Goal: Information Seeking & Learning: Learn about a topic

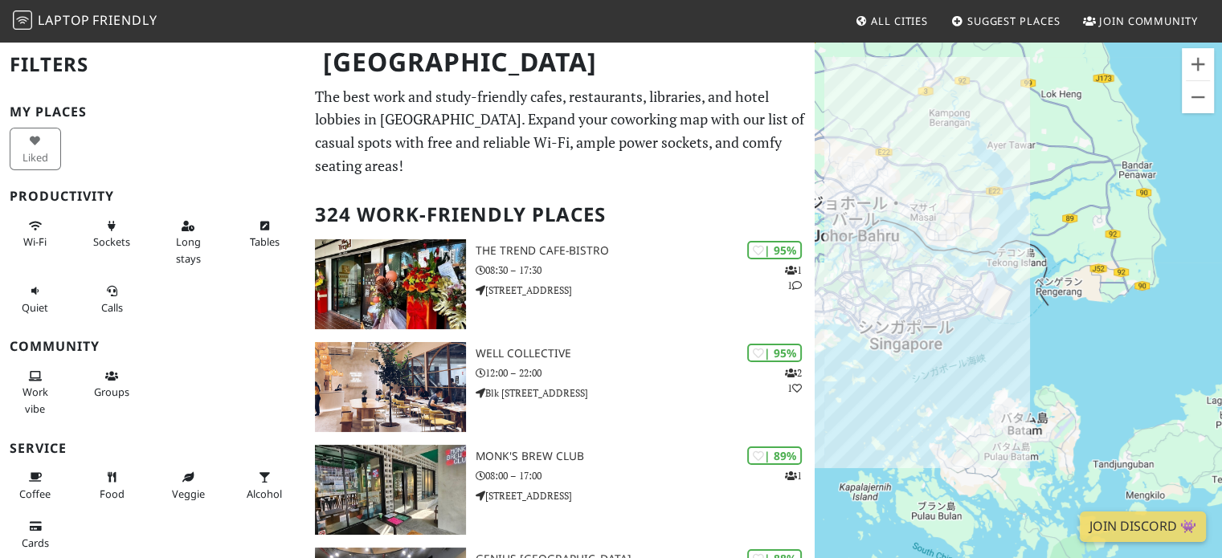
drag, startPoint x: 1100, startPoint y: 431, endPoint x: 993, endPoint y: 407, distance: 110.3
click at [993, 407] on div at bounding box center [1017, 319] width 407 height 558
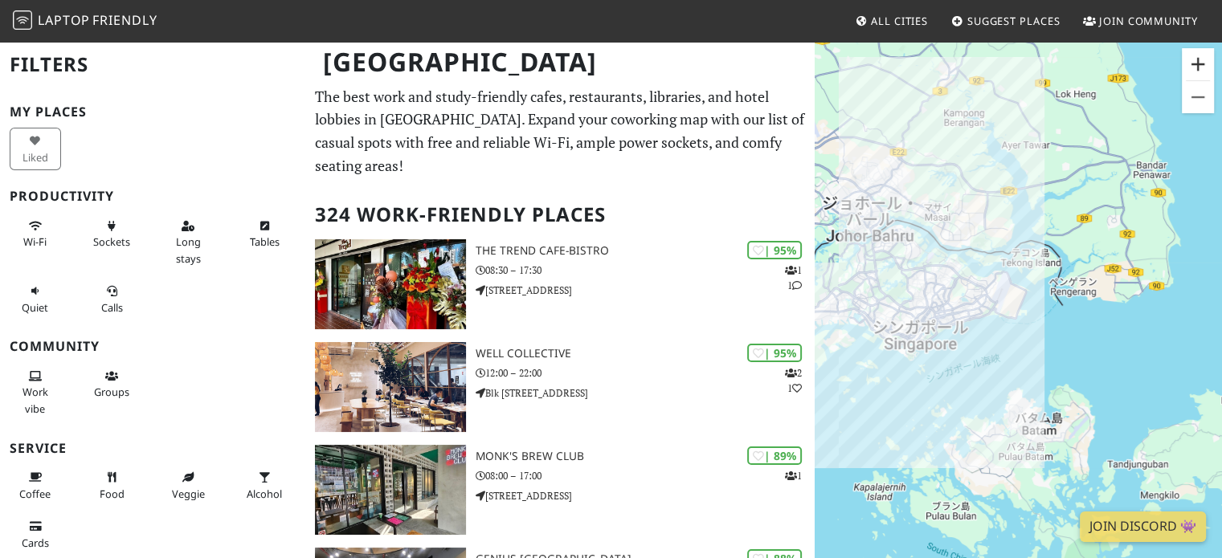
click at [1193, 55] on button "ズームイン" at bounding box center [1197, 64] width 32 height 32
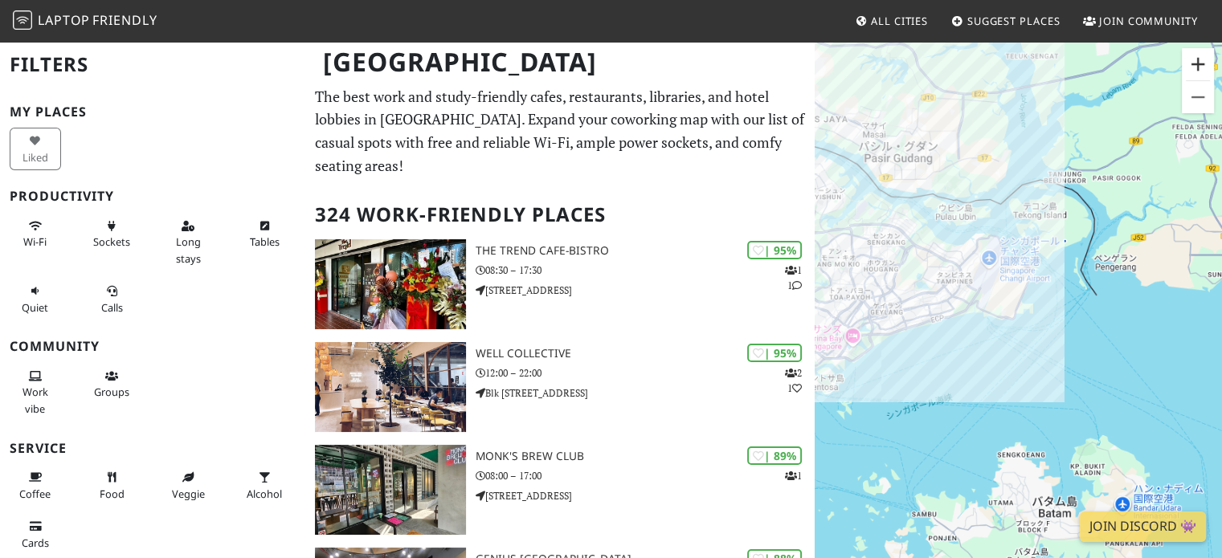
click at [1193, 55] on button "ズームイン" at bounding box center [1197, 64] width 32 height 32
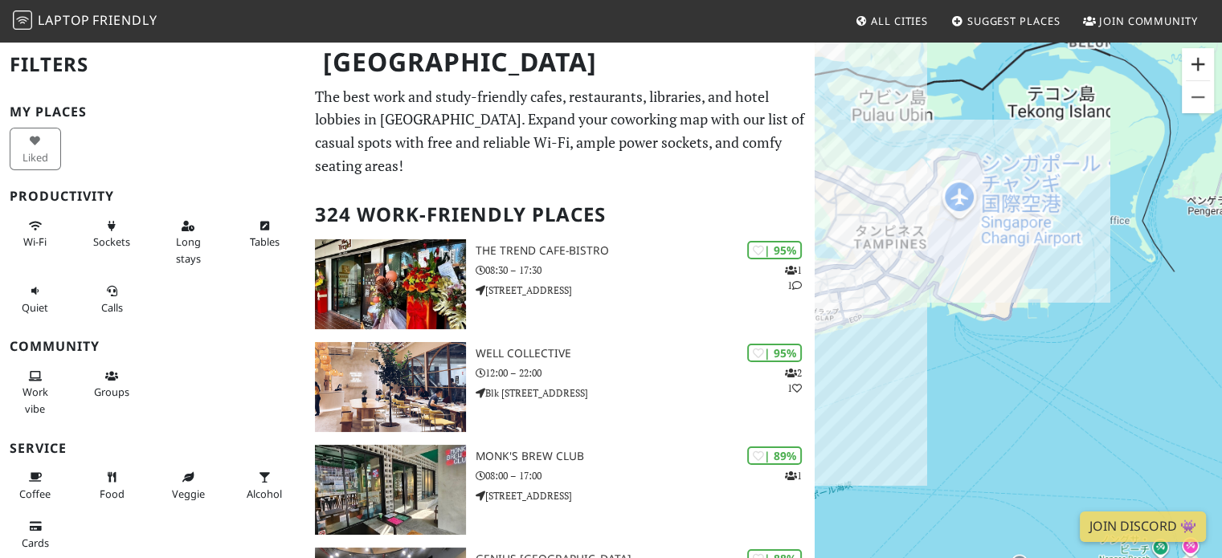
click at [1193, 55] on button "ズームイン" at bounding box center [1197, 64] width 32 height 32
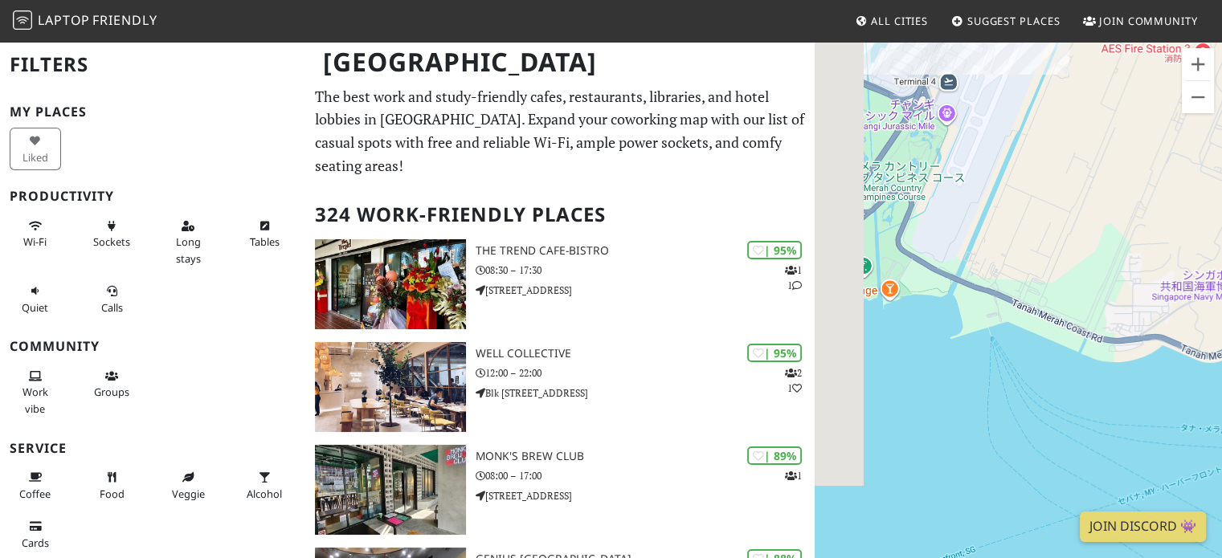
drag, startPoint x: 899, startPoint y: 272, endPoint x: 1160, endPoint y: 307, distance: 262.5
click at [1160, 307] on div at bounding box center [1017, 319] width 407 height 558
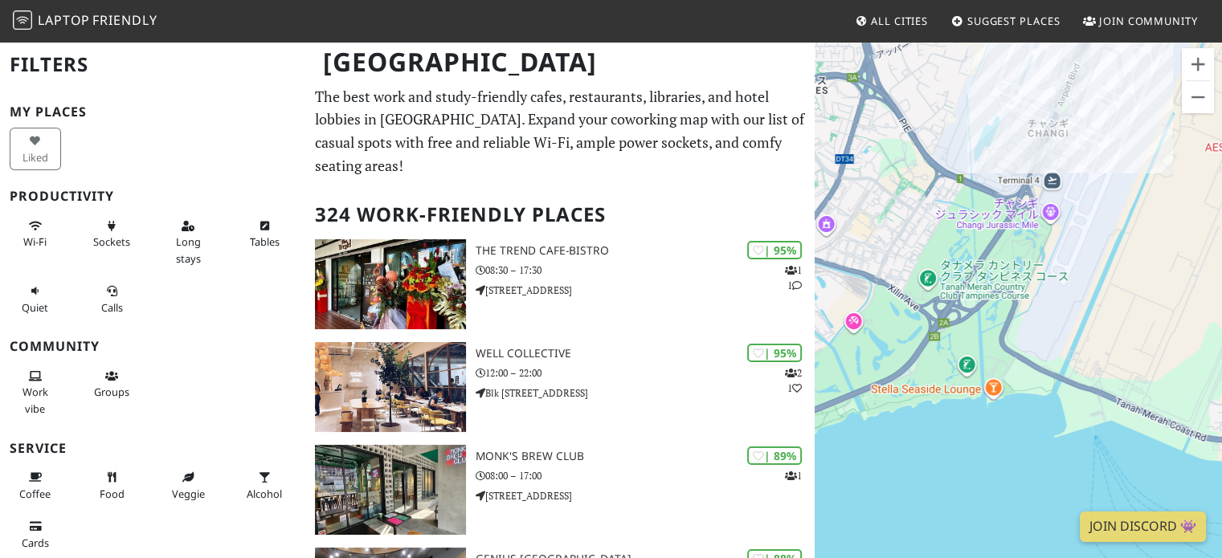
drag, startPoint x: 978, startPoint y: 242, endPoint x: 1084, endPoint y: 342, distance: 146.0
click at [1084, 342] on div at bounding box center [1017, 319] width 407 height 558
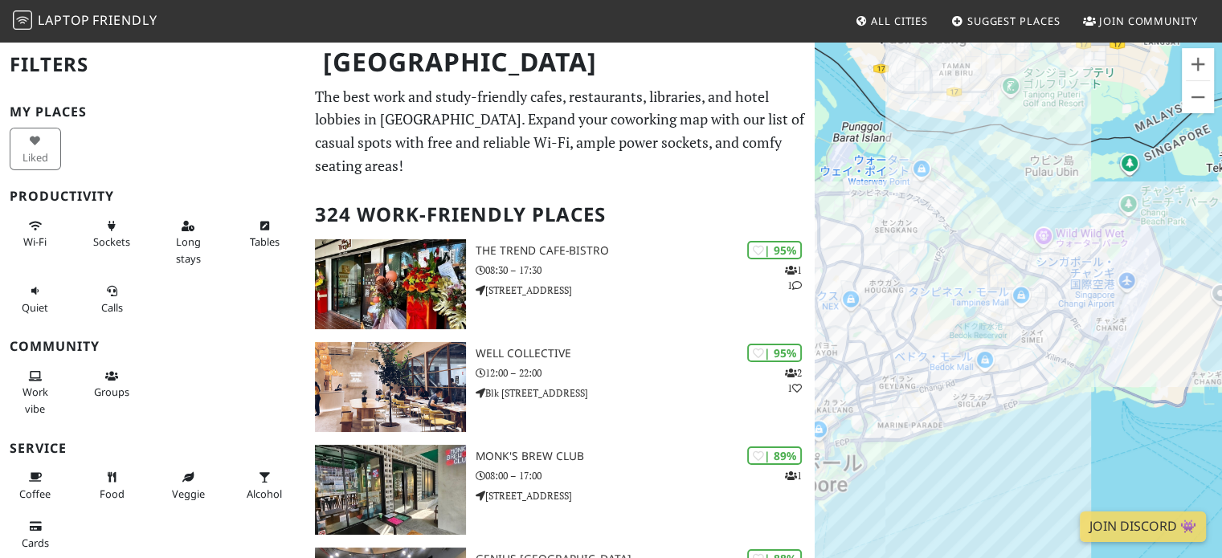
drag, startPoint x: 1038, startPoint y: 298, endPoint x: 1102, endPoint y: 331, distance: 71.5
click at [1102, 331] on div at bounding box center [1017, 319] width 407 height 558
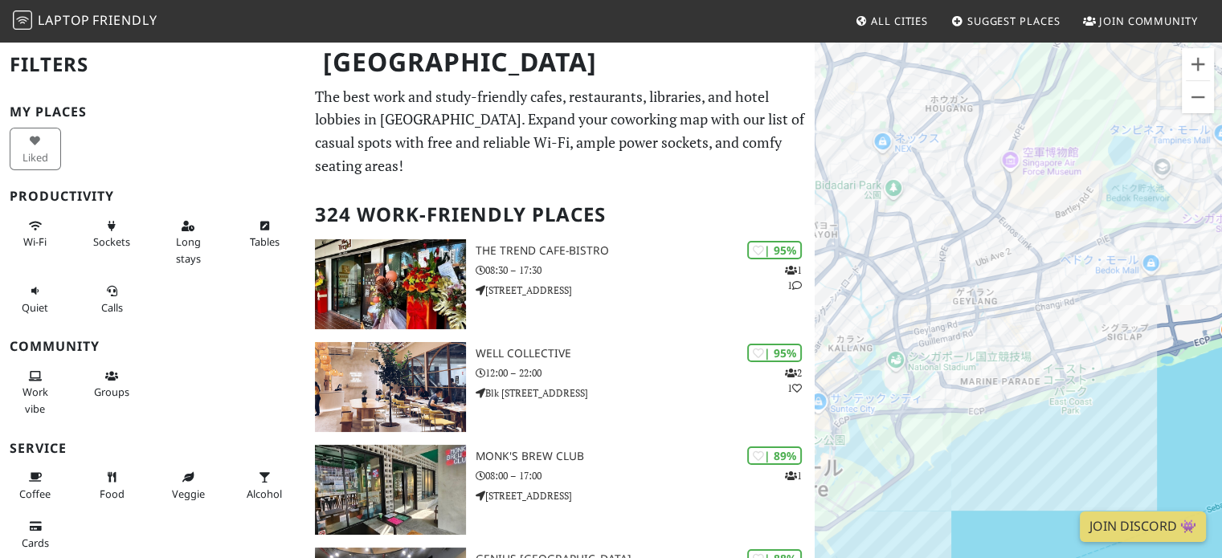
drag, startPoint x: 961, startPoint y: 324, endPoint x: 1083, endPoint y: 221, distance: 160.7
click at [1083, 221] on div at bounding box center [1017, 319] width 407 height 558
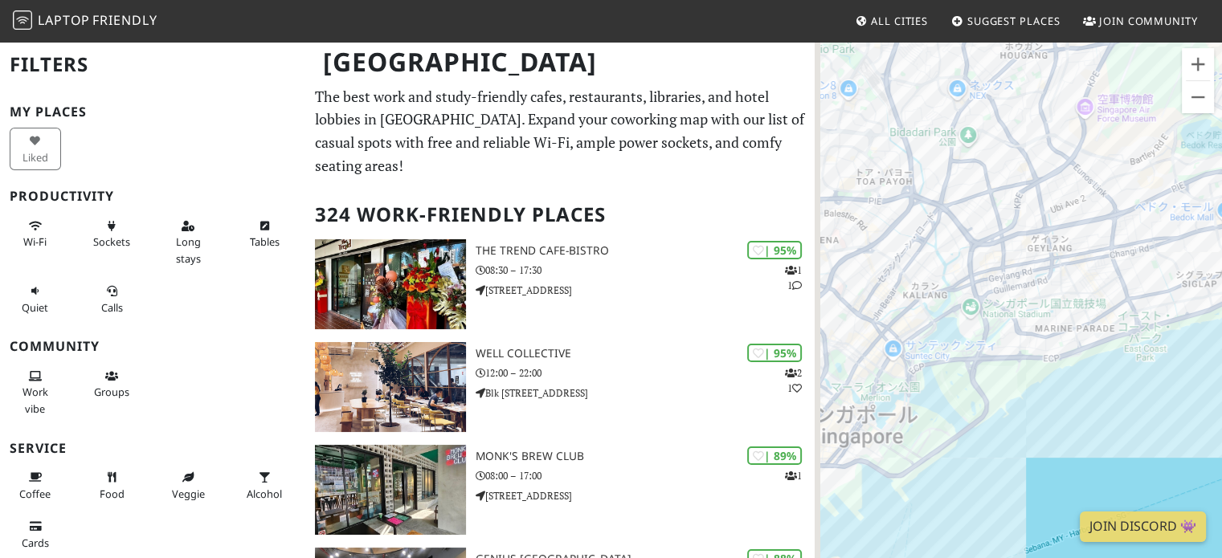
drag, startPoint x: 951, startPoint y: 273, endPoint x: 1044, endPoint y: 214, distance: 110.1
click at [1044, 214] on div at bounding box center [1017, 319] width 407 height 558
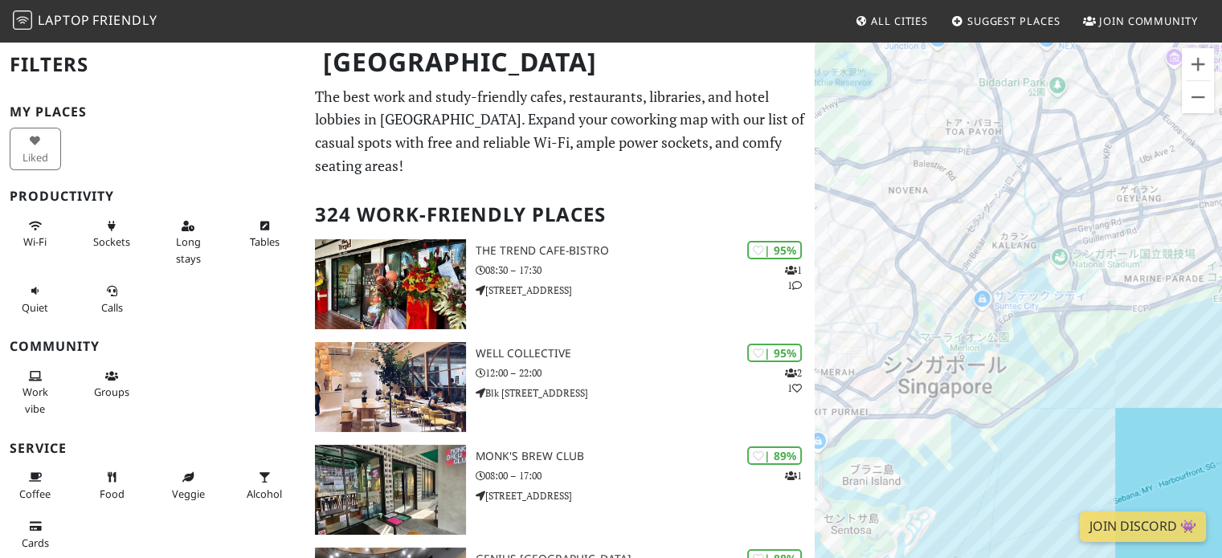
drag, startPoint x: 1025, startPoint y: 236, endPoint x: 1061, endPoint y: 210, distance: 44.8
click at [1061, 210] on div at bounding box center [1017, 319] width 407 height 558
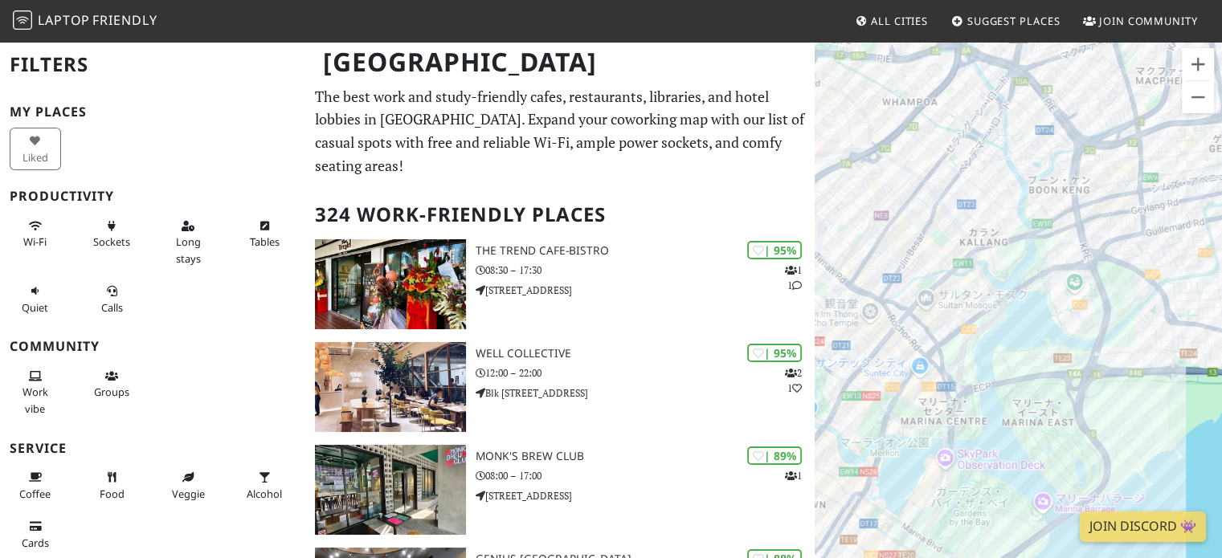
drag, startPoint x: 1047, startPoint y: 207, endPoint x: 1047, endPoint y: 157, distance: 50.6
click at [1047, 157] on div at bounding box center [1017, 319] width 407 height 558
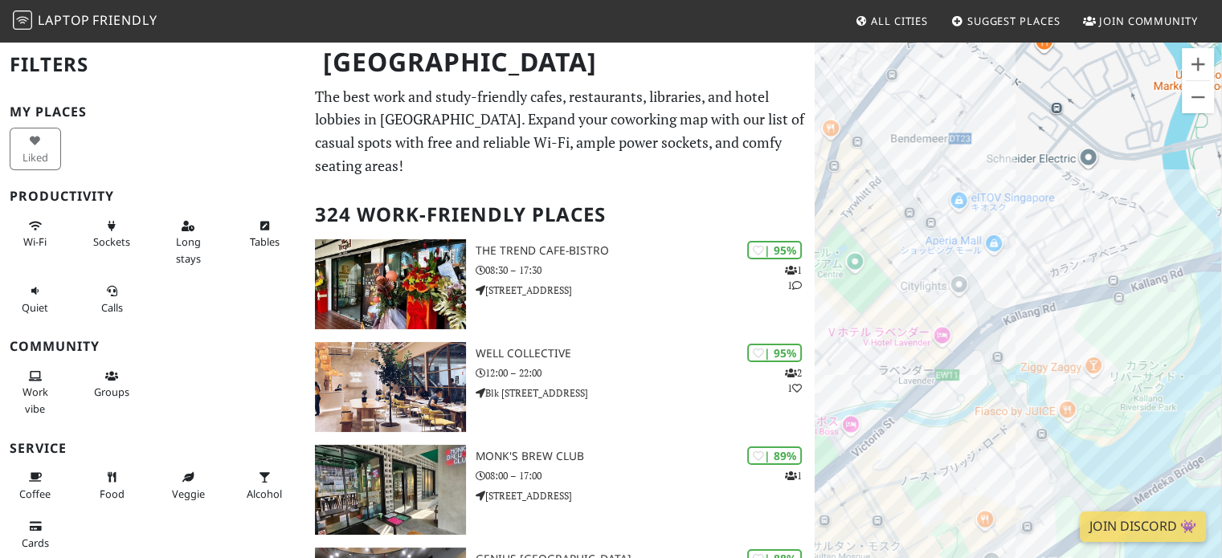
drag, startPoint x: 1044, startPoint y: 215, endPoint x: 924, endPoint y: 259, distance: 128.3
click at [924, 259] on div at bounding box center [1017, 319] width 407 height 558
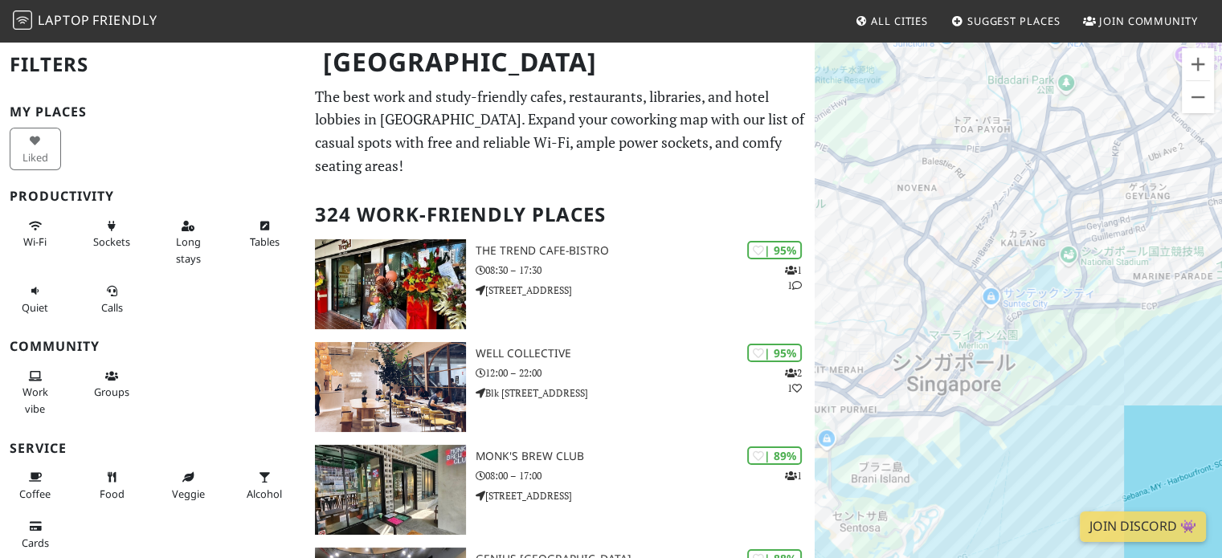
drag, startPoint x: 1018, startPoint y: 245, endPoint x: 1052, endPoint y: 257, distance: 36.6
click at [1052, 257] on div at bounding box center [1017, 319] width 407 height 558
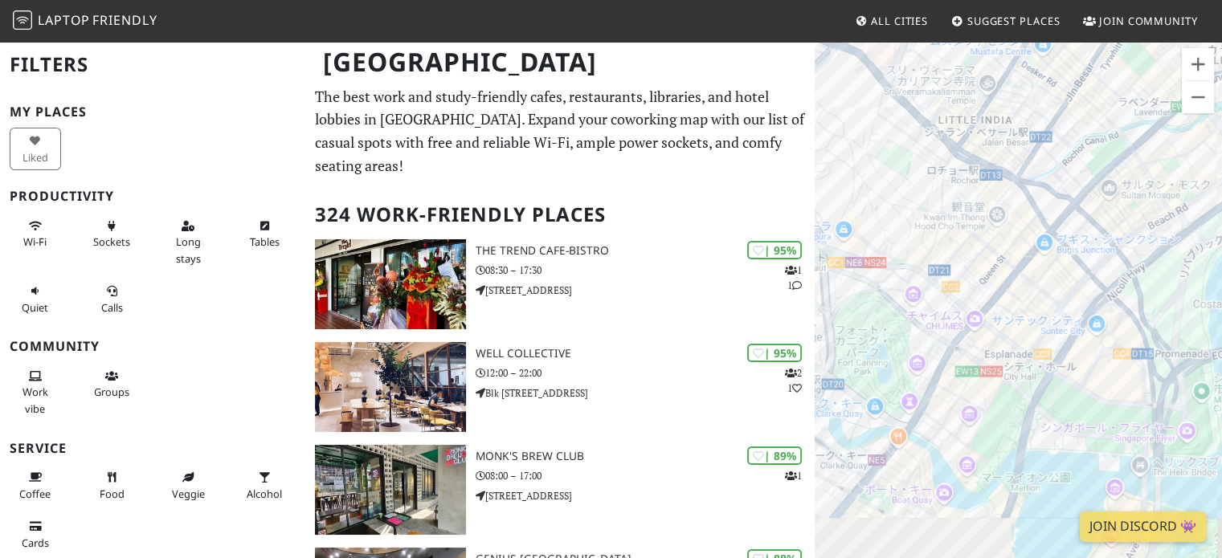
drag, startPoint x: 1022, startPoint y: 243, endPoint x: 921, endPoint y: 153, distance: 134.8
click at [904, 131] on div at bounding box center [1017, 319] width 407 height 558
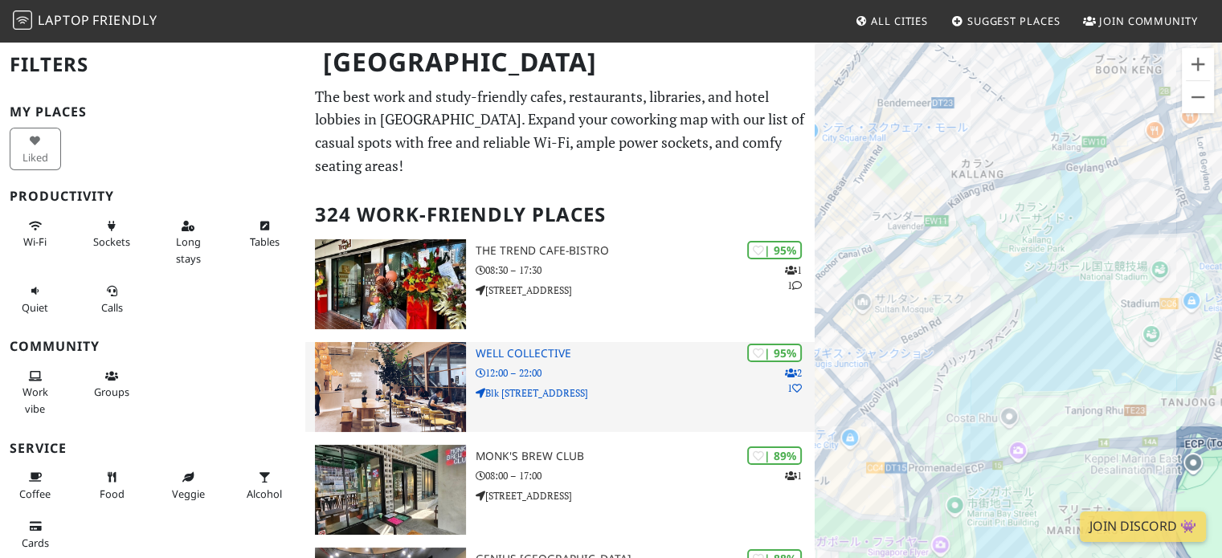
drag, startPoint x: 1021, startPoint y: 296, endPoint x: 782, endPoint y: 409, distance: 263.7
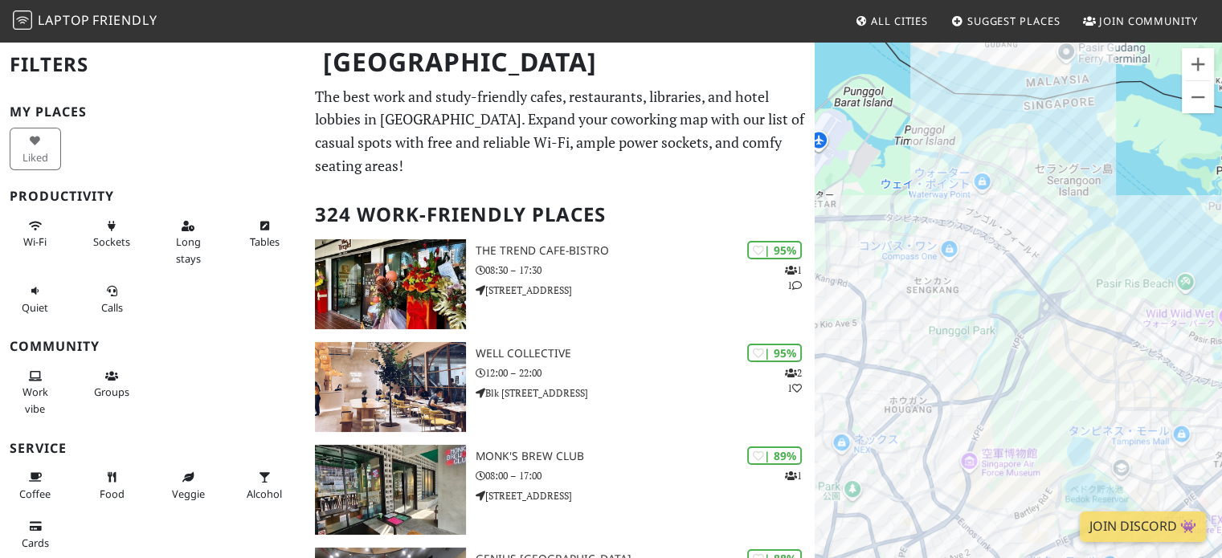
drag, startPoint x: 1028, startPoint y: 333, endPoint x: 989, endPoint y: 163, distance: 174.6
click at [989, 163] on div at bounding box center [1017, 319] width 407 height 558
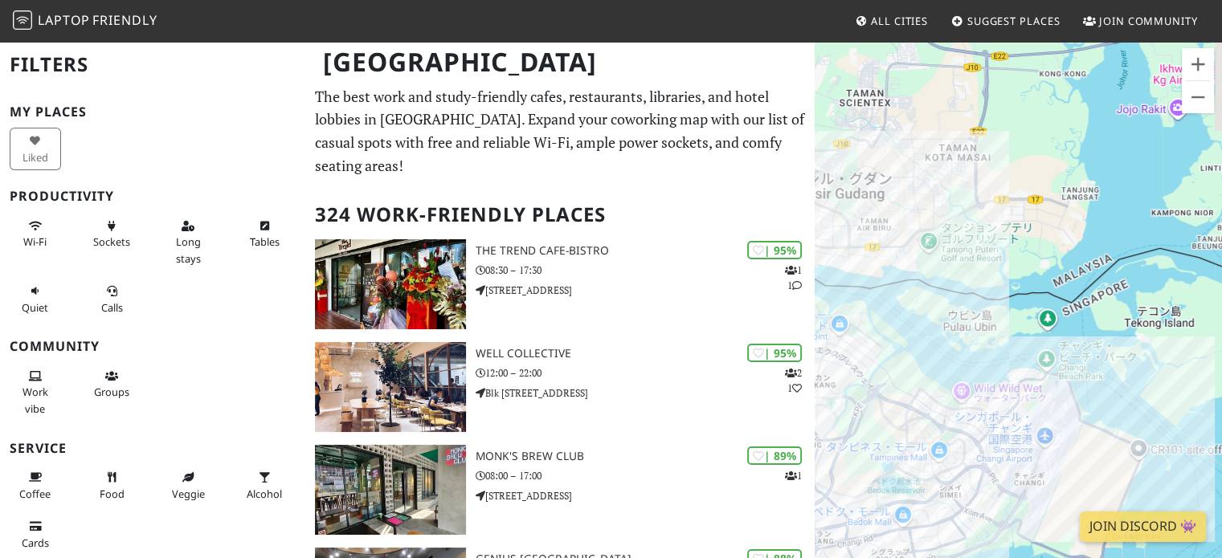
drag, startPoint x: 1045, startPoint y: 222, endPoint x: 912, endPoint y: 391, distance: 214.5
click at [912, 391] on div at bounding box center [1017, 319] width 407 height 558
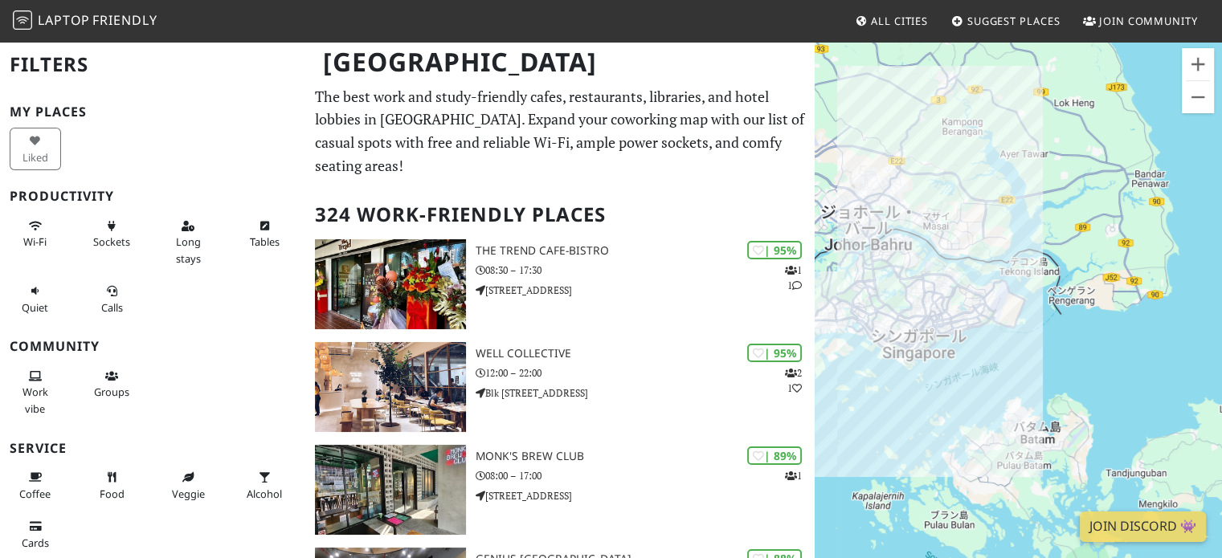
drag, startPoint x: 966, startPoint y: 327, endPoint x: 1041, endPoint y: 275, distance: 90.7
click at [1041, 275] on div at bounding box center [1017, 319] width 407 height 558
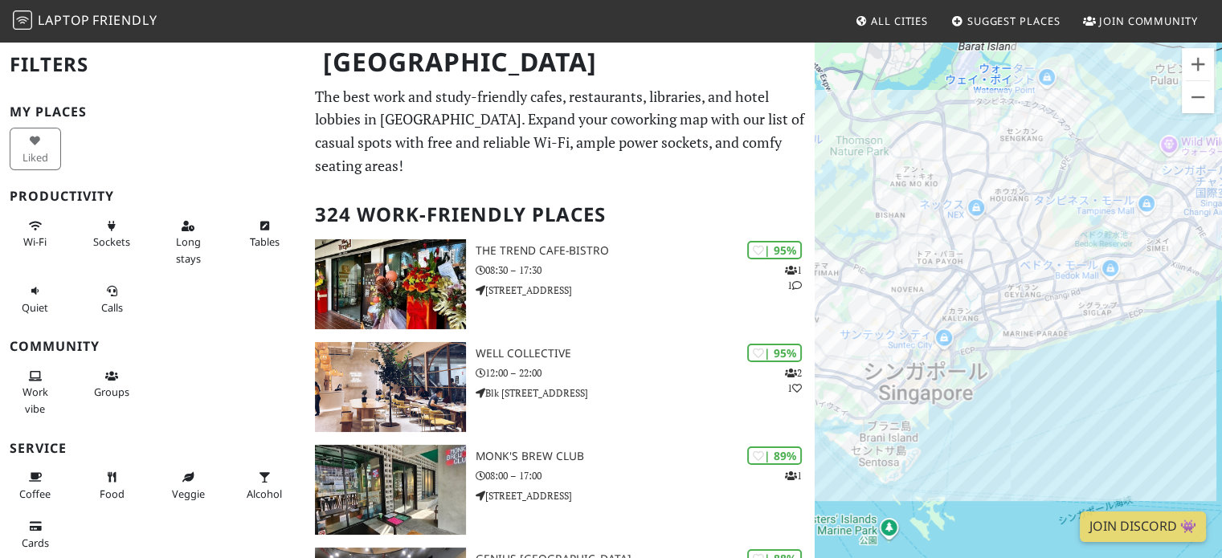
drag, startPoint x: 957, startPoint y: 337, endPoint x: 918, endPoint y: 97, distance: 242.5
click at [918, 97] on div at bounding box center [1017, 319] width 407 height 558
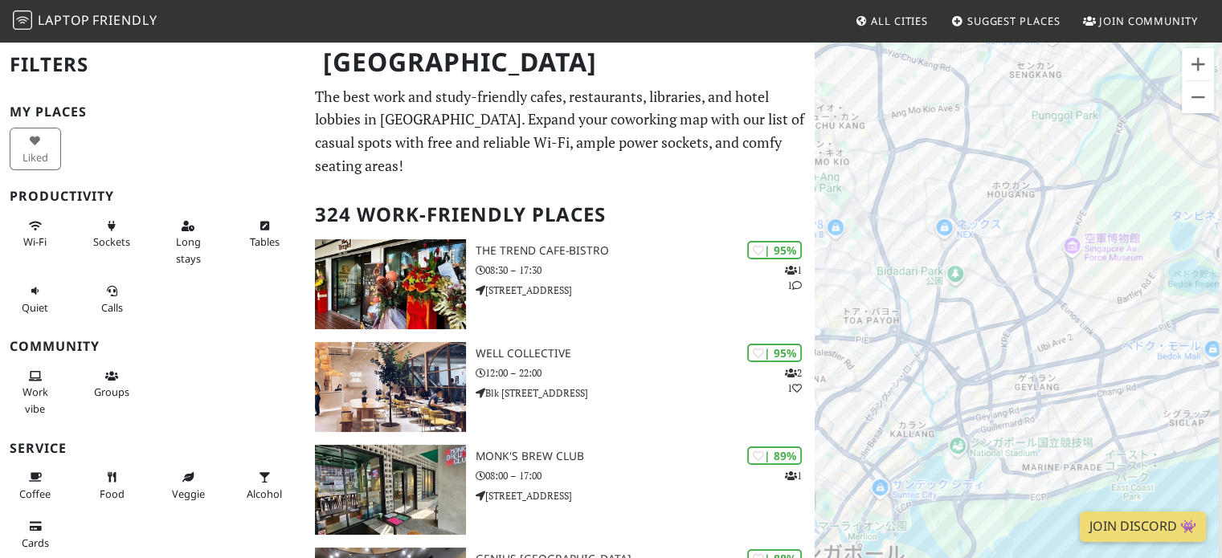
drag, startPoint x: 1097, startPoint y: 222, endPoint x: 975, endPoint y: 269, distance: 130.7
click at [978, 269] on div at bounding box center [1017, 319] width 407 height 558
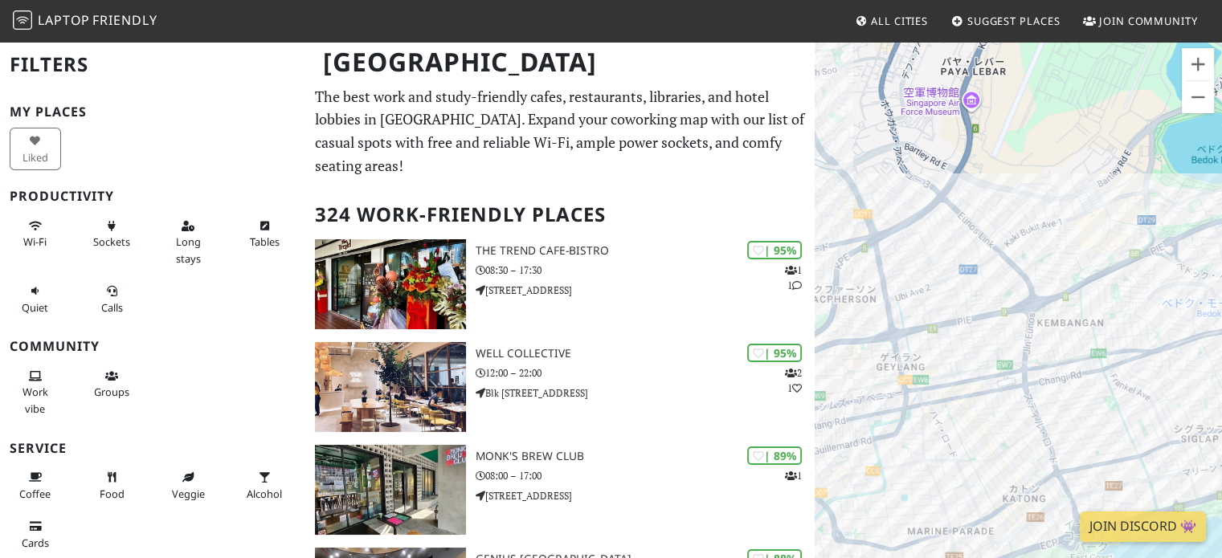
drag, startPoint x: 986, startPoint y: 239, endPoint x: 957, endPoint y: 120, distance: 122.5
click at [957, 120] on div at bounding box center [1017, 319] width 407 height 558
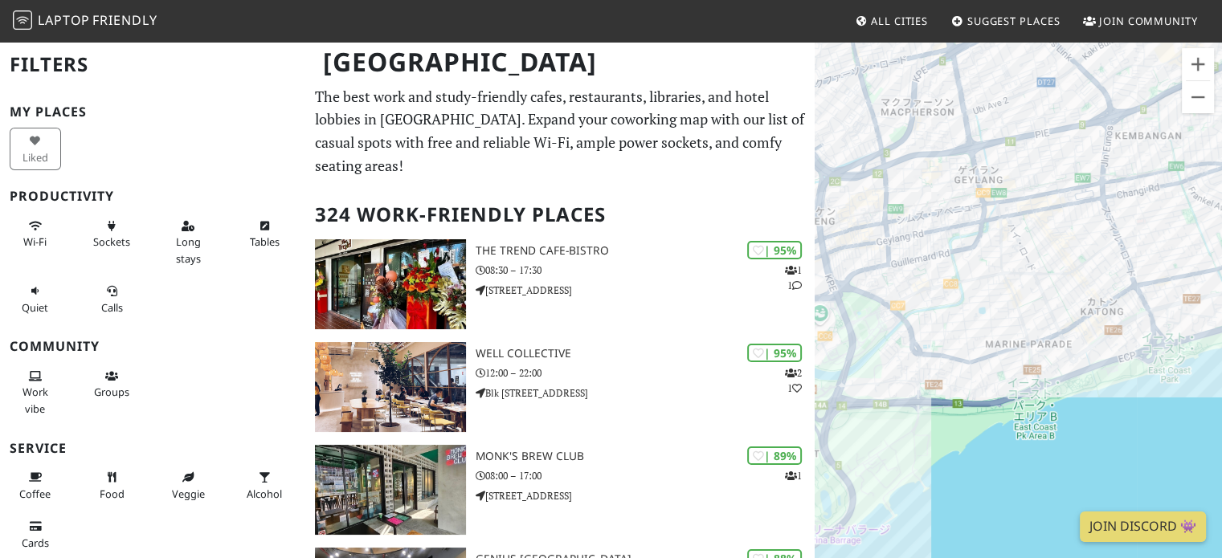
drag, startPoint x: 957, startPoint y: 304, endPoint x: 1047, endPoint y: 105, distance: 218.5
click at [1047, 105] on div at bounding box center [1017, 319] width 407 height 558
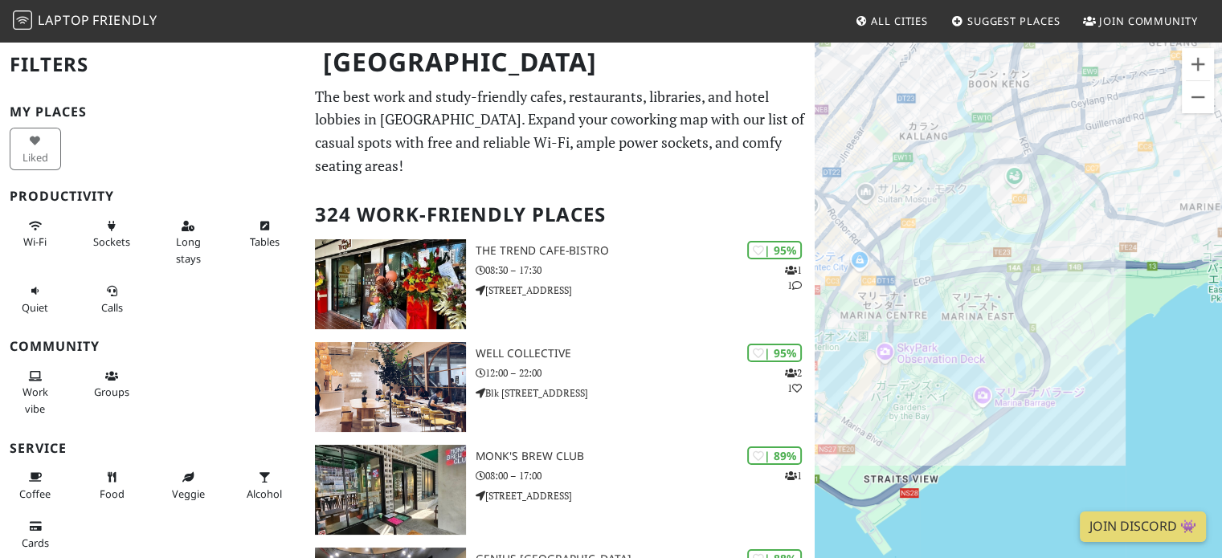
drag, startPoint x: 1001, startPoint y: 226, endPoint x: 1111, endPoint y: 190, distance: 114.8
click at [1111, 190] on div at bounding box center [1017, 319] width 407 height 558
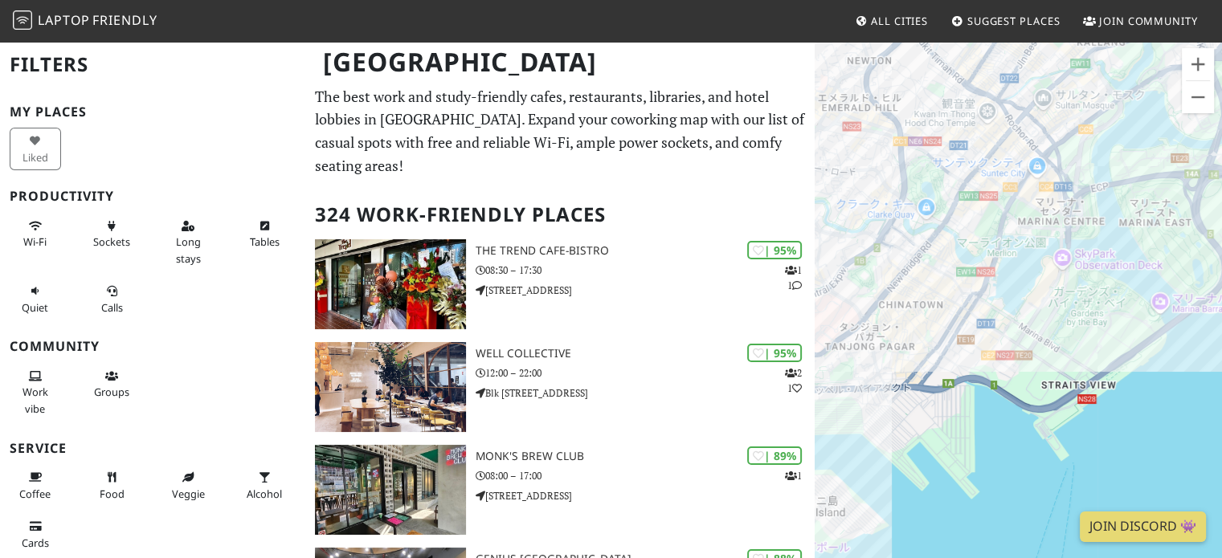
drag, startPoint x: 944, startPoint y: 280, endPoint x: 1121, endPoint y: 186, distance: 200.8
click at [1121, 186] on div at bounding box center [1017, 319] width 407 height 558
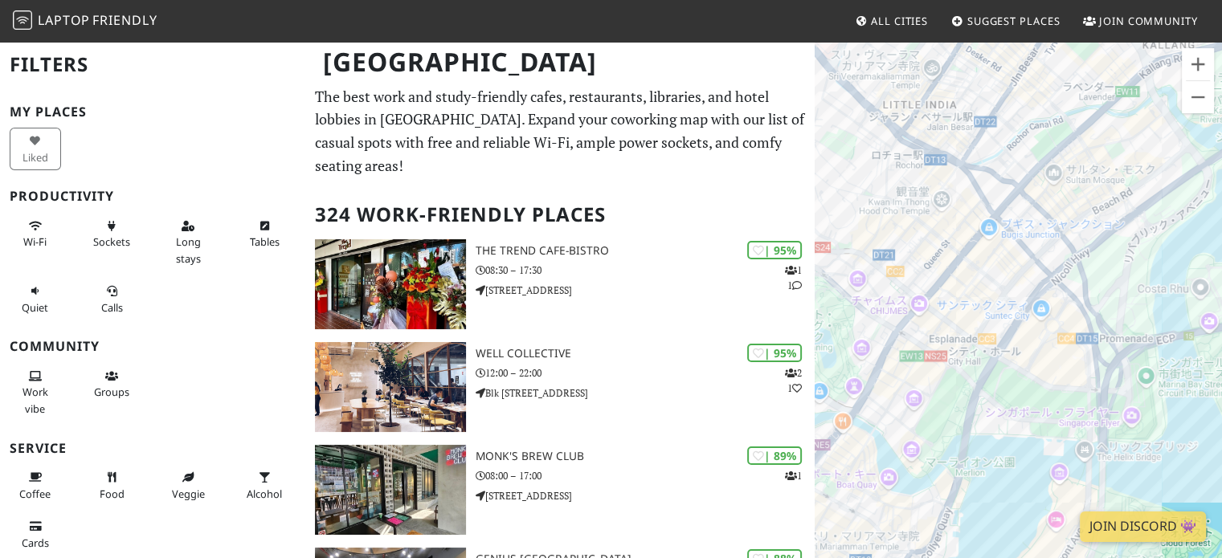
drag, startPoint x: 1079, startPoint y: 206, endPoint x: 1079, endPoint y: 285, distance: 78.7
click at [1079, 285] on div at bounding box center [1017, 319] width 407 height 558
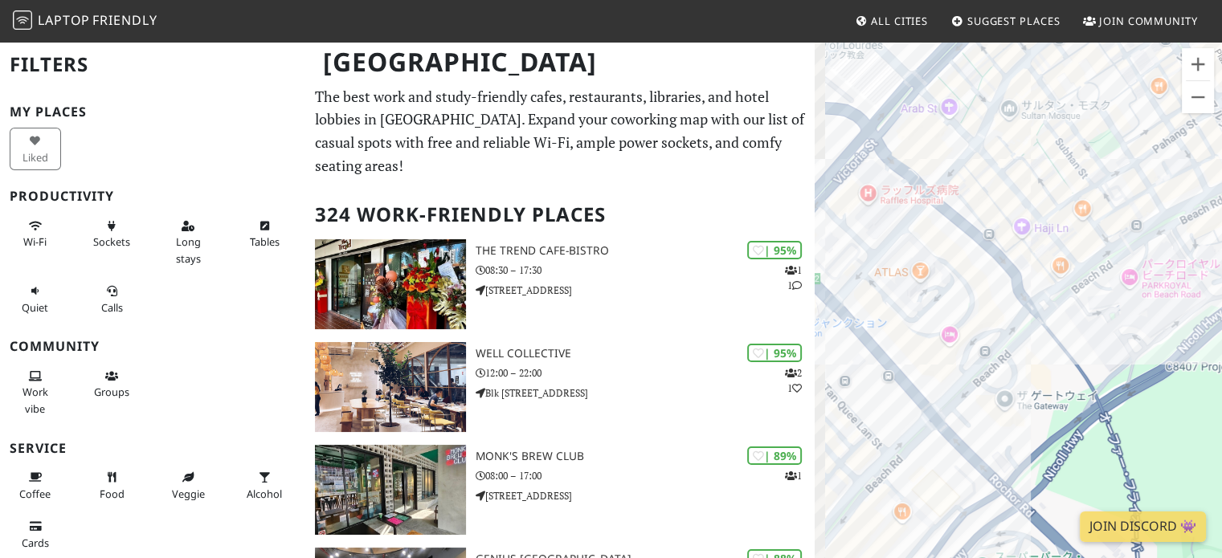
drag, startPoint x: 1067, startPoint y: 179, endPoint x: 1102, endPoint y: 170, distance: 35.6
click at [1102, 170] on div at bounding box center [1017, 319] width 407 height 558
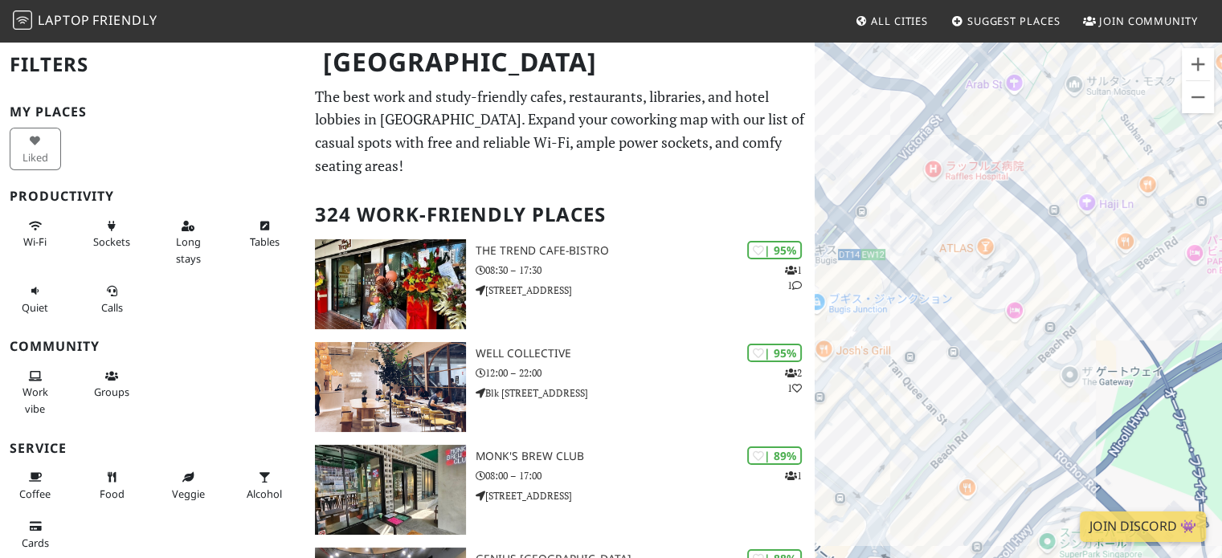
drag, startPoint x: 981, startPoint y: 224, endPoint x: 1045, endPoint y: 198, distance: 69.5
click at [1045, 198] on div at bounding box center [1017, 319] width 407 height 558
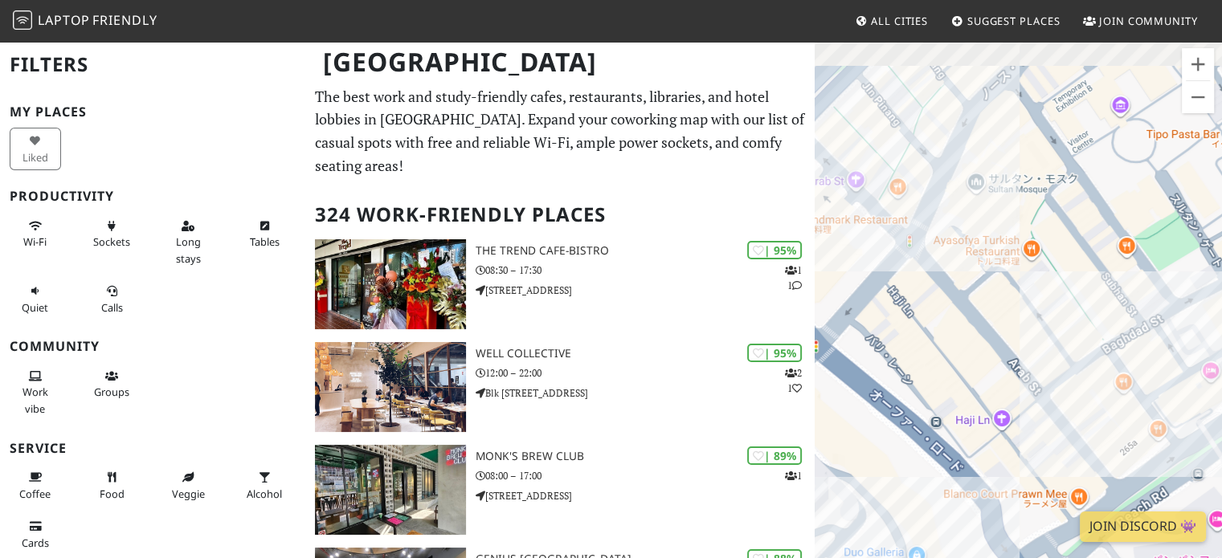
drag, startPoint x: 1014, startPoint y: 149, endPoint x: 888, endPoint y: 347, distance: 234.4
click at [888, 347] on div at bounding box center [1017, 319] width 407 height 558
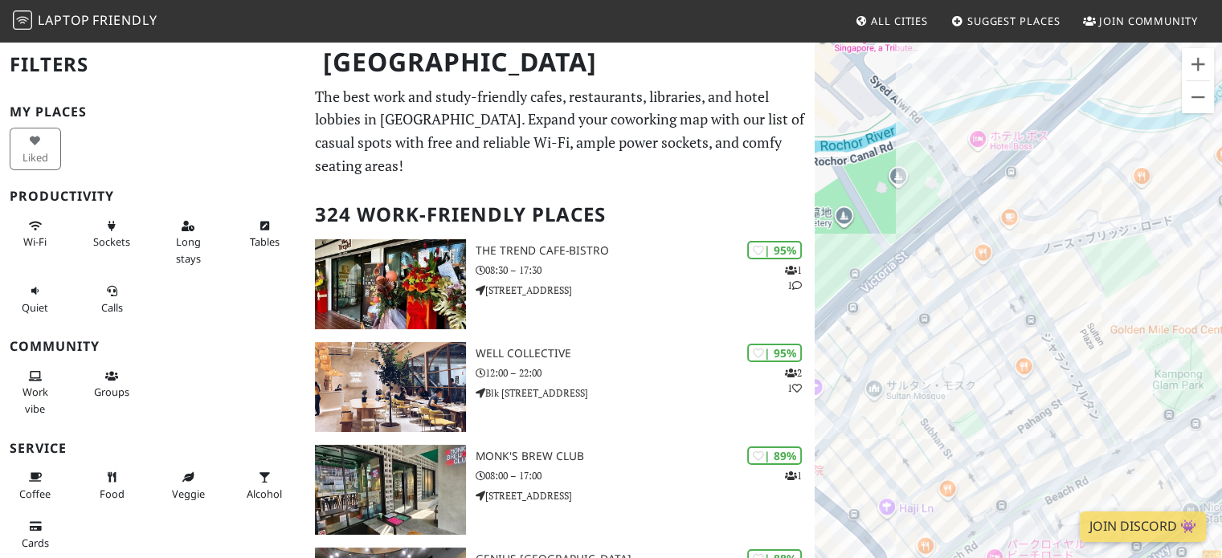
drag, startPoint x: 1019, startPoint y: 153, endPoint x: 916, endPoint y: 374, distance: 244.7
click at [916, 381] on div at bounding box center [1017, 319] width 407 height 558
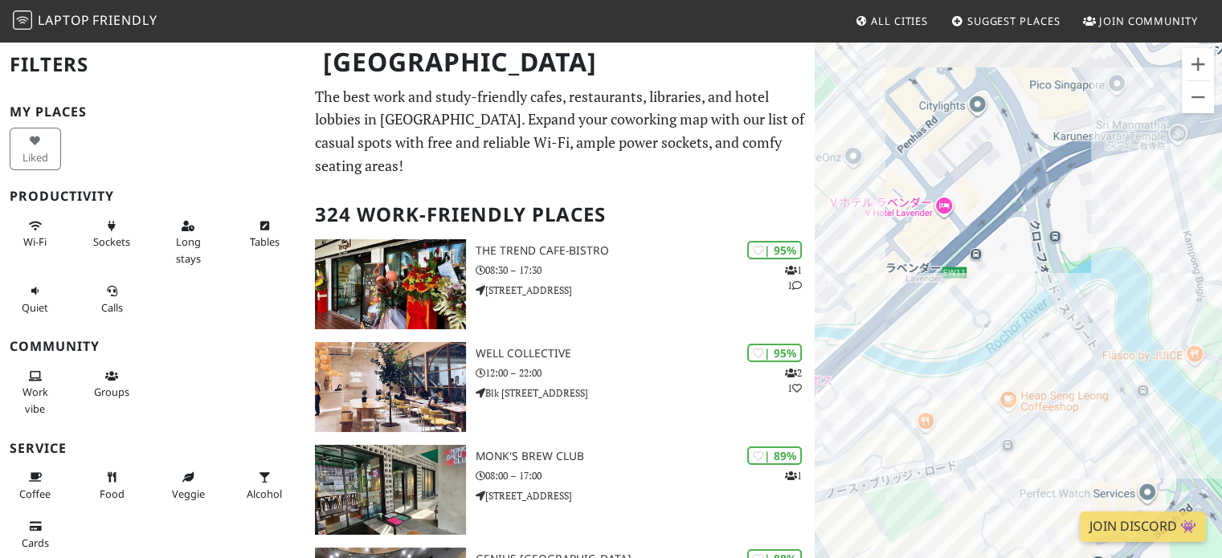
drag, startPoint x: 1026, startPoint y: 204, endPoint x: 816, endPoint y: 452, distance: 325.4
click at [816, 452] on div at bounding box center [1017, 319] width 407 height 558
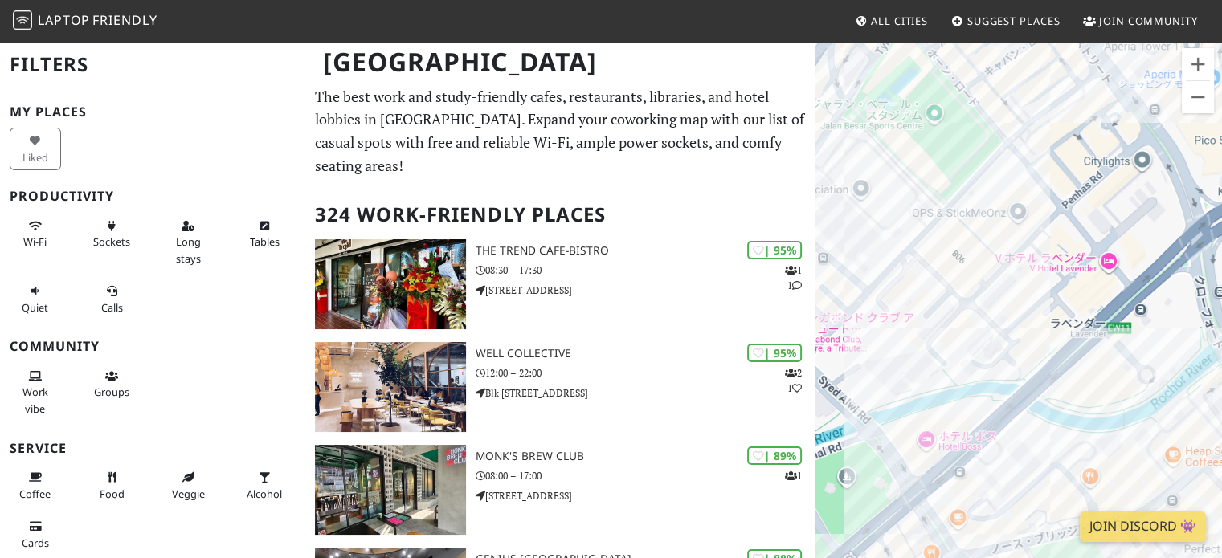
drag, startPoint x: 1020, startPoint y: 270, endPoint x: 1203, endPoint y: 337, distance: 195.1
click at [1203, 337] on div at bounding box center [1017, 319] width 407 height 558
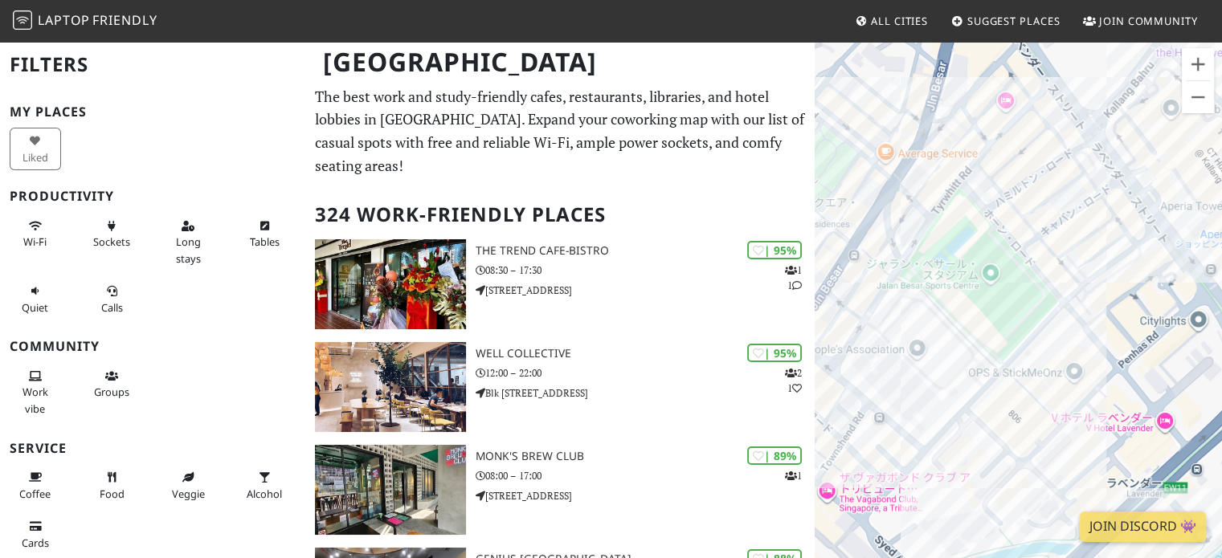
drag, startPoint x: 974, startPoint y: 263, endPoint x: 1022, endPoint y: 414, distance: 157.5
click at [1022, 414] on div at bounding box center [1017, 319] width 407 height 558
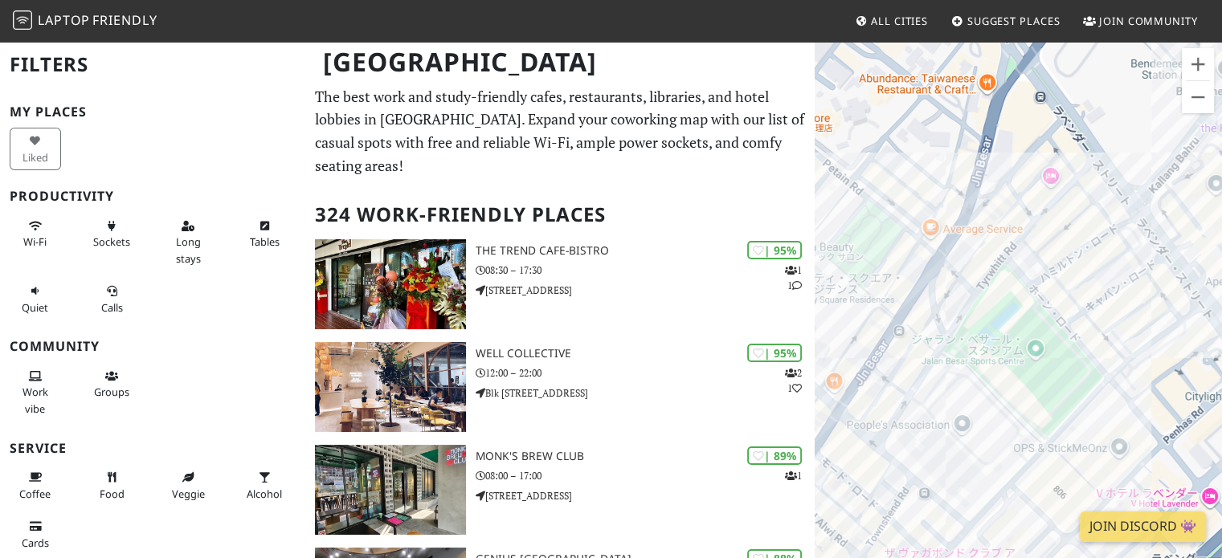
drag, startPoint x: 954, startPoint y: 300, endPoint x: 999, endPoint y: 386, distance: 97.7
click at [999, 386] on div at bounding box center [1017, 319] width 407 height 558
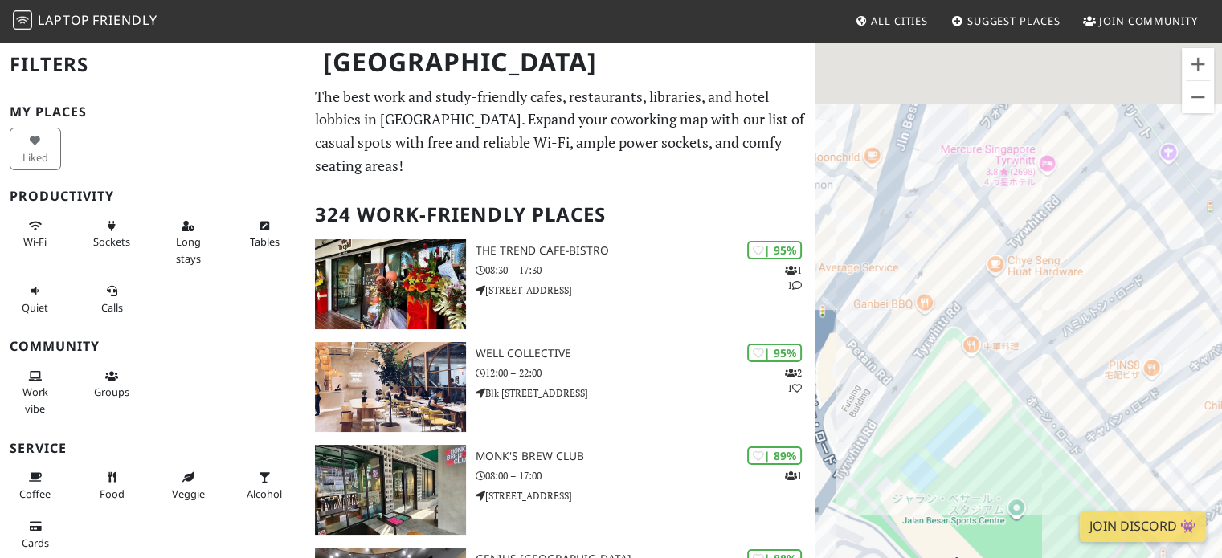
drag
click at [979, 345] on div at bounding box center [1017, 319] width 407 height 558
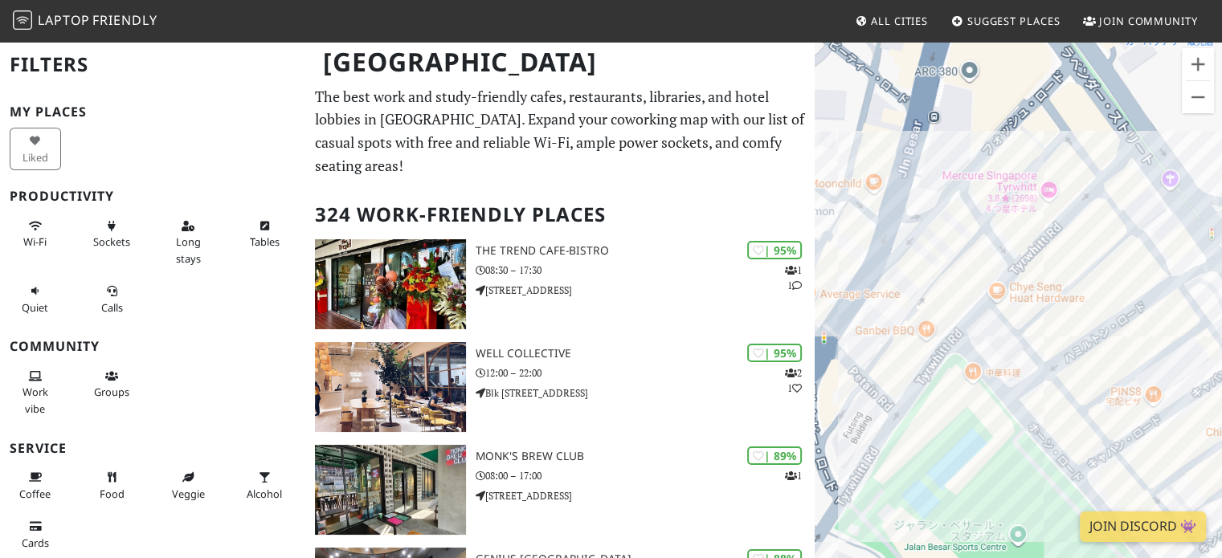
click at [924, 328] on div at bounding box center [1017, 319] width 407 height 558
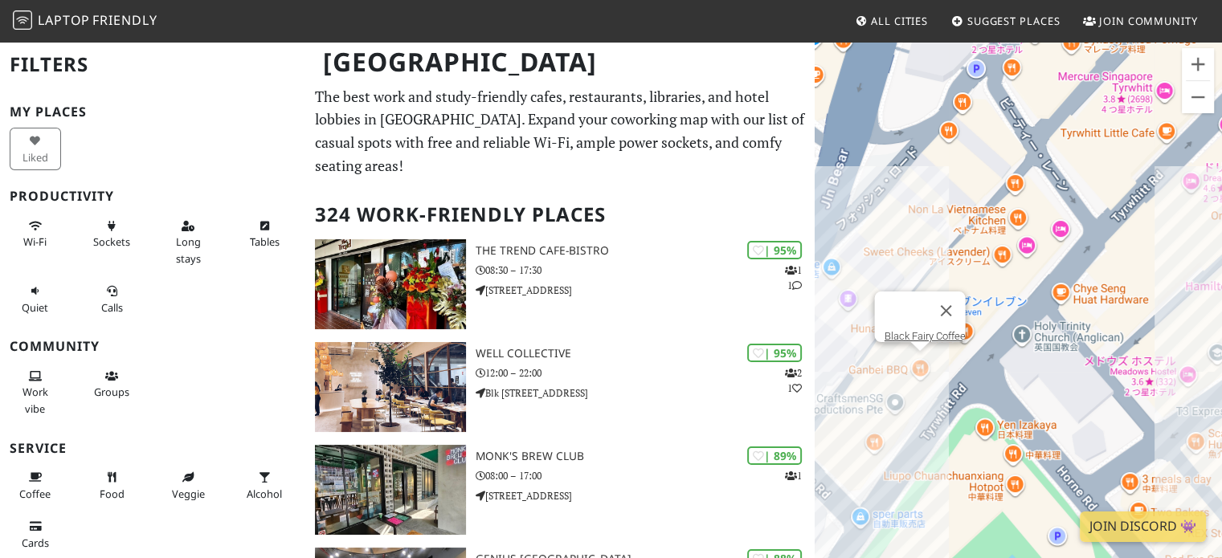
click at [916, 357] on div "Black Fairy Coffee" at bounding box center [1017, 319] width 407 height 558
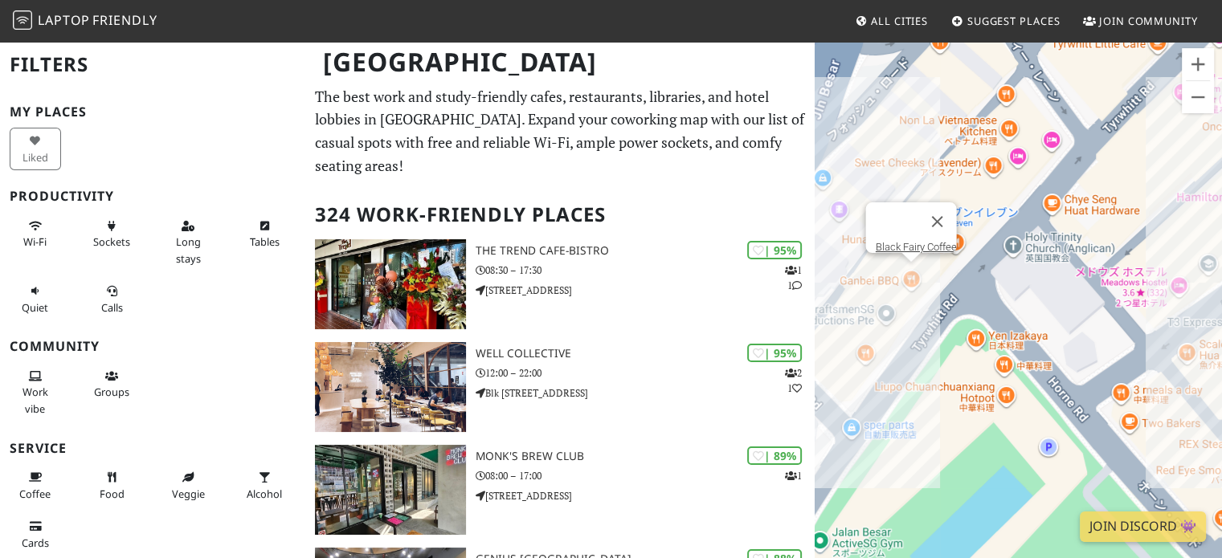
click at [993, 218] on div "Black Fairy Coffee" at bounding box center [1017, 319] width 407 height 558
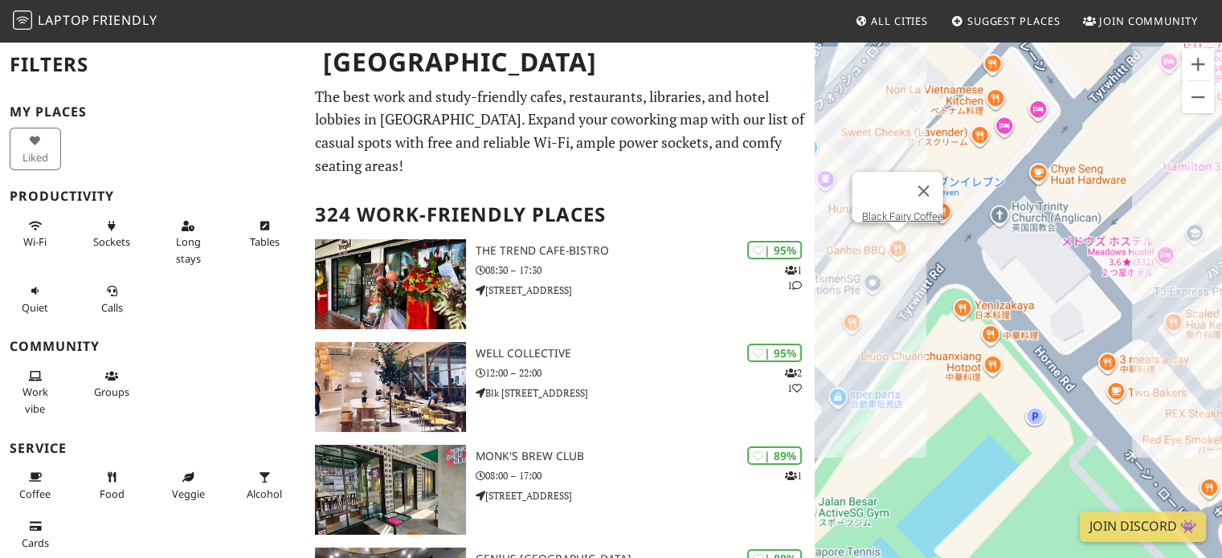
click at [958, 314] on div "Black Fairy Coffee" at bounding box center [1017, 319] width 407 height 558
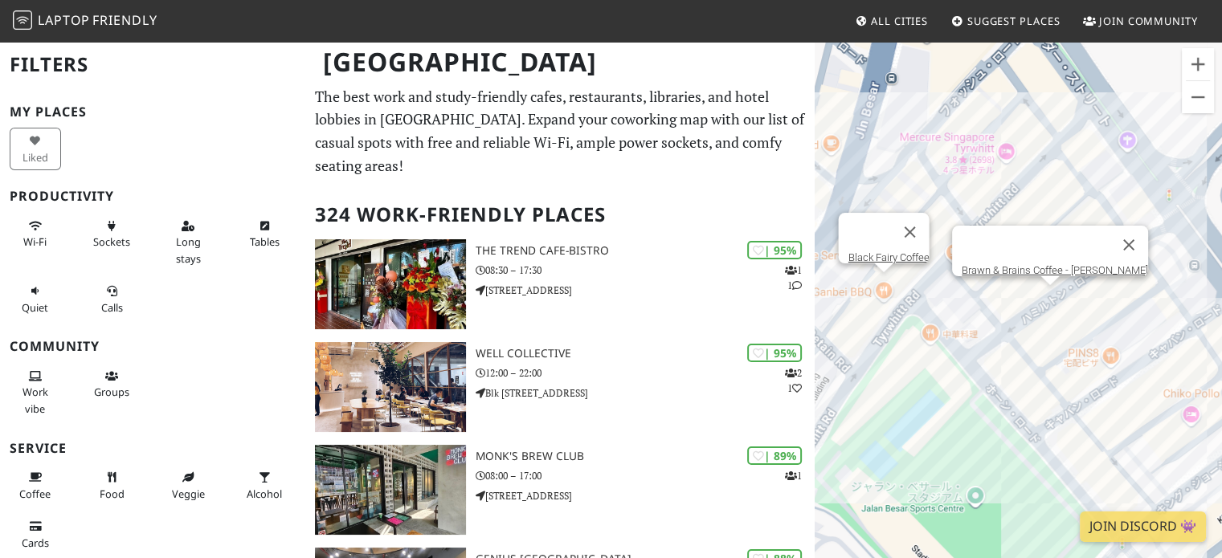
click at [1054, 298] on div "Black Fairy Coffee Brawn & Brains Coffee - Hamilton" at bounding box center [1017, 319] width 407 height 558
click at [1126, 232] on button "閉じる" at bounding box center [1128, 245] width 39 height 39
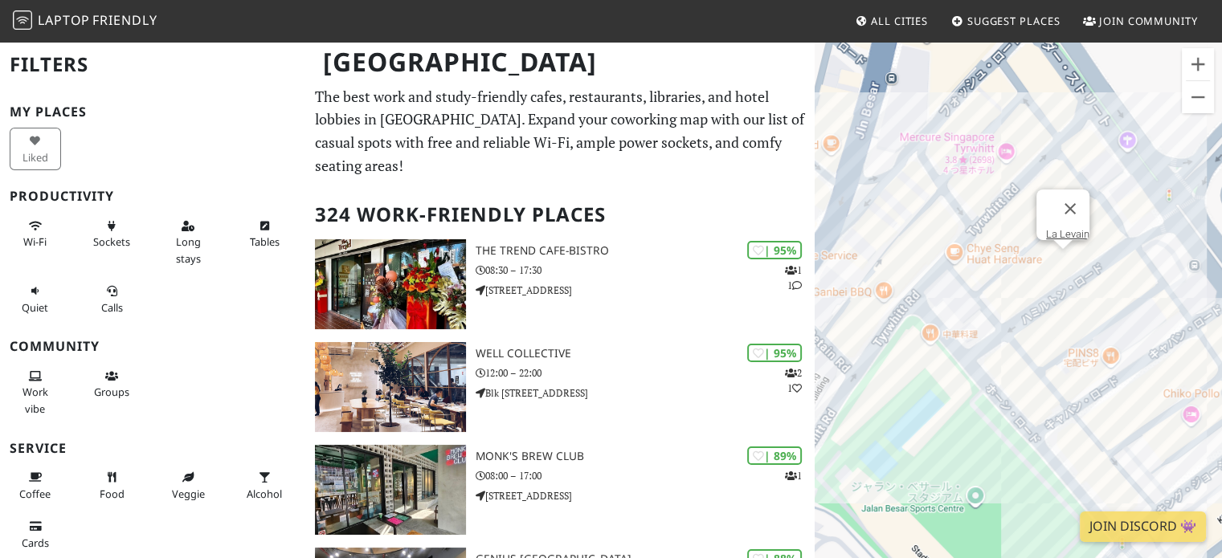
click at [1055, 262] on div "La Levain" at bounding box center [1017, 319] width 407 height 558
click at [1028, 268] on div "La Levain For The People" at bounding box center [1017, 319] width 407 height 558
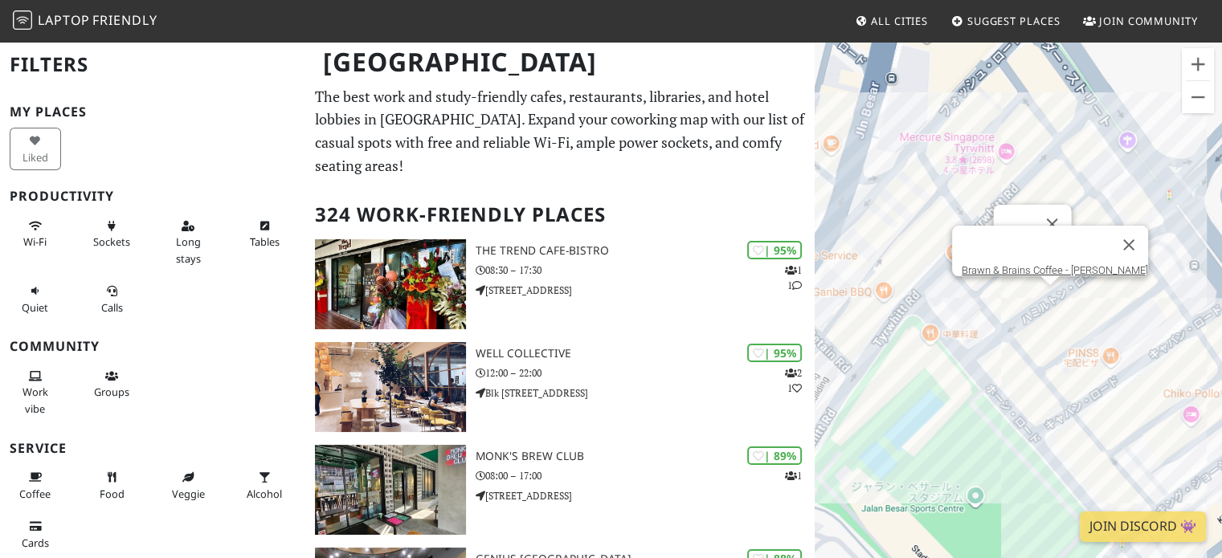
click at [1054, 300] on div "For The People Brawn & Brains Coffee - Hamilton" at bounding box center [1017, 319] width 407 height 558
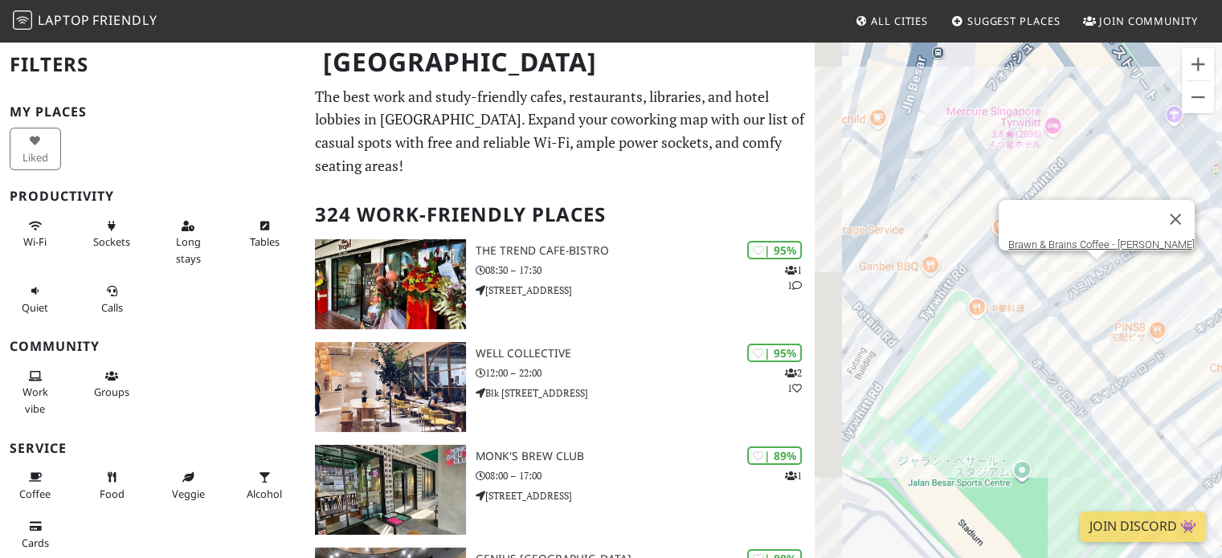
click at [1054, 324] on div "Brawn & Brains Coffee - [PERSON_NAME]" at bounding box center [1017, 319] width 407 height 558
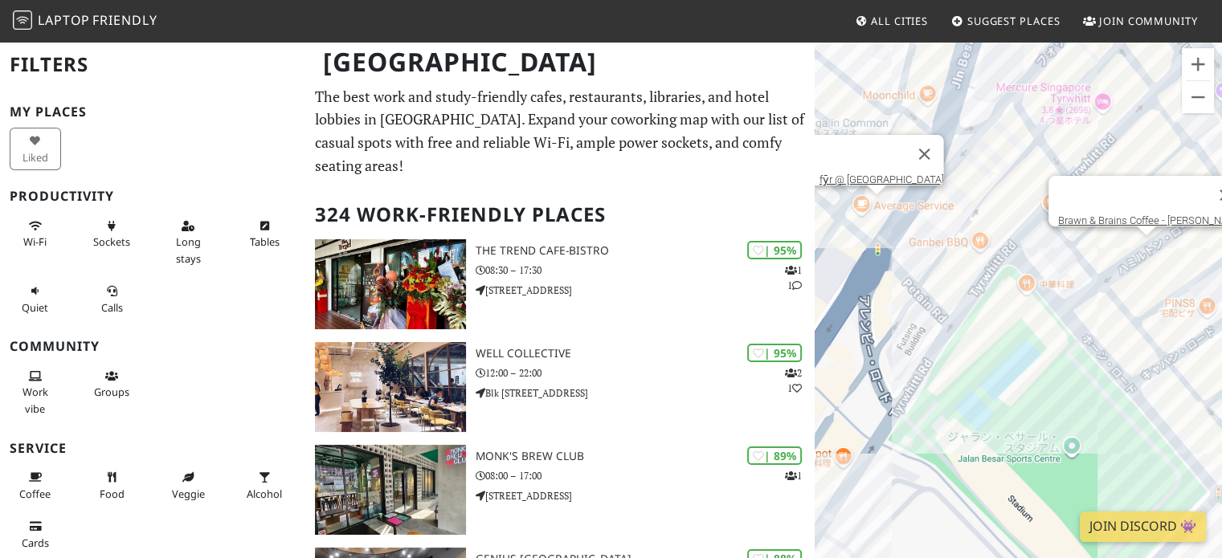
click at [858, 202] on div "Brawn & Brains Coffee - Hamilton fȳr @ Jalan Besar" at bounding box center [1017, 319] width 407 height 558
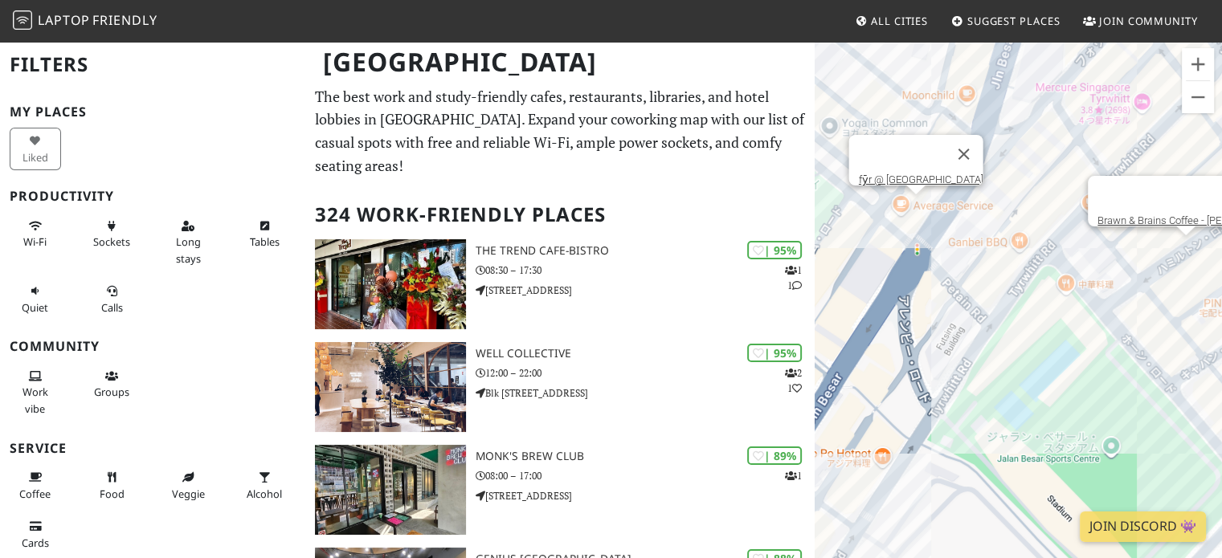
click at [914, 206] on div "Brawn & Brains Coffee - Hamilton fȳr @ Jalan Besar" at bounding box center [1017, 319] width 407 height 558
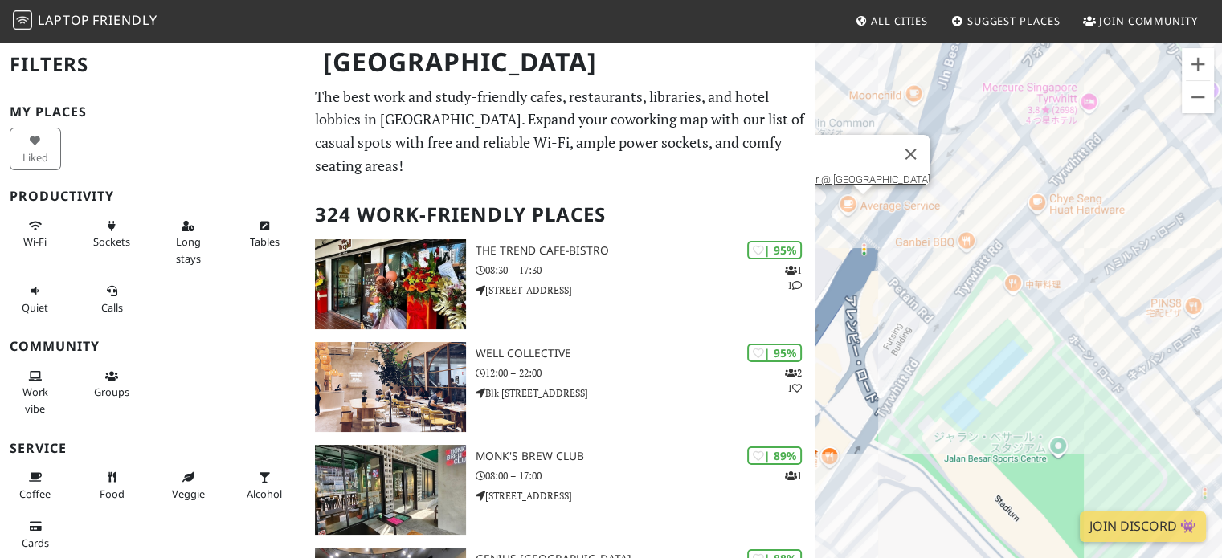
click at [951, 286] on div "fȳr @ [GEOGRAPHIC_DATA]" at bounding box center [1017, 319] width 407 height 558
click at [961, 233] on div "fȳr @ Jalan Besar Black Fairy Coffee" at bounding box center [1017, 319] width 407 height 558
click at [957, 202] on link "Black Fairy Coffee" at bounding box center [970, 208] width 81 height 12
click at [954, 202] on link "Black Fairy Coffee" at bounding box center [970, 208] width 81 height 12
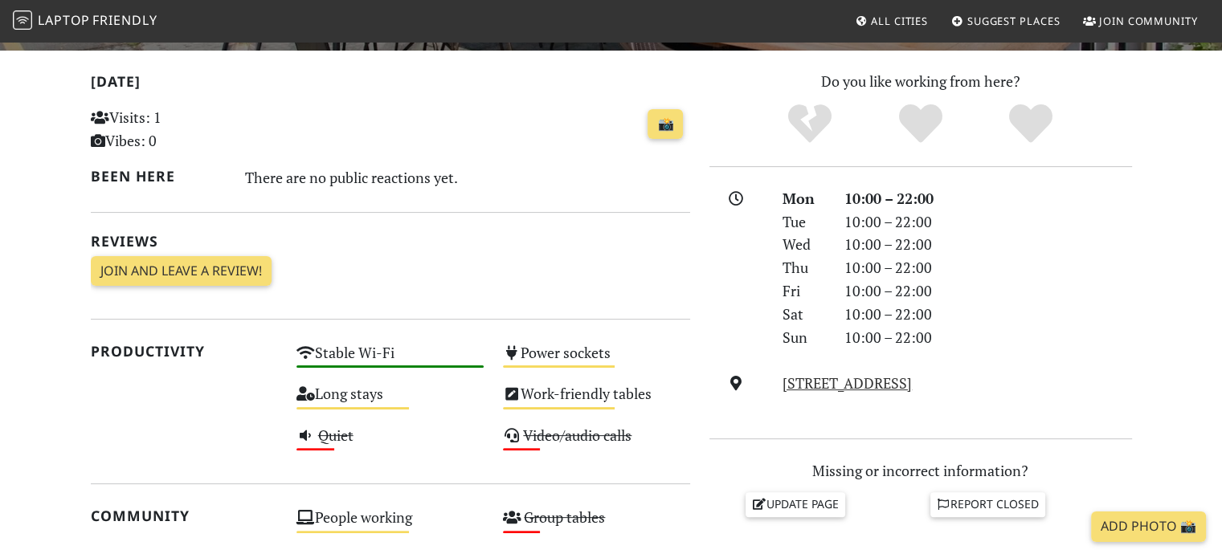
scroll to position [315, 0]
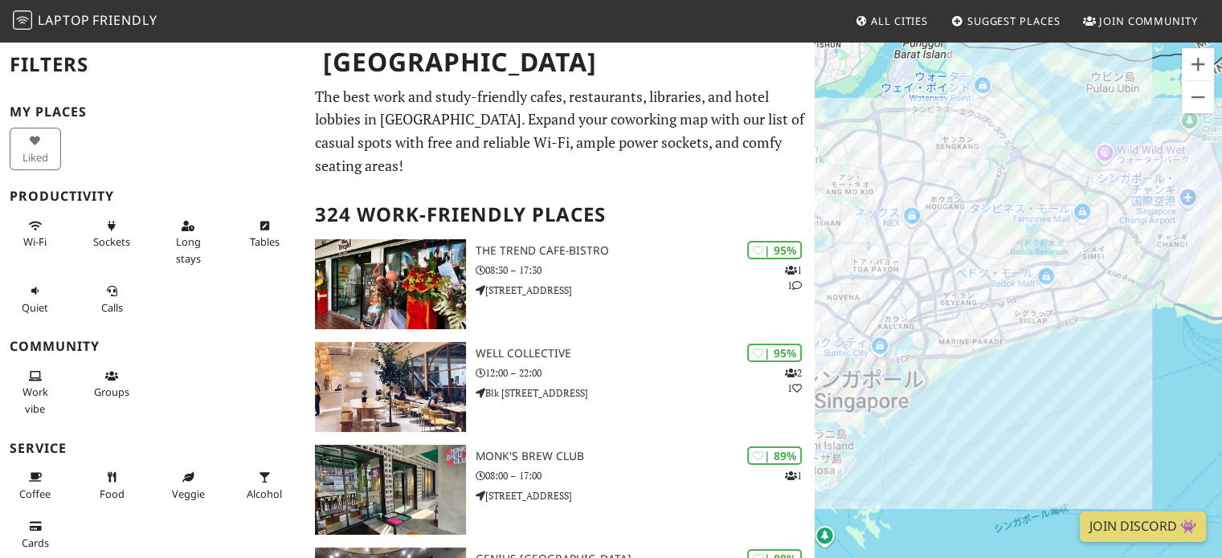
drag, startPoint x: 1055, startPoint y: 302, endPoint x: 1028, endPoint y: 259, distance: 51.2
click at [1038, 255] on div at bounding box center [1017, 319] width 407 height 558
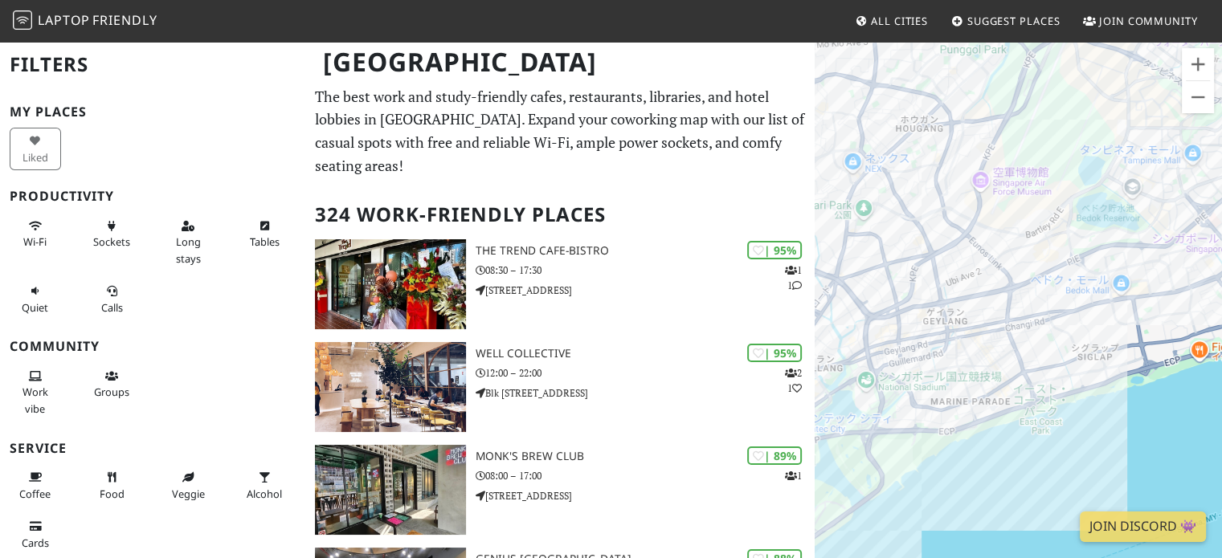
drag, startPoint x: 1188, startPoint y: 187, endPoint x: 1153, endPoint y: 222, distance: 49.4
click at [1153, 222] on div at bounding box center [1017, 319] width 407 height 558
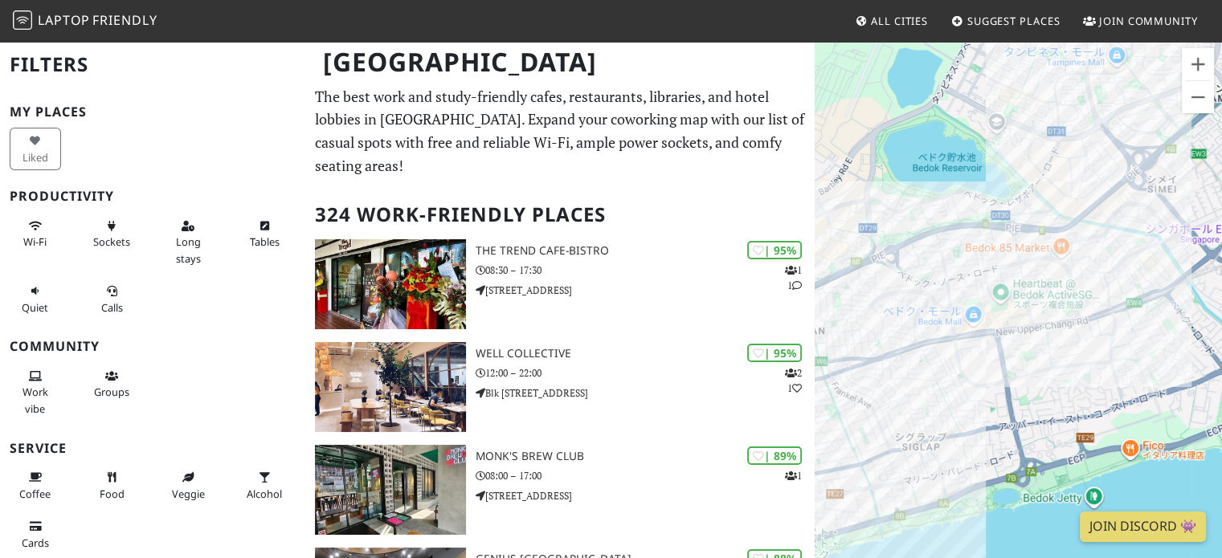
drag, startPoint x: 1148, startPoint y: 293, endPoint x: 1094, endPoint y: 132, distance: 170.4
click at [1092, 132] on div at bounding box center [1017, 319] width 407 height 558
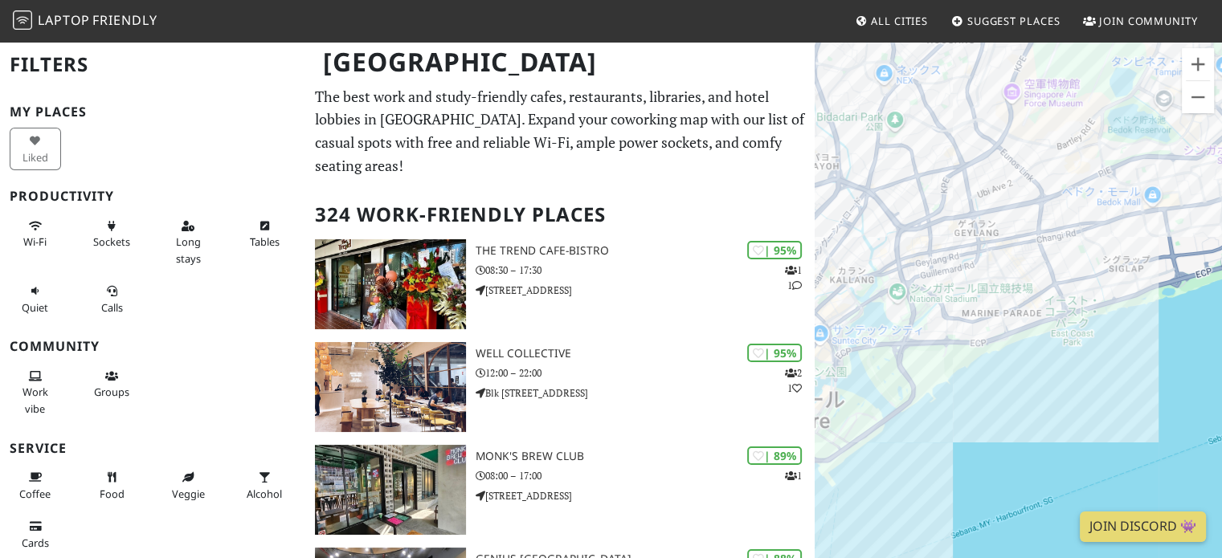
drag, startPoint x: 1055, startPoint y: 157, endPoint x: 1210, endPoint y: 113, distance: 161.0
click at [1210, 113] on div at bounding box center [1017, 319] width 407 height 558
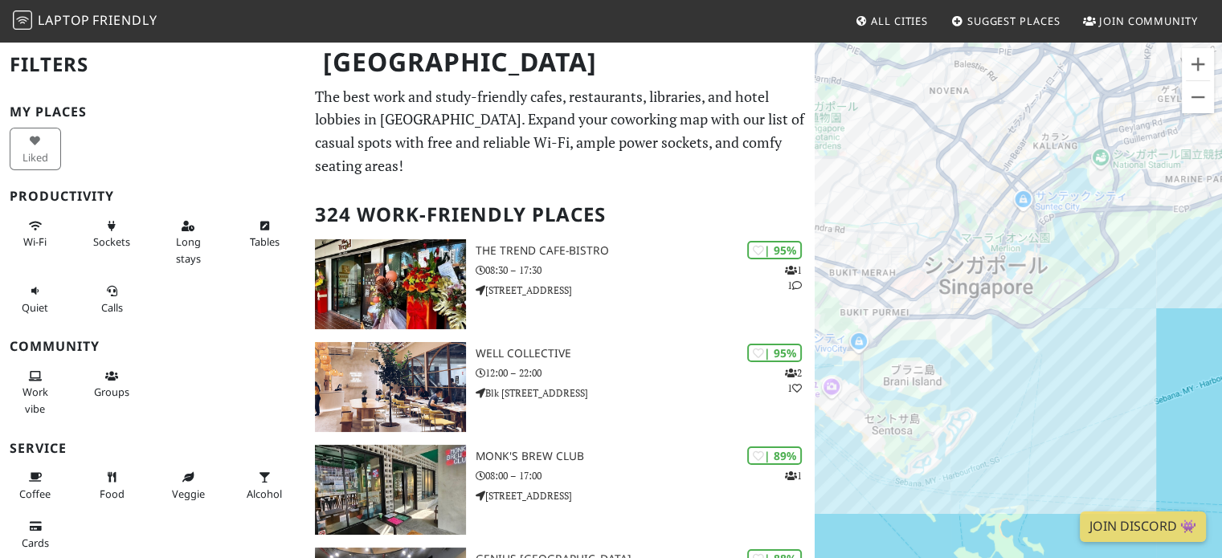
drag, startPoint x: 1017, startPoint y: 230, endPoint x: 1121, endPoint y: 176, distance: 117.5
click at [1121, 176] on div at bounding box center [1017, 319] width 407 height 558
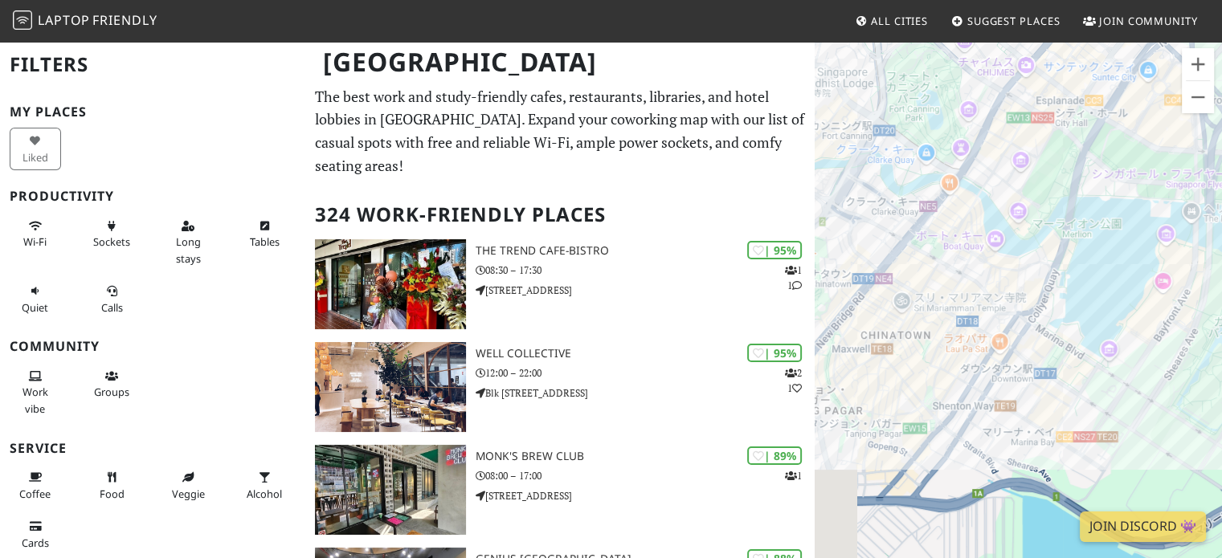
drag, startPoint x: 969, startPoint y: 284, endPoint x: 1083, endPoint y: 333, distance: 123.4
click at [1083, 333] on div at bounding box center [1017, 319] width 407 height 558
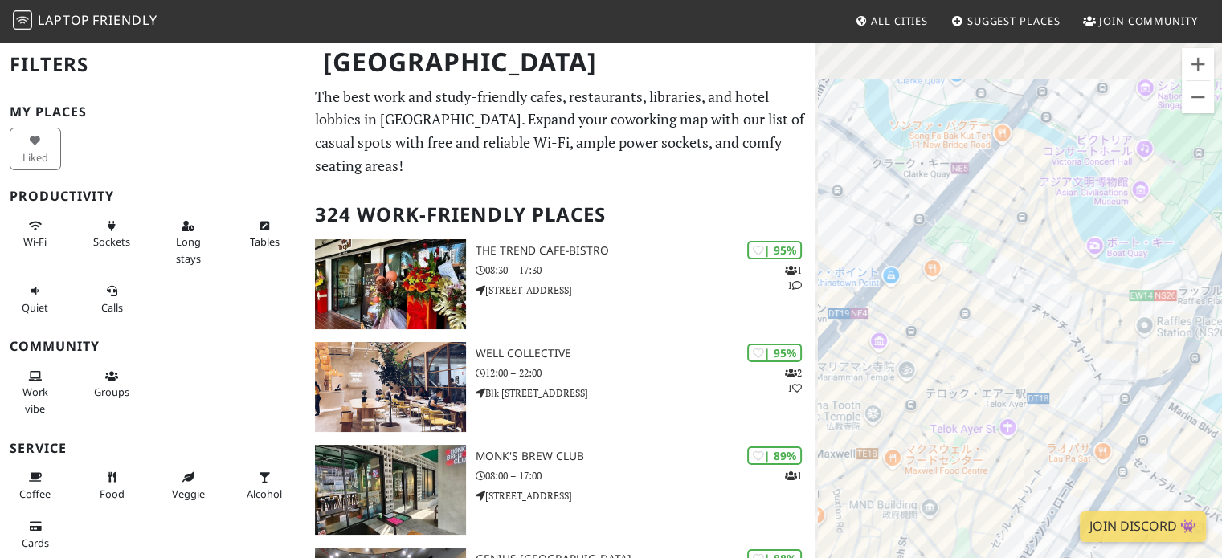
drag, startPoint x: 975, startPoint y: 192, endPoint x: 1041, endPoint y: 394, distance: 212.8
click at [1041, 408] on div at bounding box center [1017, 319] width 407 height 558
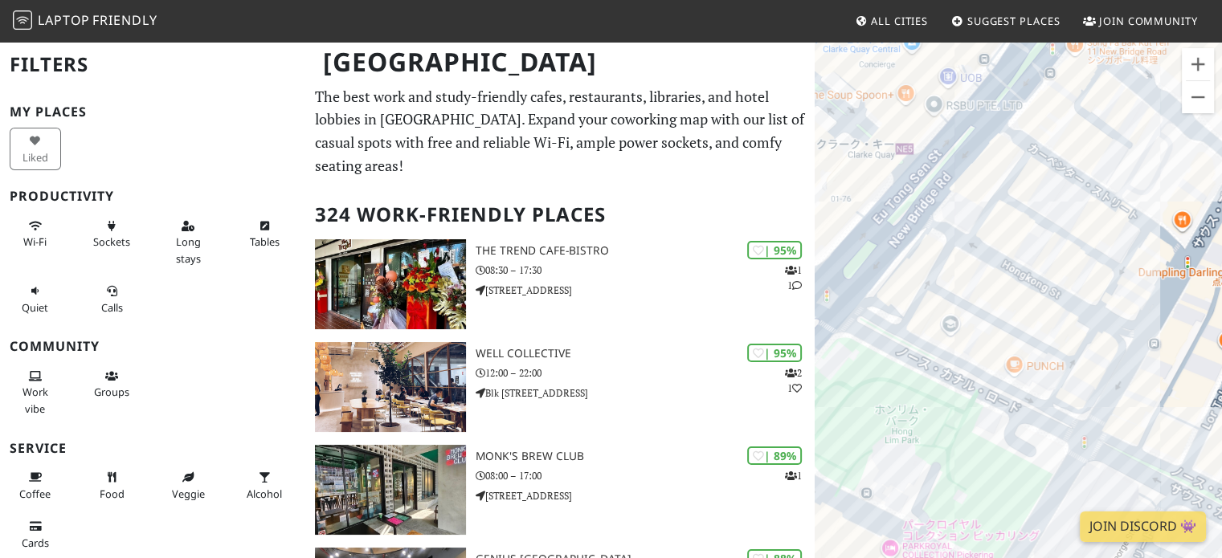
drag, startPoint x: 980, startPoint y: 317, endPoint x: 968, endPoint y: 367, distance: 51.2
click at [970, 365] on div at bounding box center [1017, 319] width 407 height 558
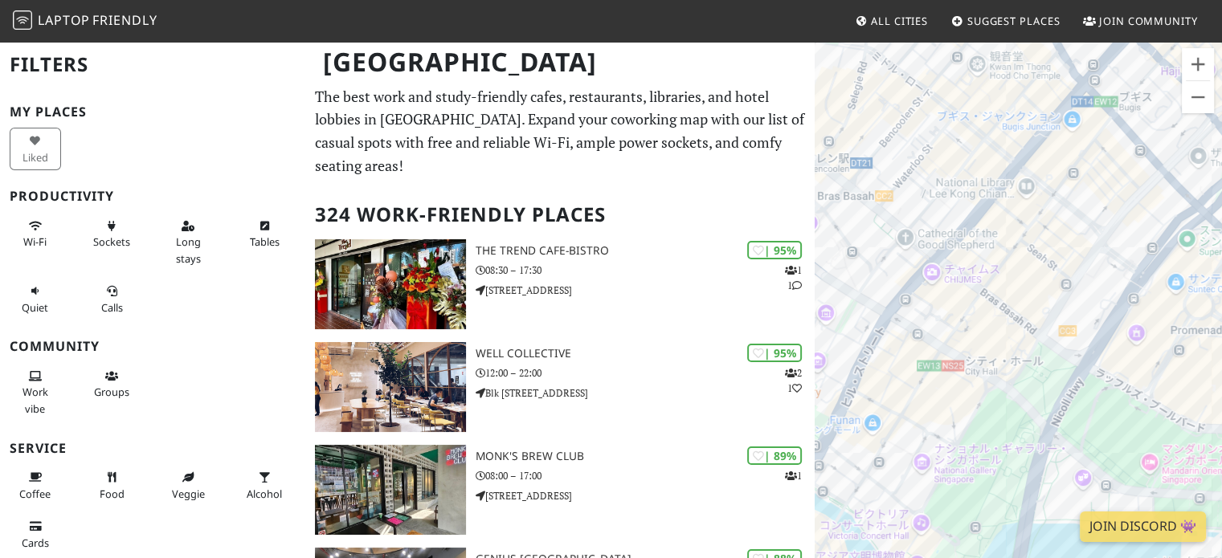
drag, startPoint x: 1004, startPoint y: 354, endPoint x: 768, endPoint y: 596, distance: 337.9
click at [768, 557] on html "Laptop Friendly All Cities Suggest Places Join Community Singapore Filters My P…" at bounding box center [611, 279] width 1222 height 558
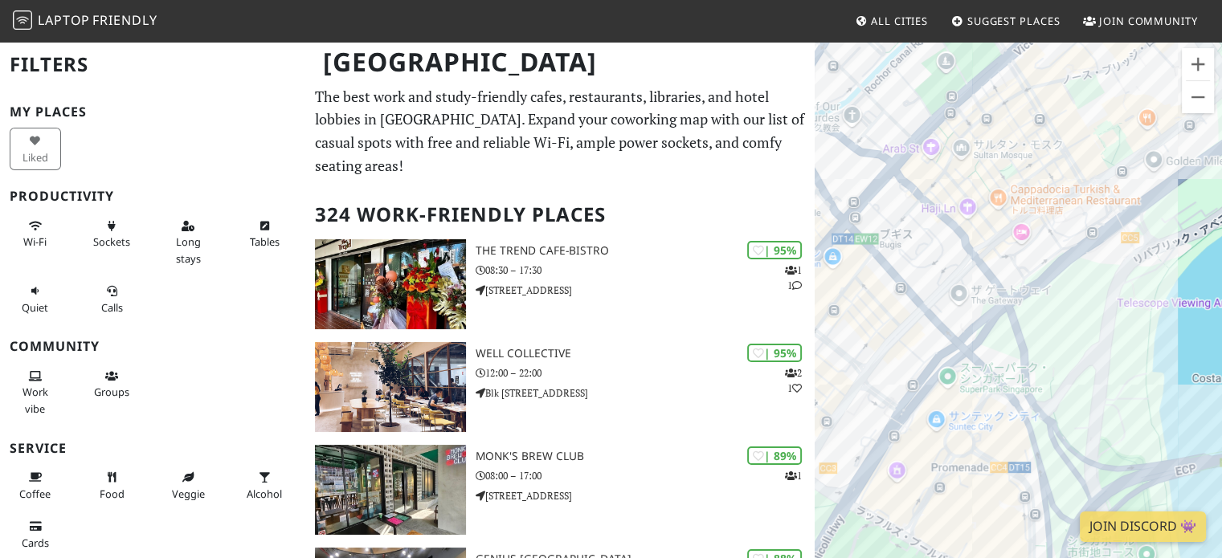
drag, startPoint x: 1066, startPoint y: 178, endPoint x: 825, endPoint y: 316, distance: 277.3
click at [825, 316] on div at bounding box center [1017, 319] width 407 height 558
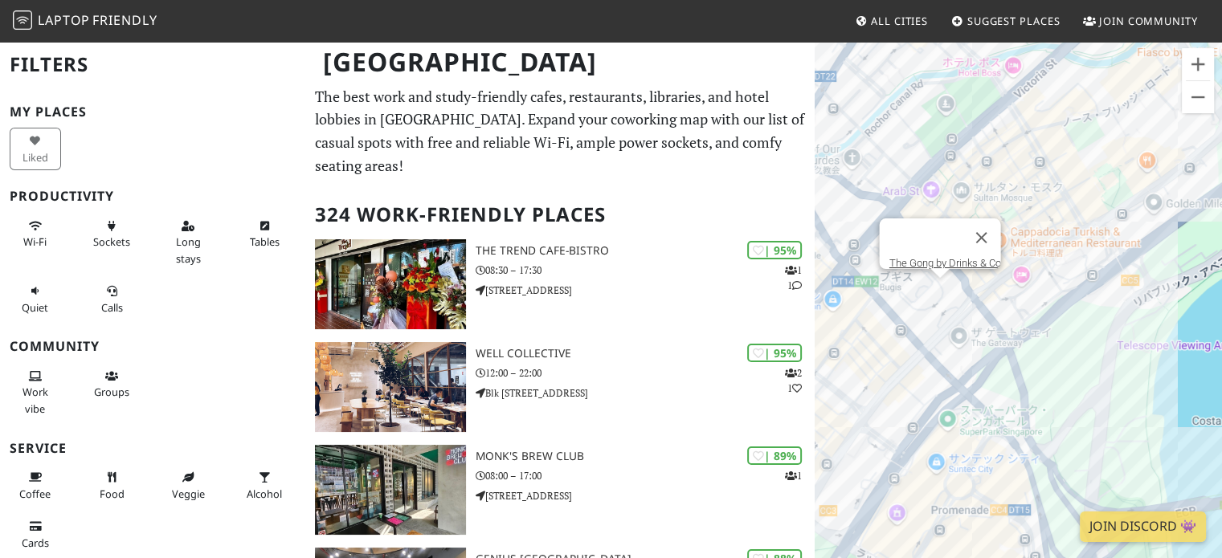
drag, startPoint x: 928, startPoint y: 115, endPoint x: 992, endPoint y: 166, distance: 81.7
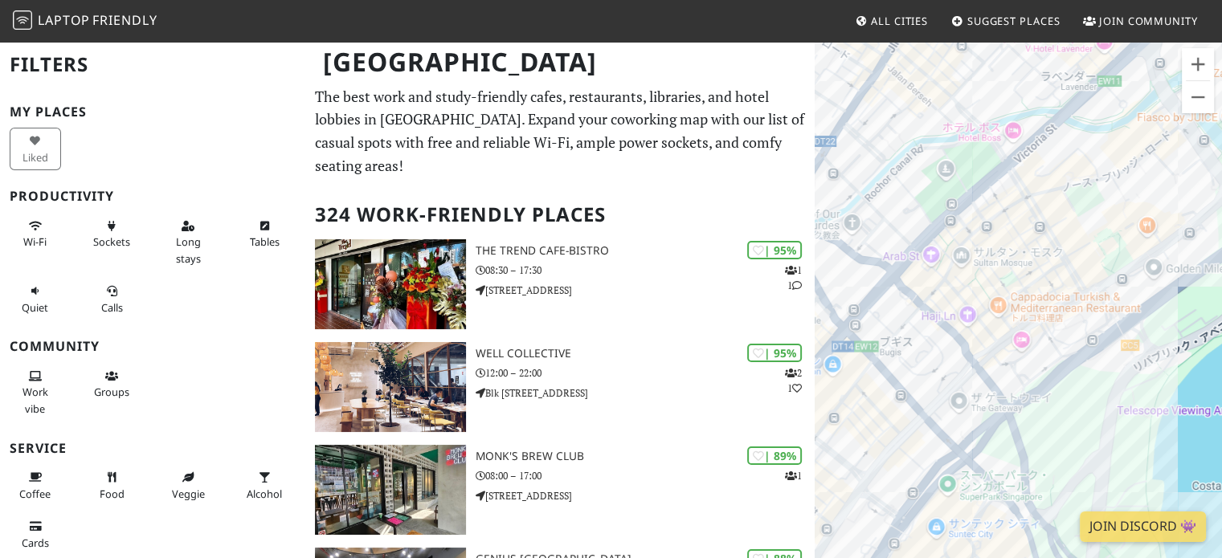
drag, startPoint x: 1004, startPoint y: 203, endPoint x: 1006, endPoint y: 269, distance: 65.9
click at [1006, 269] on div at bounding box center [1017, 319] width 407 height 558
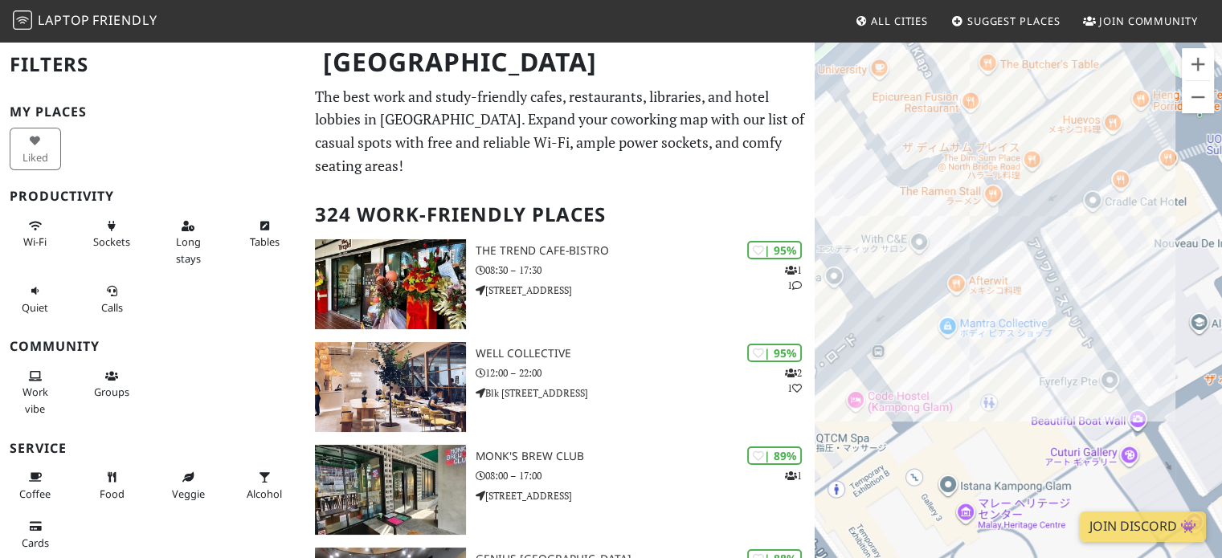
drag, startPoint x: 993, startPoint y: 273, endPoint x: 996, endPoint y: 302, distance: 29.0
click at [997, 296] on div at bounding box center [1017, 319] width 407 height 558
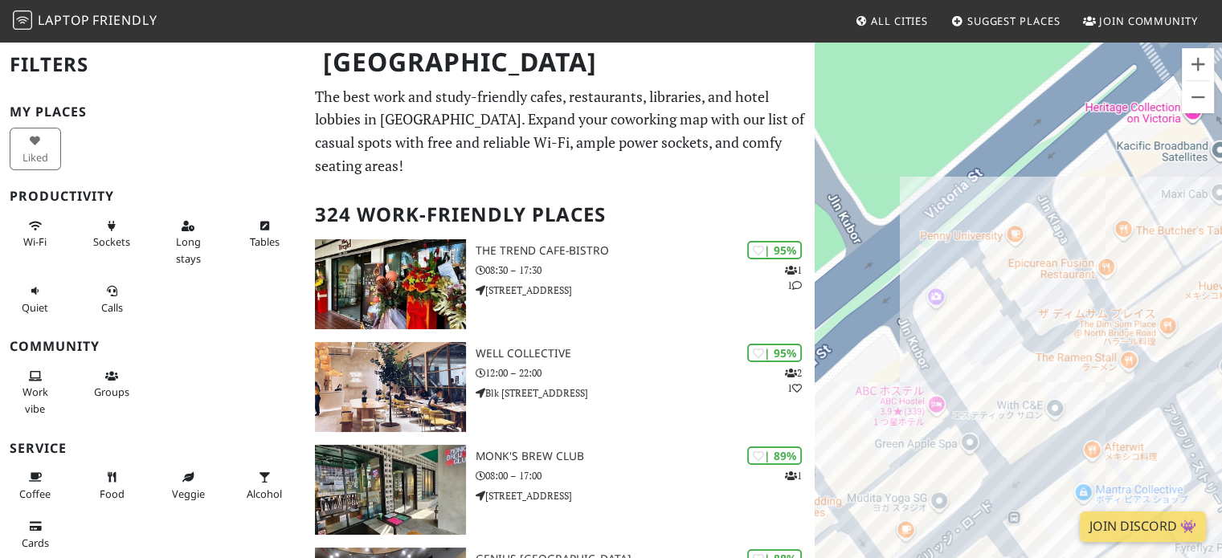
drag, startPoint x: 1097, startPoint y: 173, endPoint x: 1233, endPoint y: 338, distance: 213.4
click at [1221, 338] on html "Laptop Friendly All Cities Suggest Places Join Community Singapore Filters My P…" at bounding box center [611, 279] width 1222 height 558
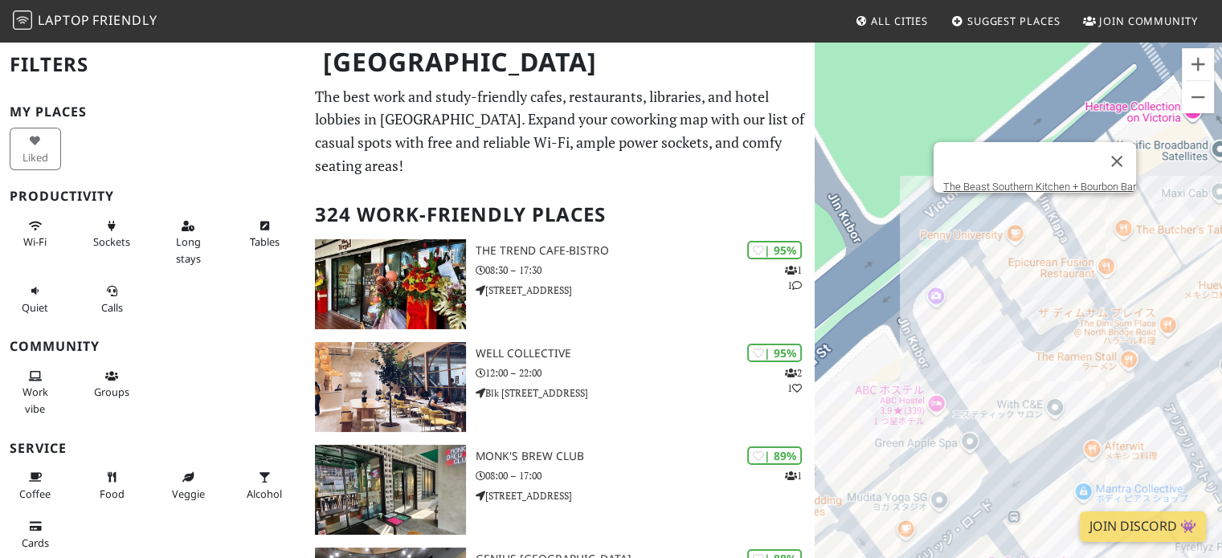
click at [1030, 224] on div "The Beast Southern Kitchen + Bourbon Bar" at bounding box center [1017, 319] width 407 height 558
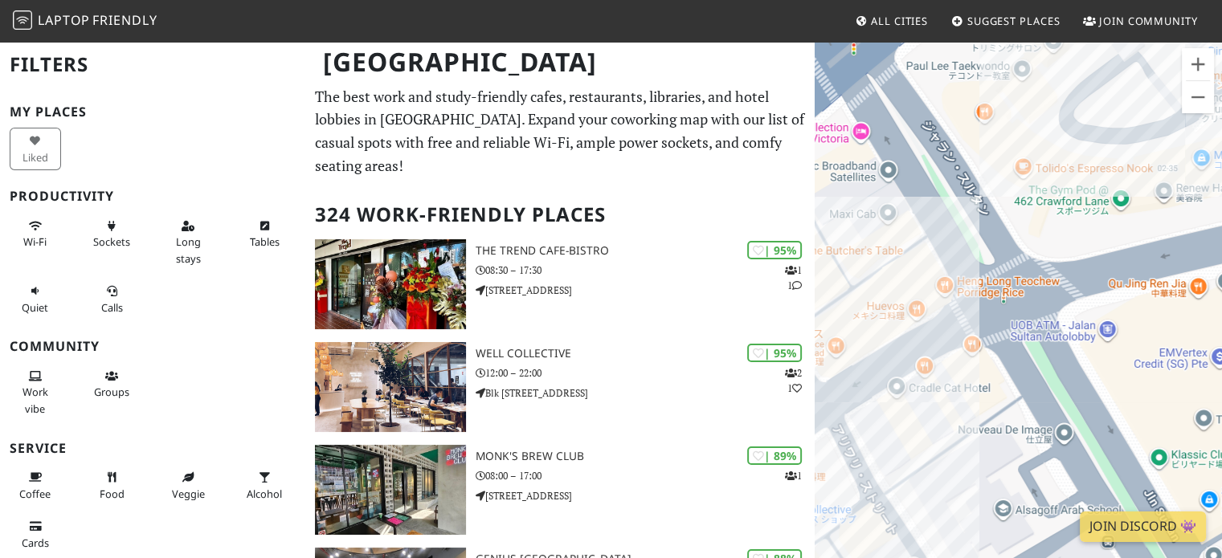
drag, startPoint x: 1204, startPoint y: 243, endPoint x: 866, endPoint y: 266, distance: 338.9
click at [866, 266] on div "The Beast Southern Kitchen + Bourbon Bar" at bounding box center [1017, 319] width 407 height 558
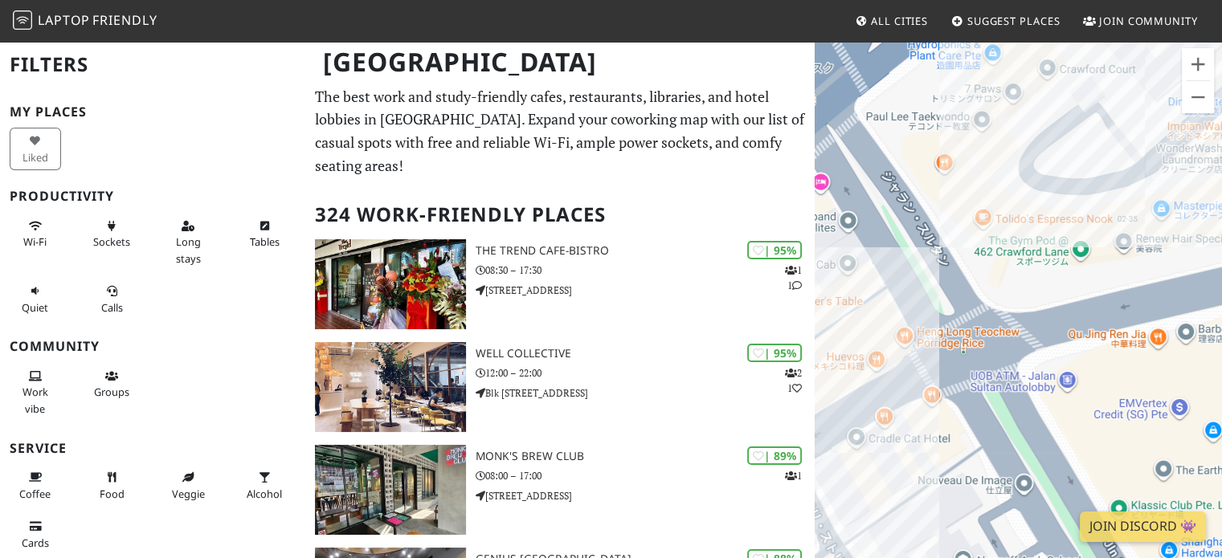
drag, startPoint x: 1032, startPoint y: 222, endPoint x: 996, endPoint y: 275, distance: 64.8
click at [996, 275] on div "The Beast Southern Kitchen + Bourbon Bar" at bounding box center [1017, 319] width 407 height 558
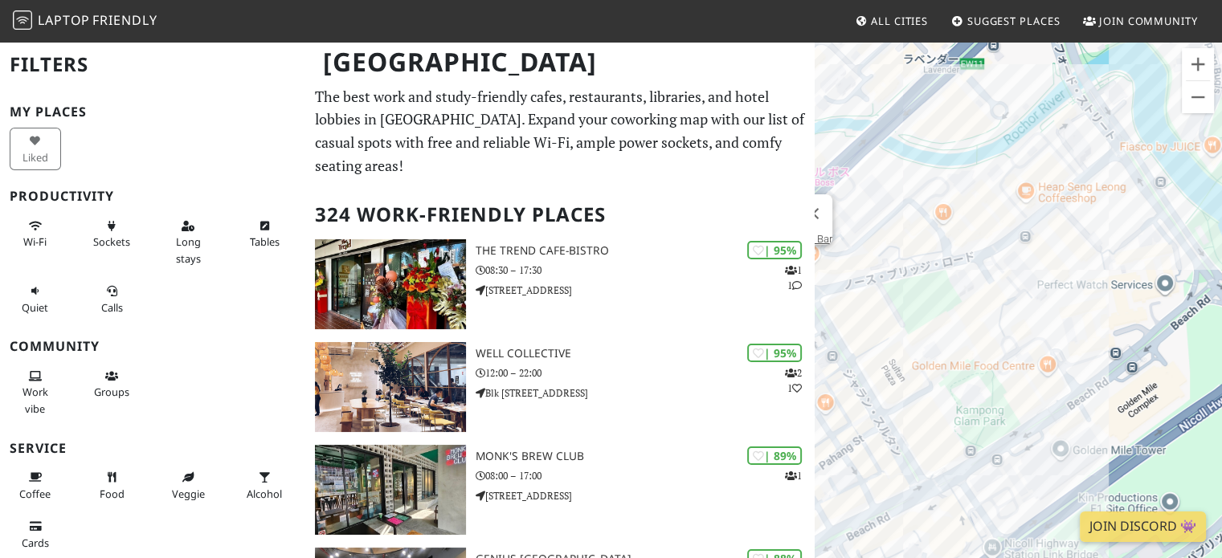
drag, startPoint x: 1081, startPoint y: 289, endPoint x: 914, endPoint y: 291, distance: 167.1
click at [914, 291] on div "The Beast Southern Kitchen + Bourbon Bar" at bounding box center [1017, 319] width 407 height 558
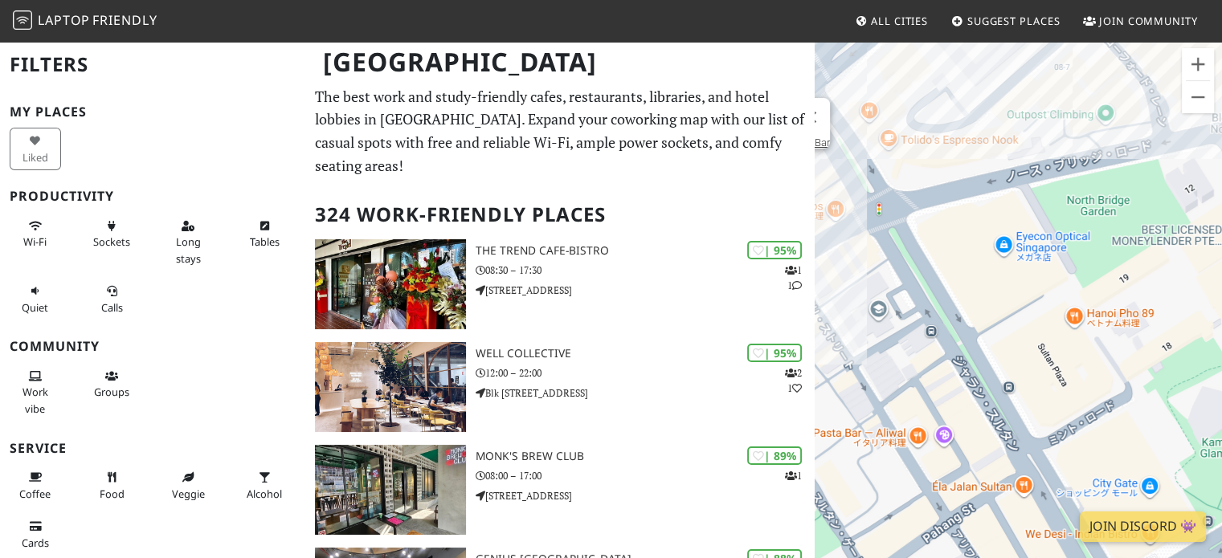
drag, startPoint x: 944, startPoint y: 277, endPoint x: 1129, endPoint y: 158, distance: 219.7
click at [1129, 162] on div "The Beast Southern Kitchen + Bourbon Bar" at bounding box center [1017, 319] width 407 height 558
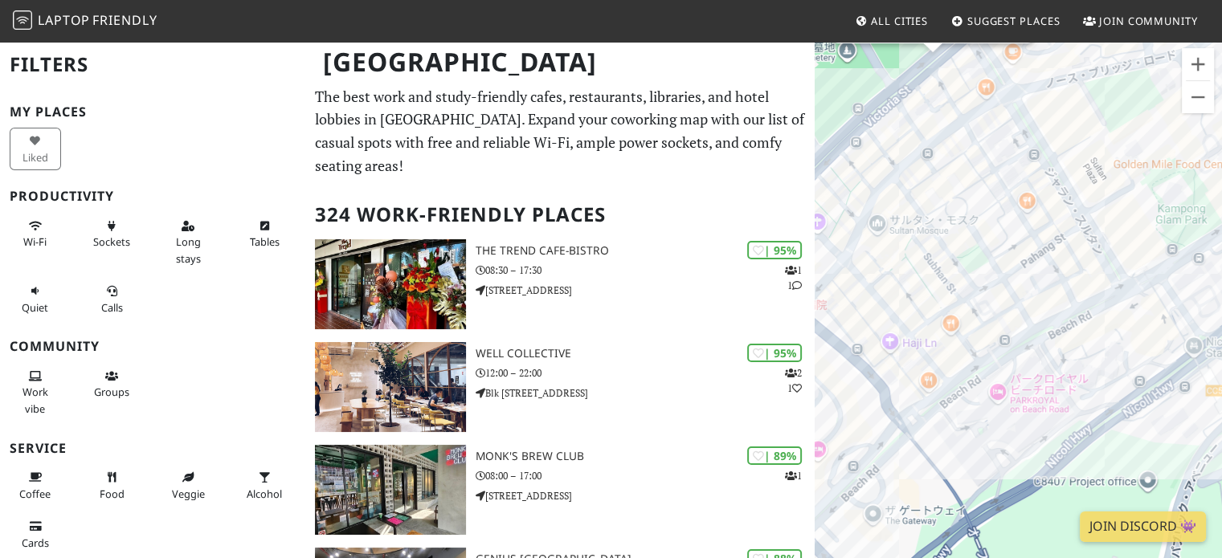
drag, startPoint x: 1050, startPoint y: 238, endPoint x: 1044, endPoint y: 177, distance: 60.6
click at [1044, 177] on div "The Beast Southern Kitchen + Bourbon Bar" at bounding box center [1017, 319] width 407 height 558
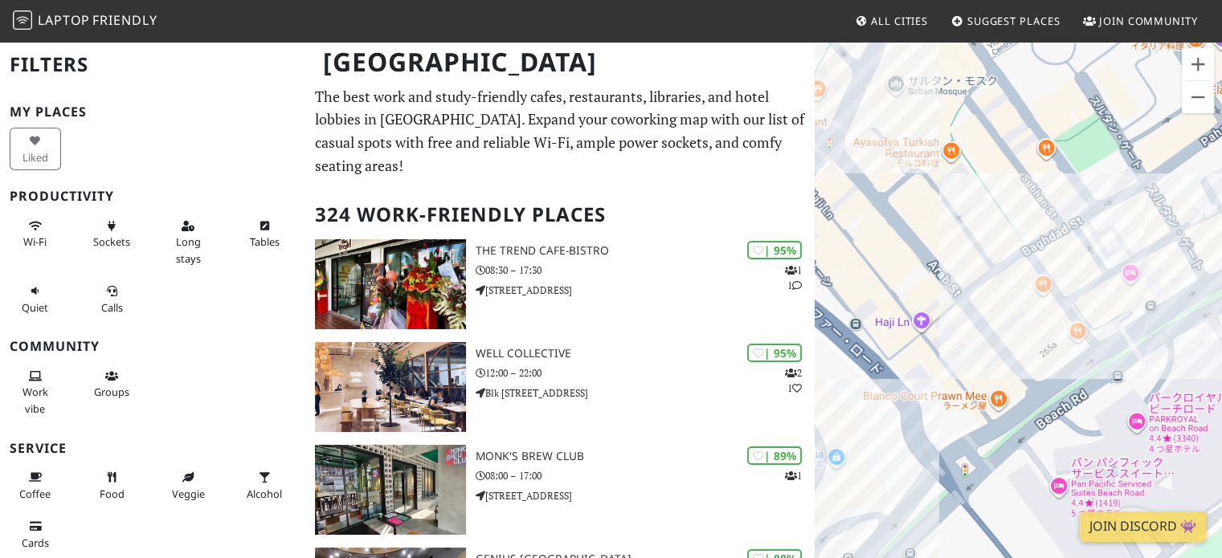
drag, startPoint x: 985, startPoint y: 303, endPoint x: 1079, endPoint y: 161, distance: 170.0
click at [1079, 161] on div "The Beast Southern Kitchen + Bourbon Bar" at bounding box center [1017, 319] width 407 height 558
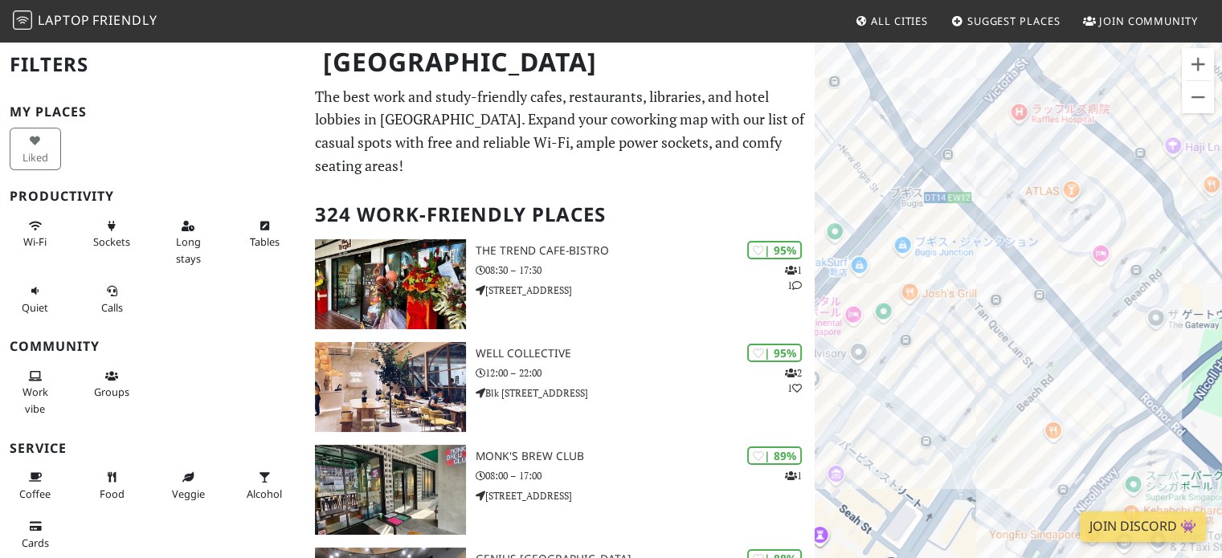
drag, startPoint x: 1034, startPoint y: 194, endPoint x: 1155, endPoint y: 120, distance: 140.9
click at [1214, 101] on div "The Beast Southern Kitchen + Bourbon Bar" at bounding box center [1017, 319] width 407 height 558
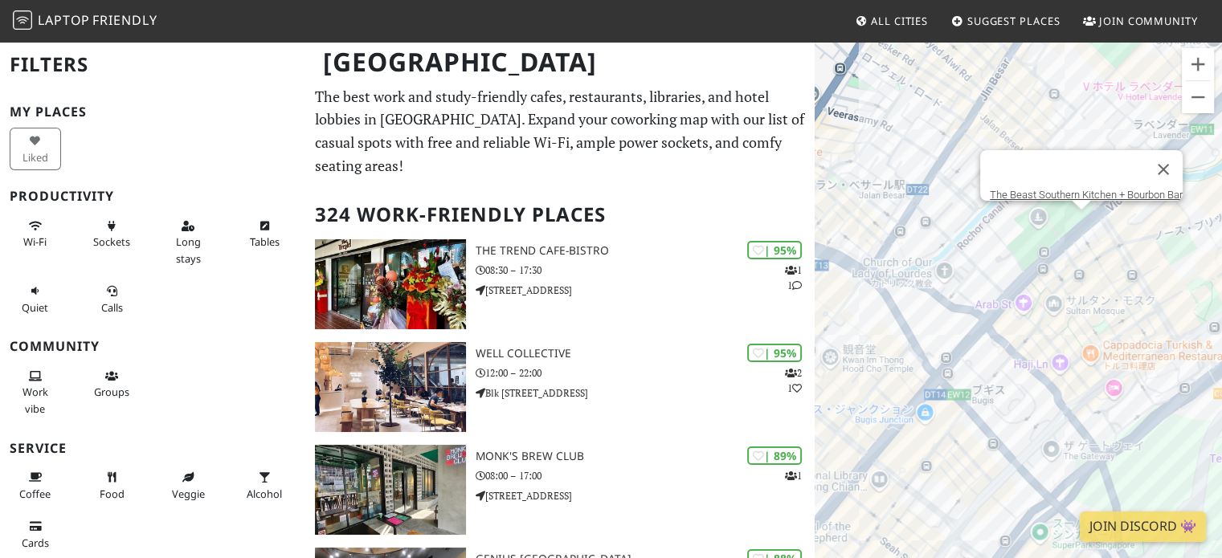
drag, startPoint x: 1147, startPoint y: 129, endPoint x: 1071, endPoint y: 309, distance: 195.4
click at [1034, 369] on div "The Beast Southern Kitchen + Bourbon Bar" at bounding box center [1017, 319] width 407 height 558
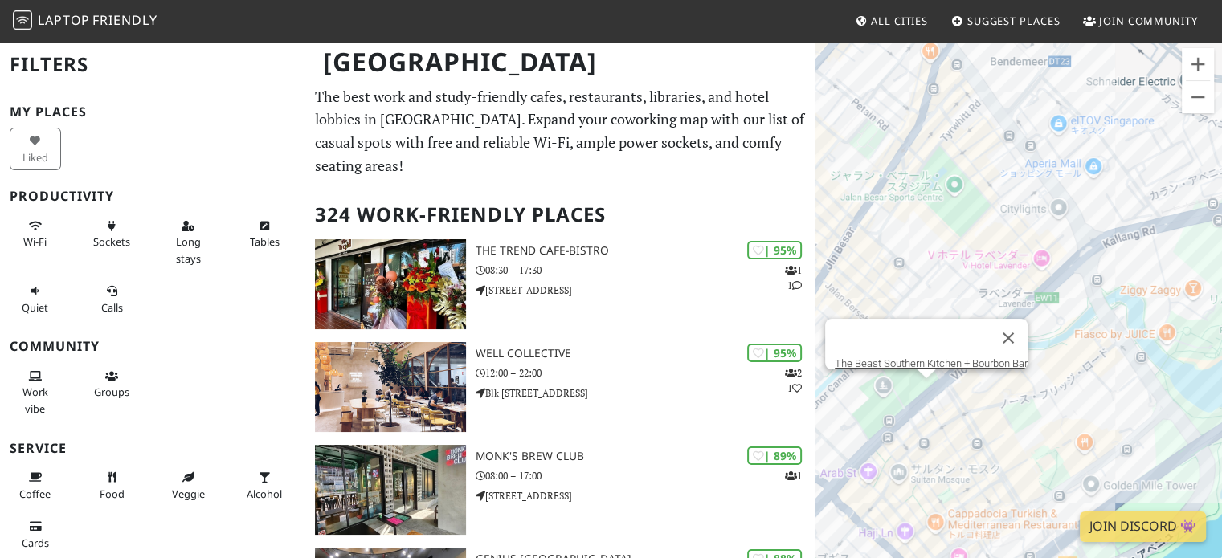
drag, startPoint x: 1107, startPoint y: 263, endPoint x: 954, endPoint y: 443, distance: 236.5
click at [953, 452] on div "The Beast Southern Kitchen + Bourbon Bar" at bounding box center [1017, 319] width 407 height 558
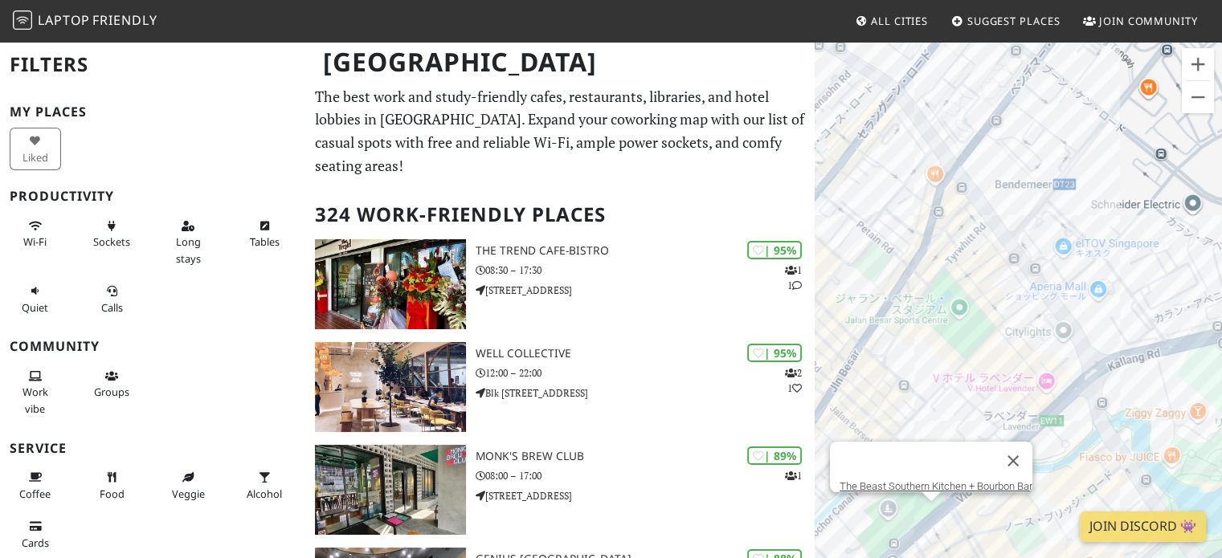
drag, startPoint x: 930, startPoint y: 227, endPoint x: 931, endPoint y: 328, distance: 101.2
click at [931, 328] on div "The Beast Southern Kitchen + Bourbon Bar" at bounding box center [1017, 319] width 407 height 558
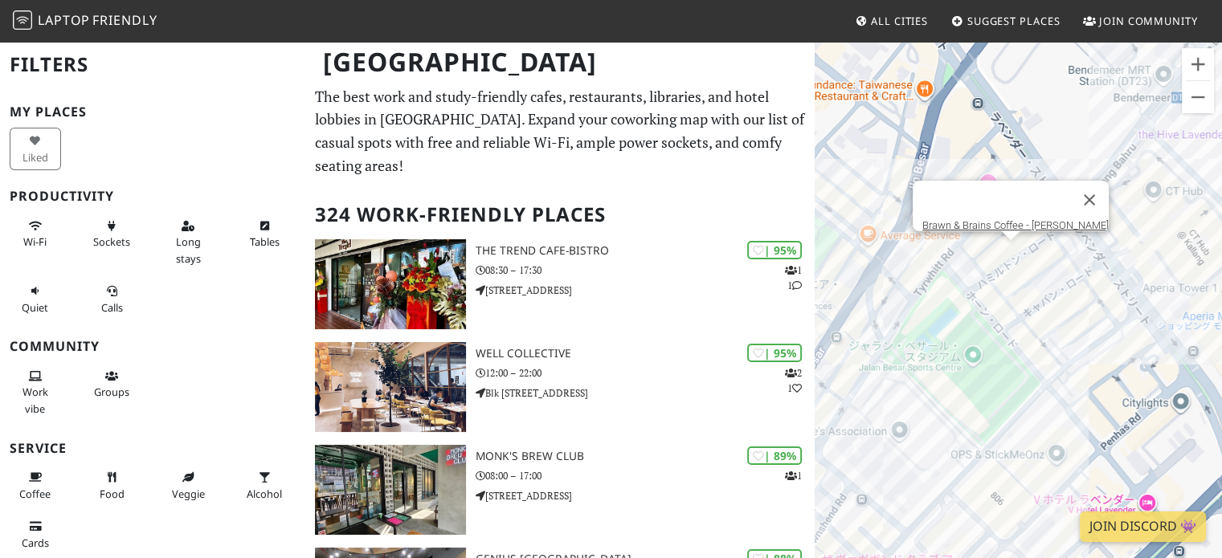
click at [1009, 256] on div "The Beast Southern Kitchen + Bourbon Bar Brawn & Brains Coffee - Hamilton" at bounding box center [1017, 319] width 407 height 558
click at [1009, 256] on div "Brawn & Brains Coffee - Hamilton Brawn & Brains Coffee - Hamilton" at bounding box center [1017, 319] width 407 height 558
click at [995, 243] on div "Brawn & Brains Coffee - Hamilton For The People" at bounding box center [1017, 319] width 407 height 558
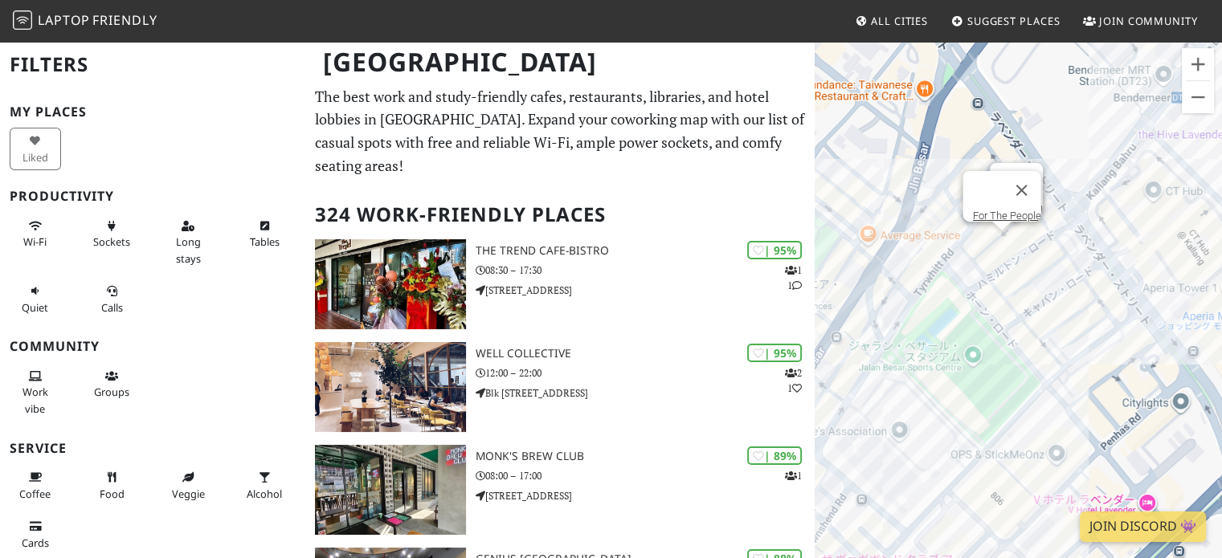
click at [1018, 228] on div "For The People La Levain" at bounding box center [1017, 319] width 407 height 558
click at [1000, 236] on div "La Levain For The People" at bounding box center [1017, 319] width 407 height 558
click at [999, 210] on link "For The People" at bounding box center [1006, 216] width 68 height 12
click at [996, 210] on link "For The People" at bounding box center [1006, 216] width 68 height 12
click at [986, 210] on link "For The People" at bounding box center [1006, 216] width 68 height 12
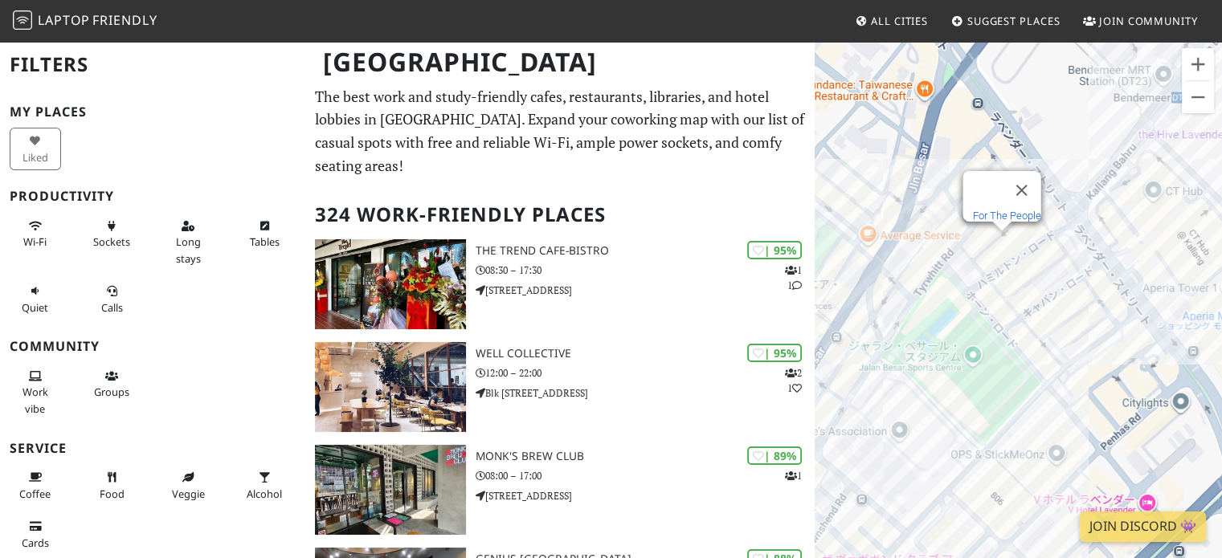
click at [986, 210] on link "For The People" at bounding box center [1006, 216] width 68 height 12
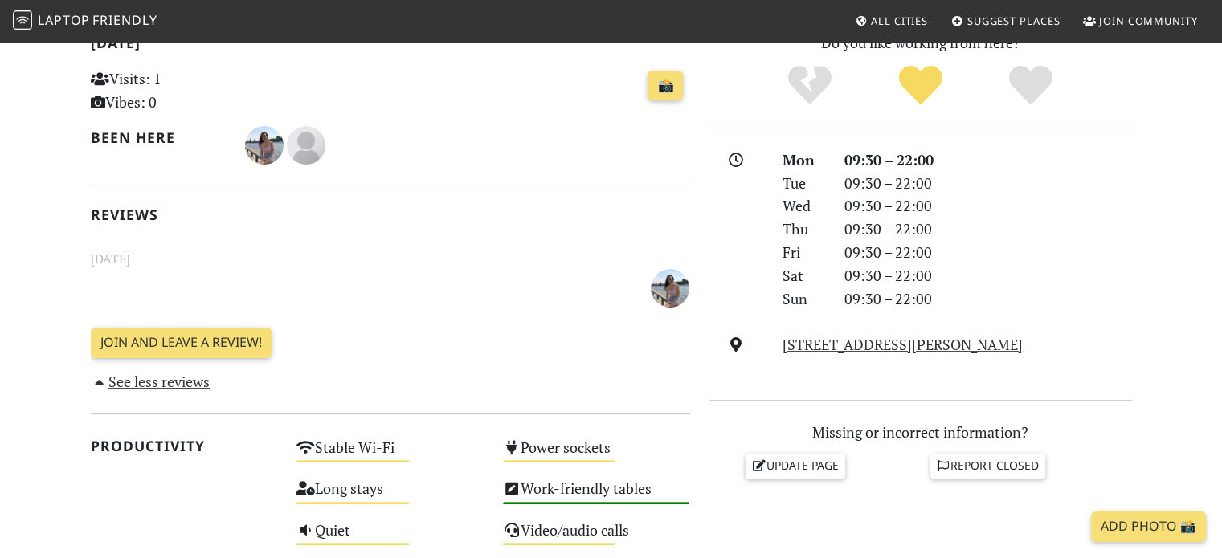
scroll to position [562, 0]
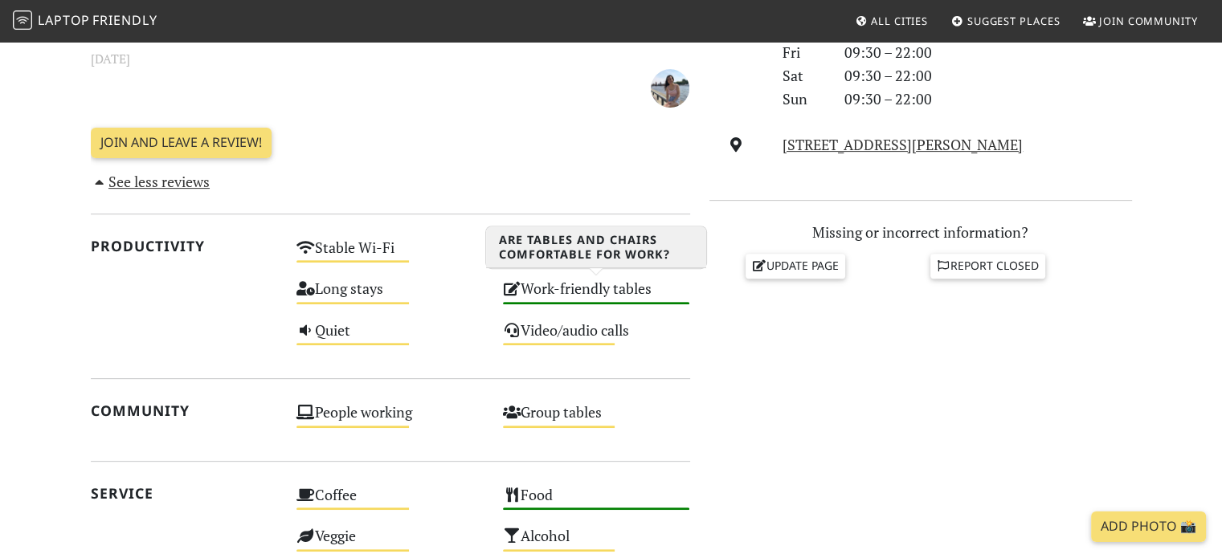
click at [651, 288] on div "Work-friendly tables High" at bounding box center [596, 295] width 206 height 41
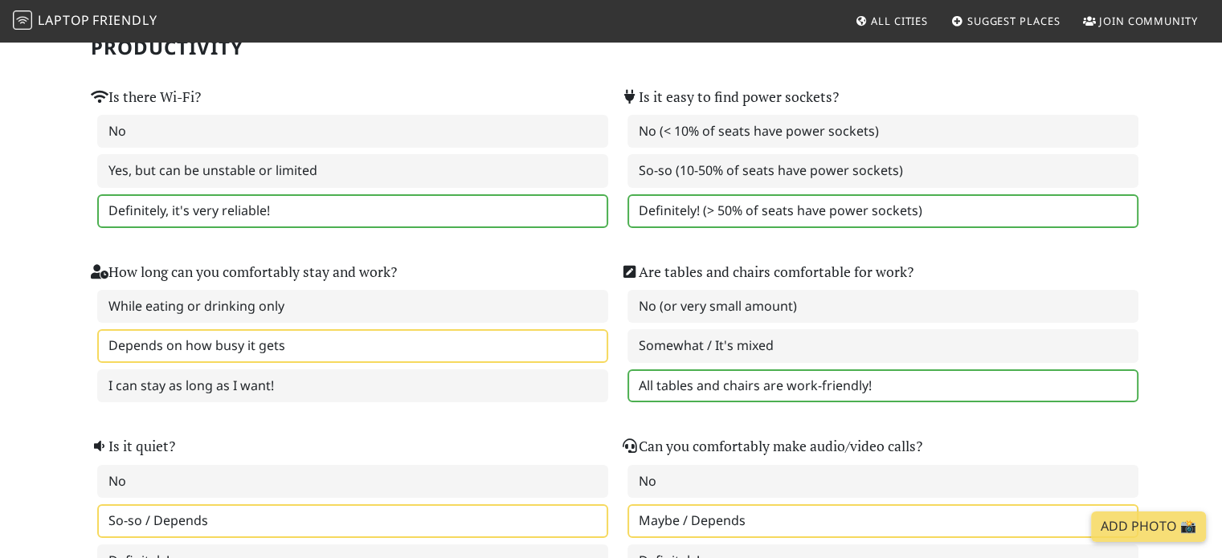
scroll to position [149, 0]
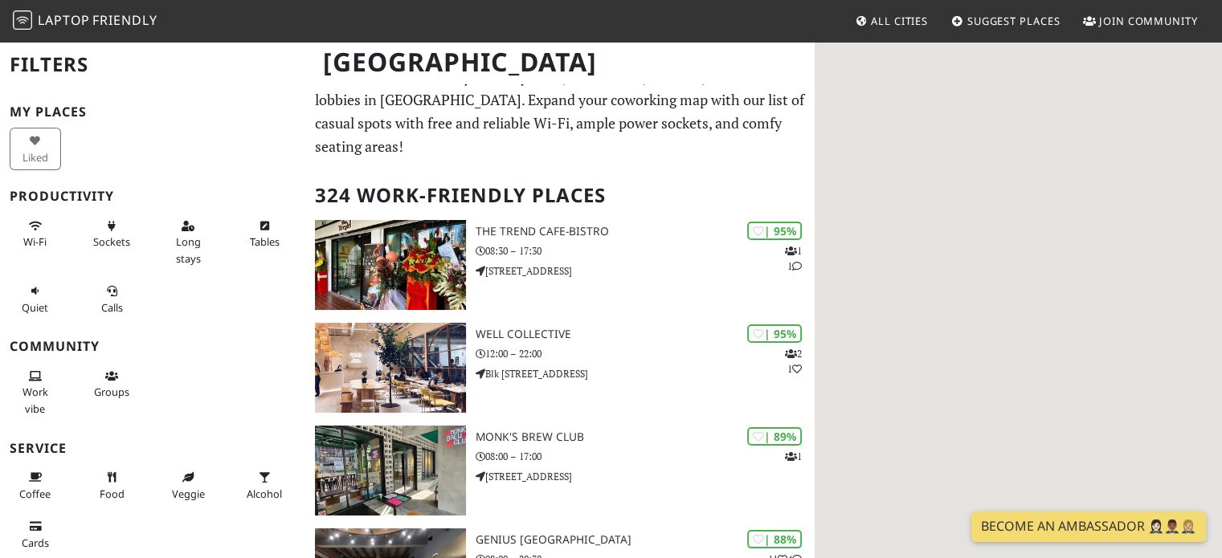
scroll to position [19, 0]
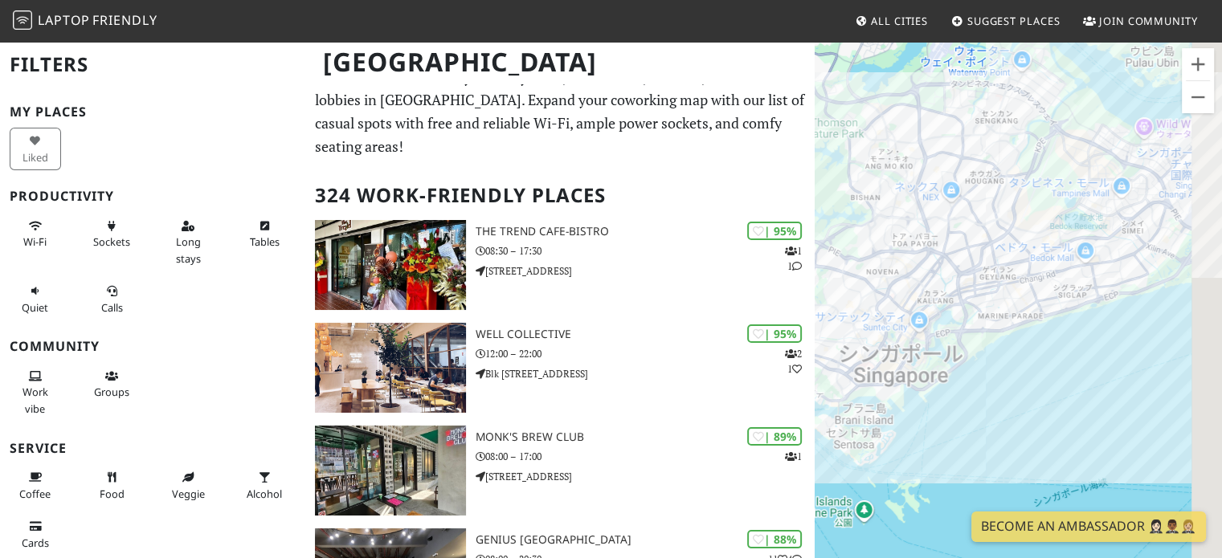
drag, startPoint x: 1130, startPoint y: 314, endPoint x: 1002, endPoint y: 327, distance: 128.3
click at [1002, 327] on div at bounding box center [1017, 319] width 407 height 558
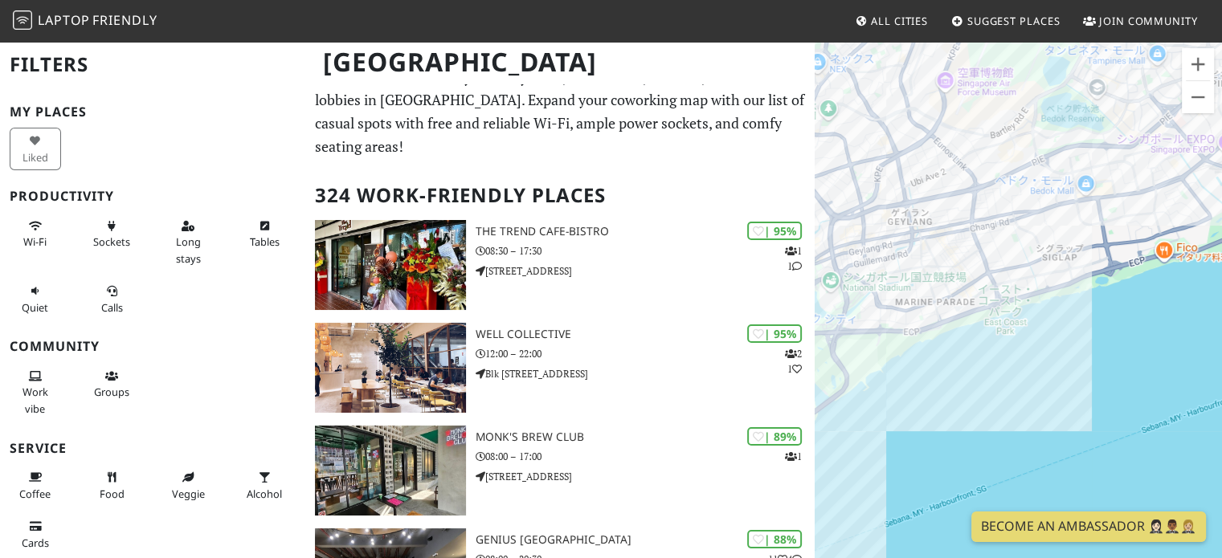
drag, startPoint x: 919, startPoint y: 282, endPoint x: 1044, endPoint y: 211, distance: 143.8
click at [1043, 211] on div at bounding box center [1017, 319] width 407 height 558
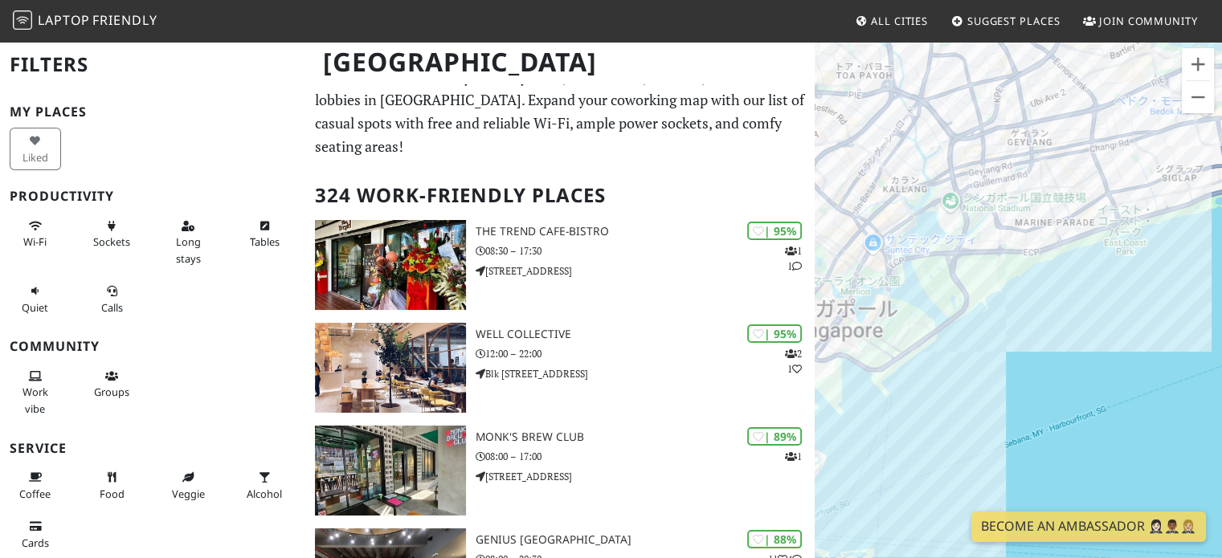
drag, startPoint x: 1006, startPoint y: 182, endPoint x: 1151, endPoint y: 121, distance: 157.7
click at [1151, 121] on div at bounding box center [1017, 319] width 407 height 558
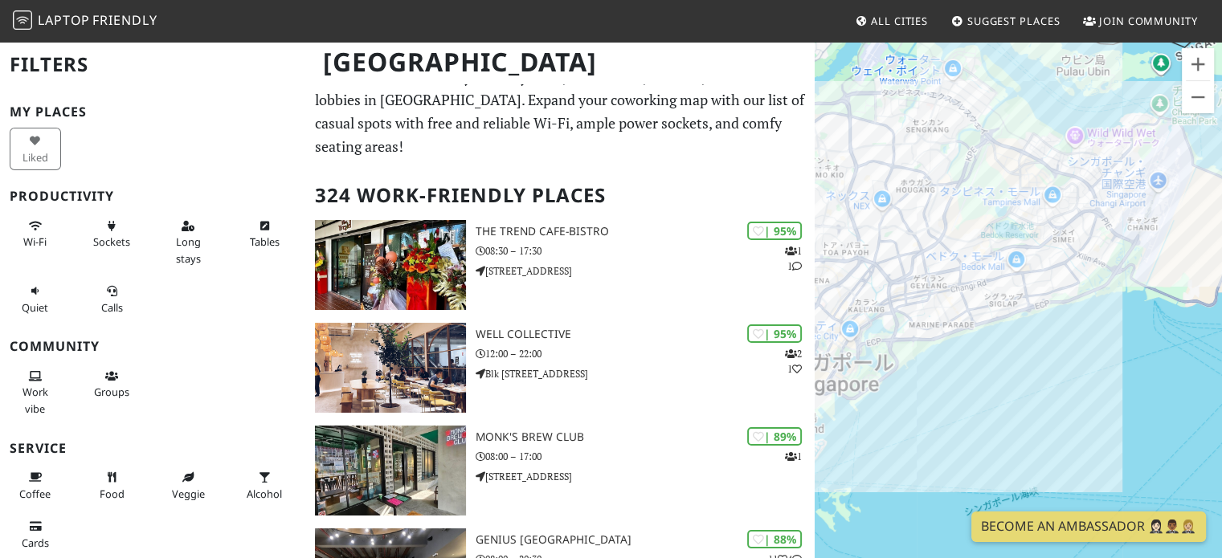
drag, startPoint x: 1026, startPoint y: 192, endPoint x: 827, endPoint y: 387, distance: 278.9
click at [827, 387] on div at bounding box center [1017, 319] width 407 height 558
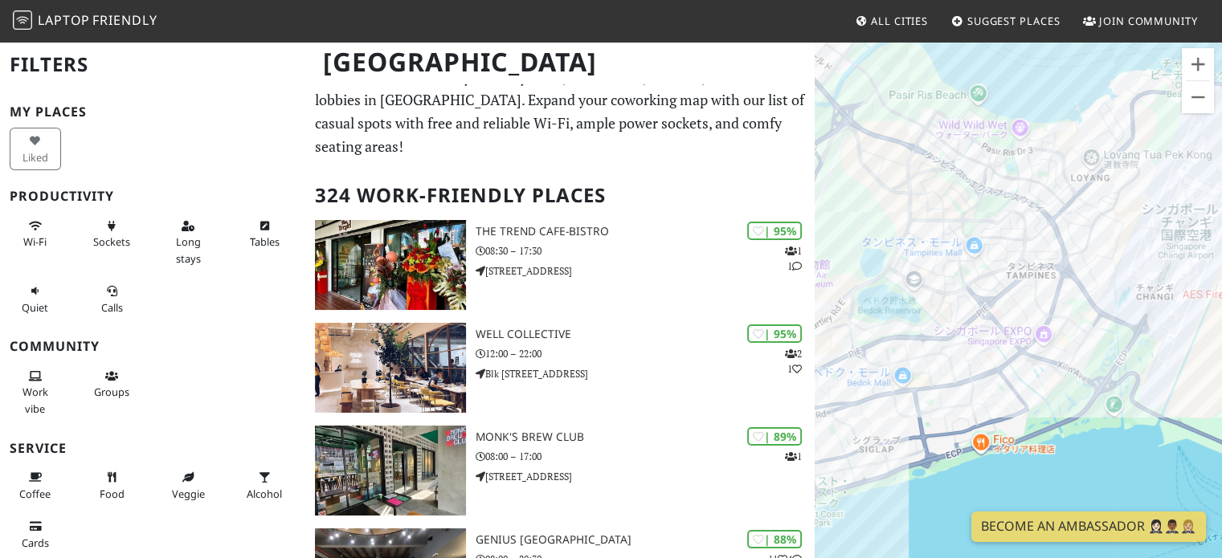
drag, startPoint x: 1141, startPoint y: 267, endPoint x: 975, endPoint y: 338, distance: 180.6
click at [975, 338] on div at bounding box center [1017, 319] width 407 height 558
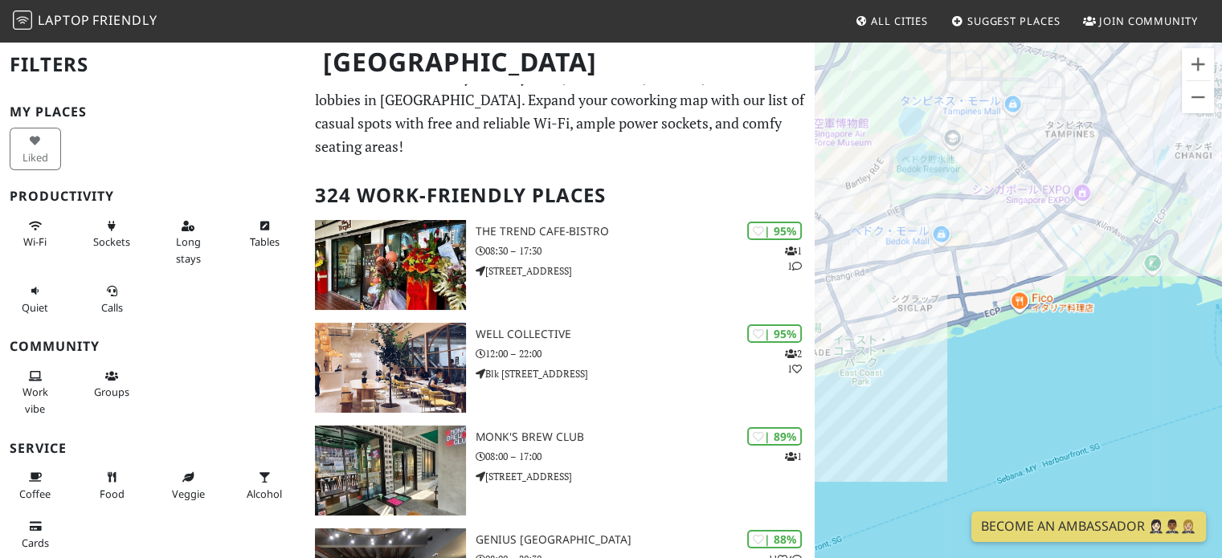
drag, startPoint x: 931, startPoint y: 385, endPoint x: 1138, endPoint y: 84, distance: 365.6
click at [1138, 84] on div at bounding box center [1017, 319] width 407 height 558
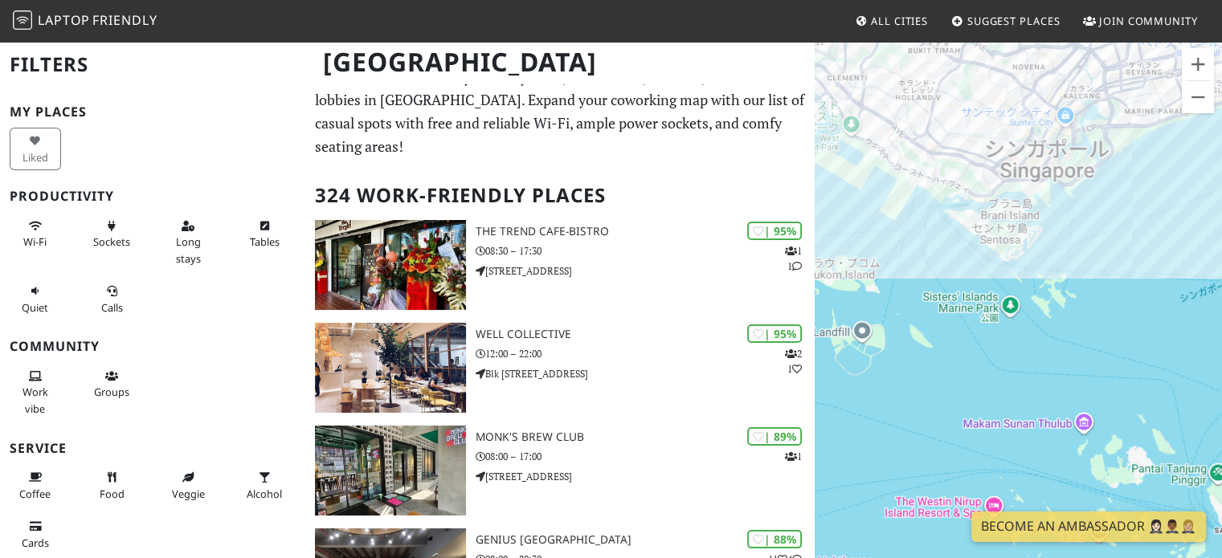
drag, startPoint x: 873, startPoint y: 198, endPoint x: 1104, endPoint y: 132, distance: 240.5
click at [1104, 132] on div at bounding box center [1017, 319] width 407 height 558
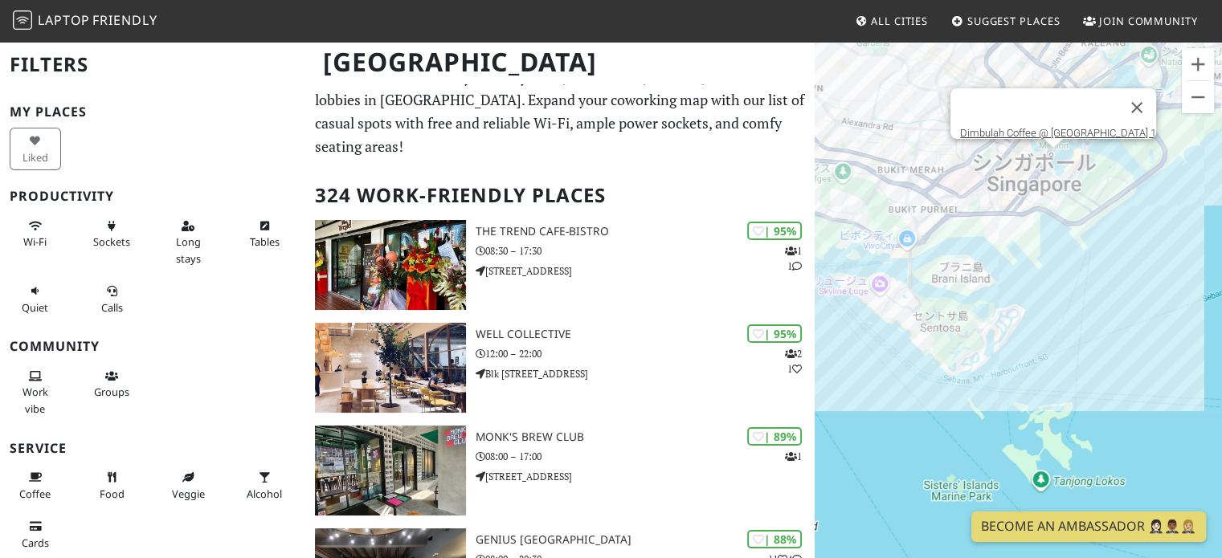
drag, startPoint x: 1055, startPoint y: 152, endPoint x: 1047, endPoint y: 144, distance: 10.8
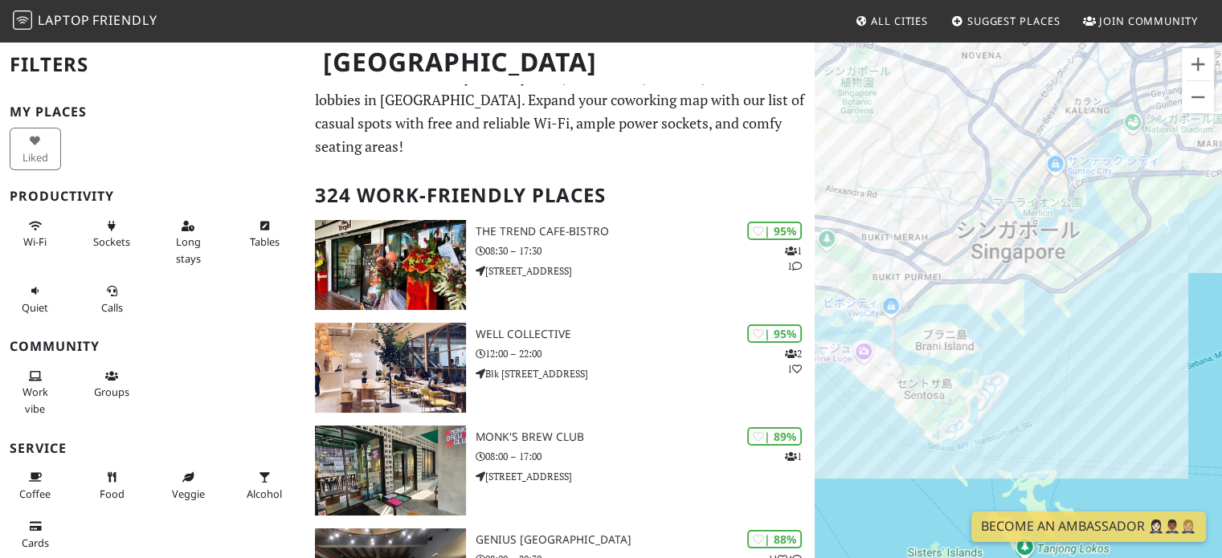
drag, startPoint x: 1060, startPoint y: 213, endPoint x: 1047, endPoint y: 249, distance: 38.4
click at [1047, 249] on div at bounding box center [1017, 319] width 407 height 558
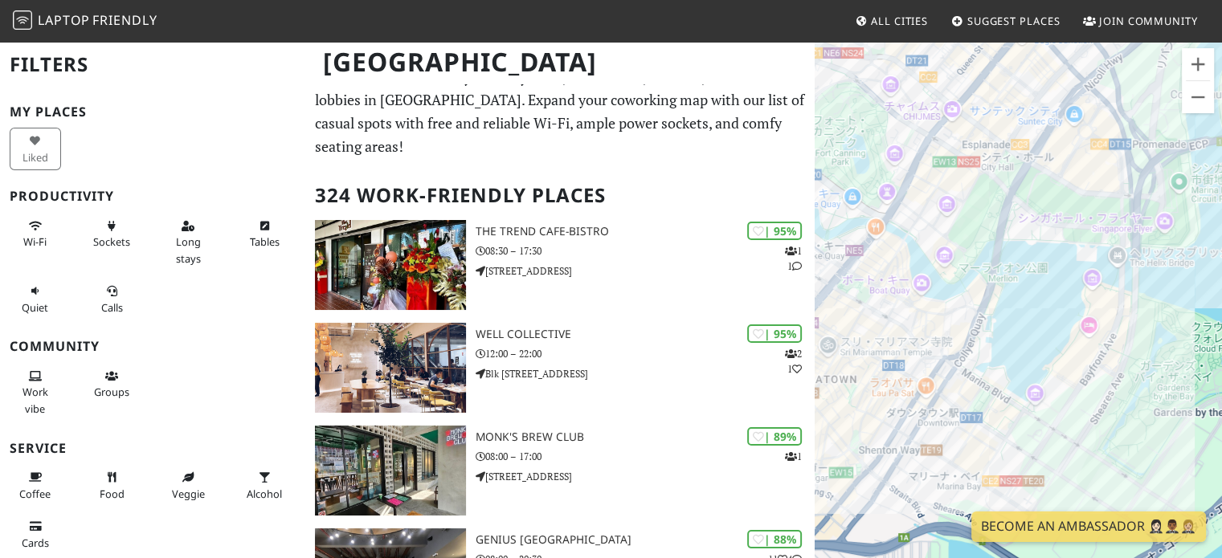
drag, startPoint x: 1075, startPoint y: 263, endPoint x: 1118, endPoint y: 134, distance: 136.4
click at [1118, 134] on div at bounding box center [1017, 319] width 407 height 558
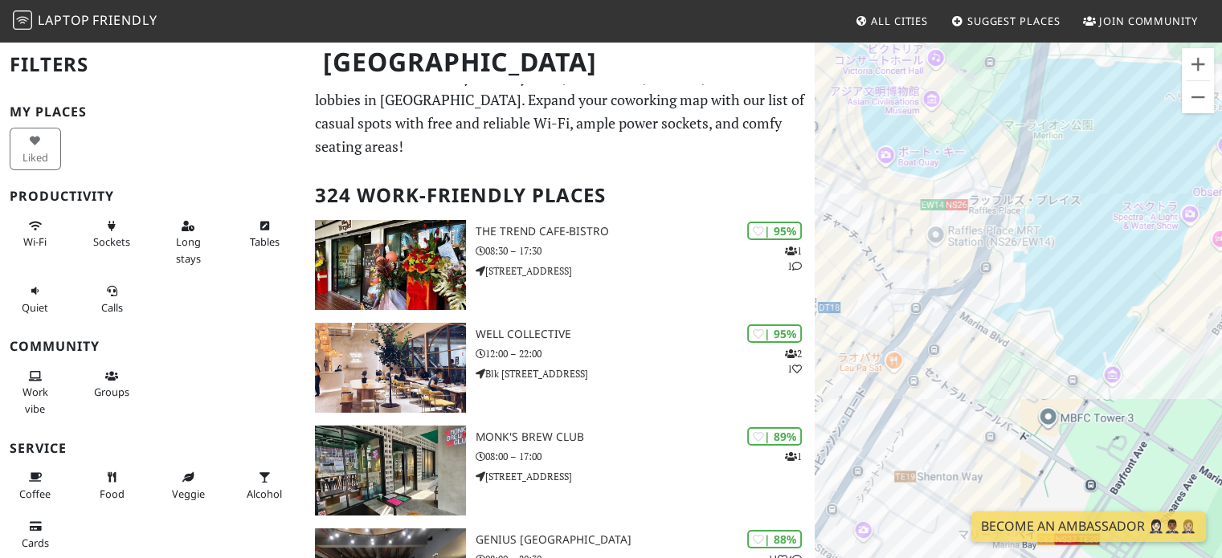
drag, startPoint x: 1007, startPoint y: 254, endPoint x: 1090, endPoint y: 220, distance: 89.3
click at [1090, 220] on div at bounding box center [1017, 319] width 407 height 558
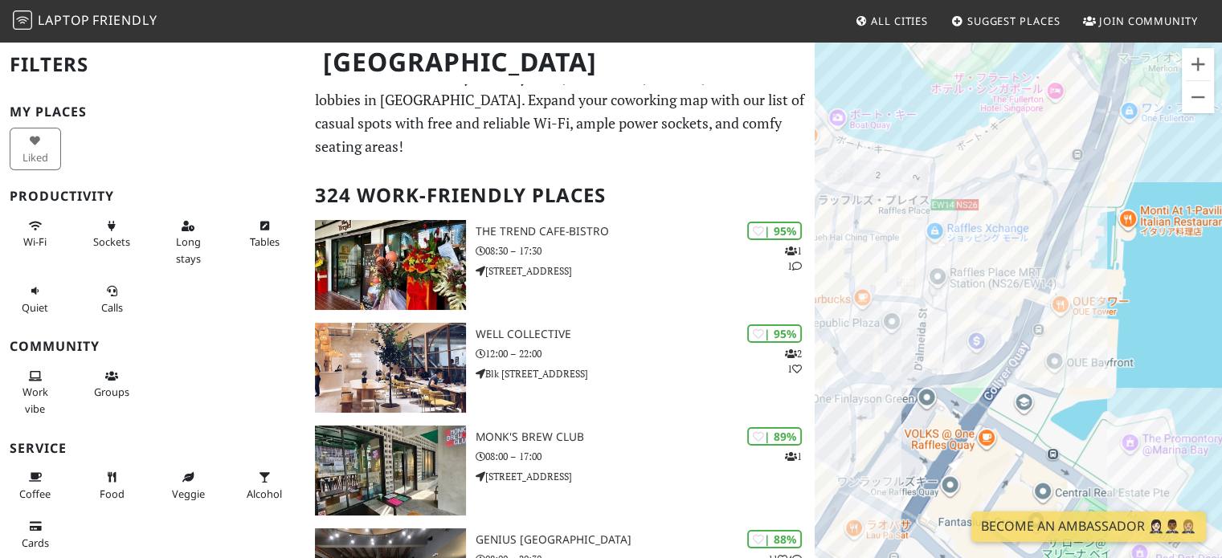
drag, startPoint x: 1083, startPoint y: 157, endPoint x: 1086, endPoint y: 233, distance: 76.3
click at [1086, 233] on div at bounding box center [1017, 319] width 407 height 558
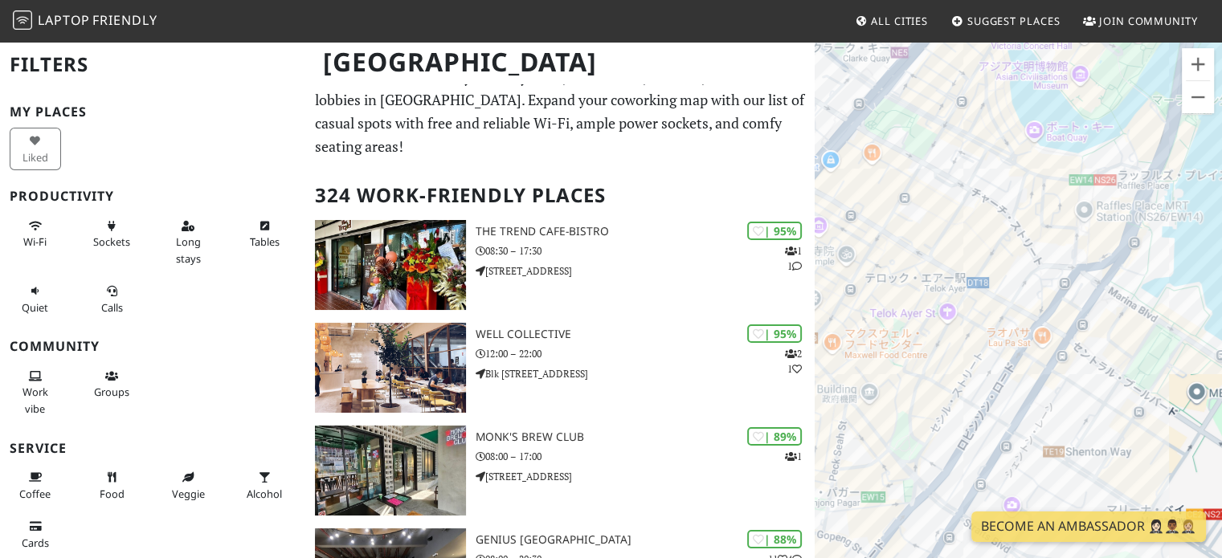
drag, startPoint x: 1089, startPoint y: 197, endPoint x: 1117, endPoint y: 186, distance: 30.3
click at [1117, 186] on div at bounding box center [1017, 319] width 407 height 558
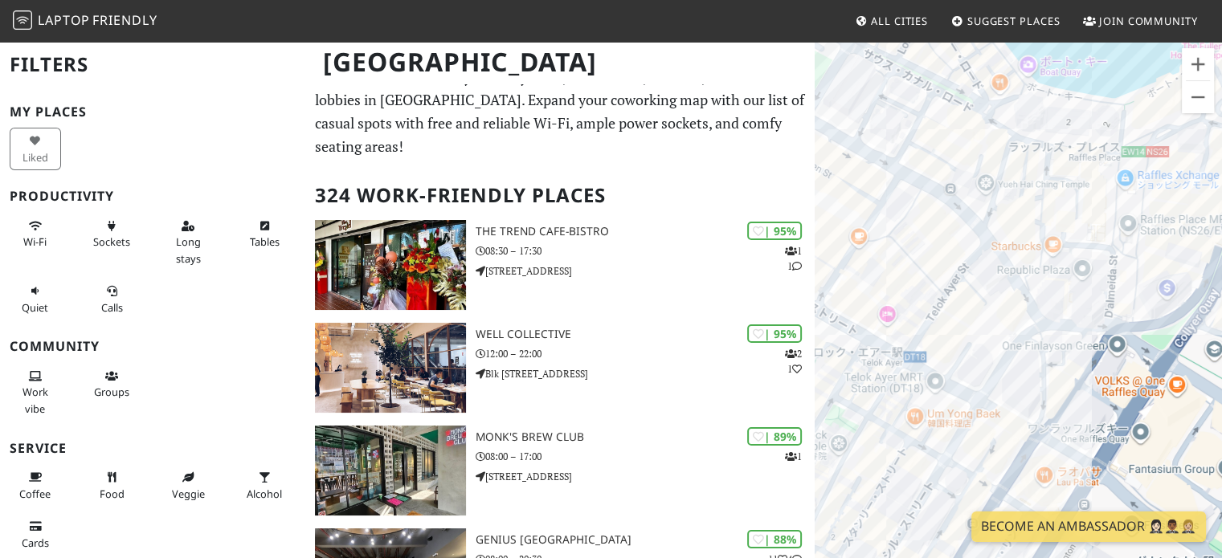
drag, startPoint x: 1042, startPoint y: 177, endPoint x: 1030, endPoint y: 214, distance: 38.9
click at [1030, 214] on div at bounding box center [1017, 319] width 407 height 558
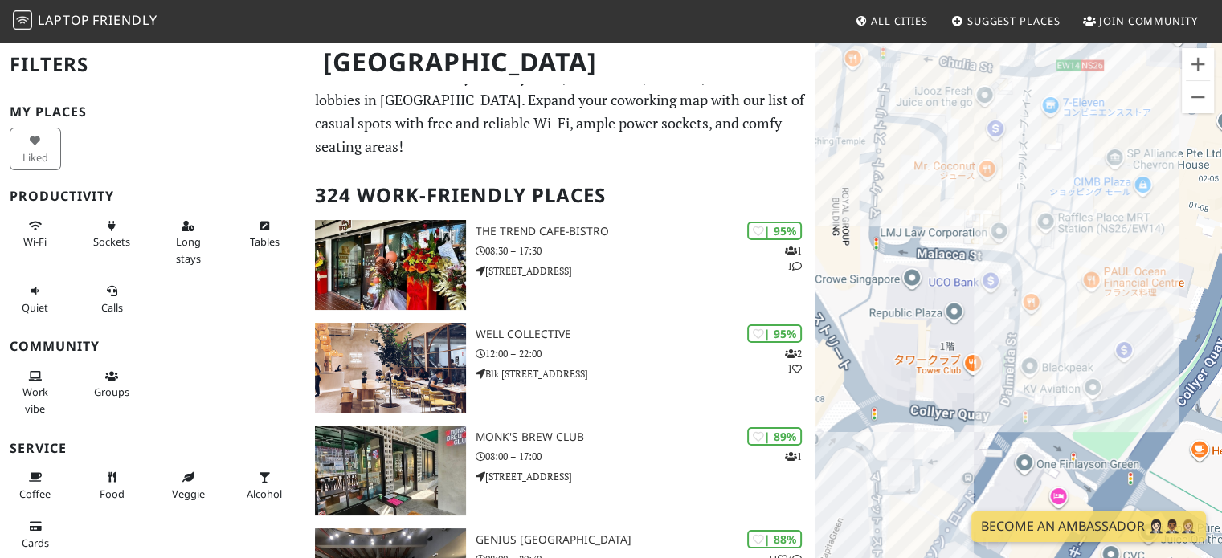
drag, startPoint x: 1068, startPoint y: 263, endPoint x: 883, endPoint y: 240, distance: 186.2
click at [883, 240] on div at bounding box center [1017, 319] width 407 height 558
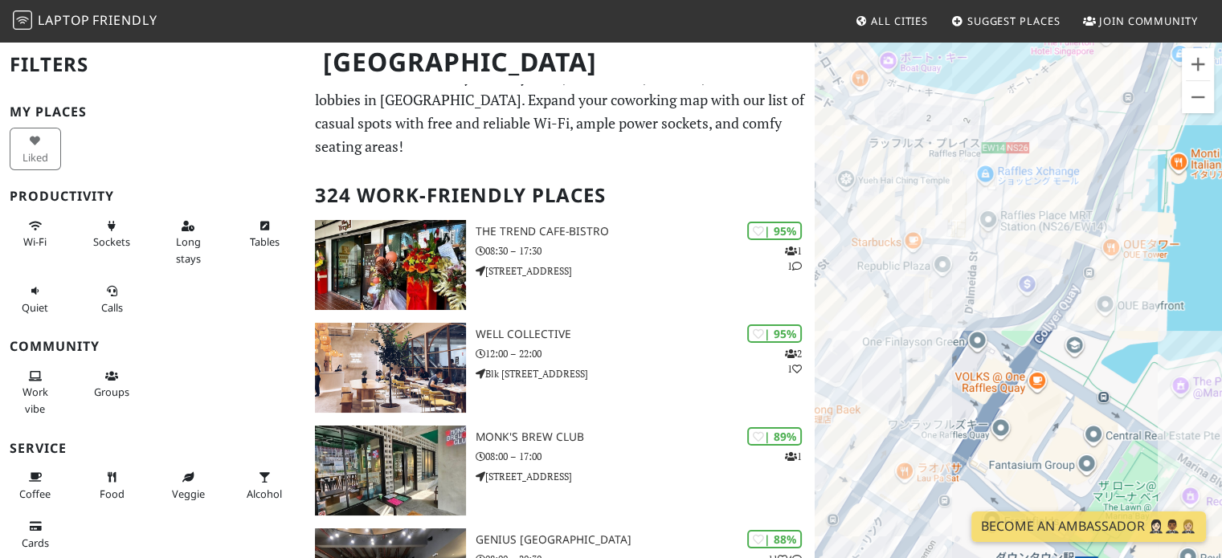
click at [883, 170] on div at bounding box center [1017, 319] width 407 height 558
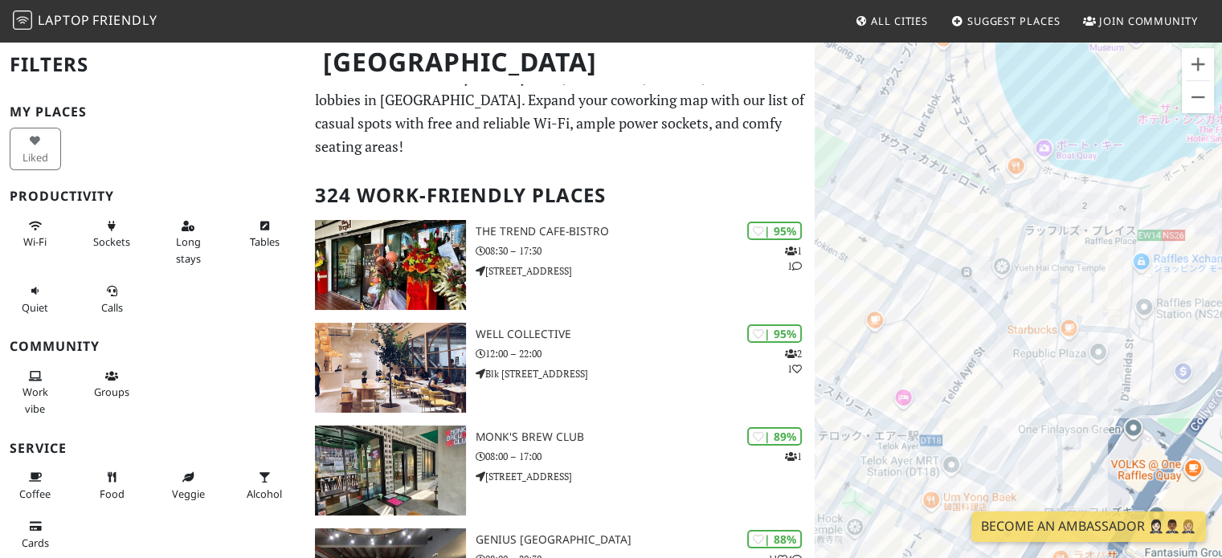
drag, startPoint x: 964, startPoint y: 141, endPoint x: 978, endPoint y: 230, distance: 91.1
click at [978, 230] on div at bounding box center [1017, 319] width 407 height 558
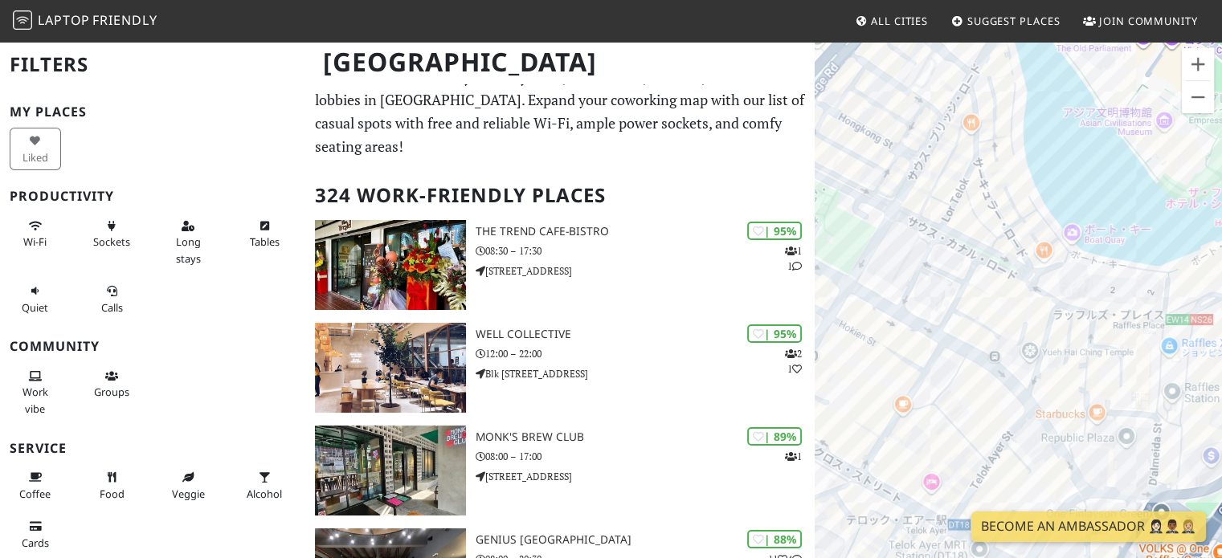
drag, startPoint x: 942, startPoint y: 165, endPoint x: 976, endPoint y: 227, distance: 70.4
click at [976, 227] on div at bounding box center [1017, 319] width 407 height 558
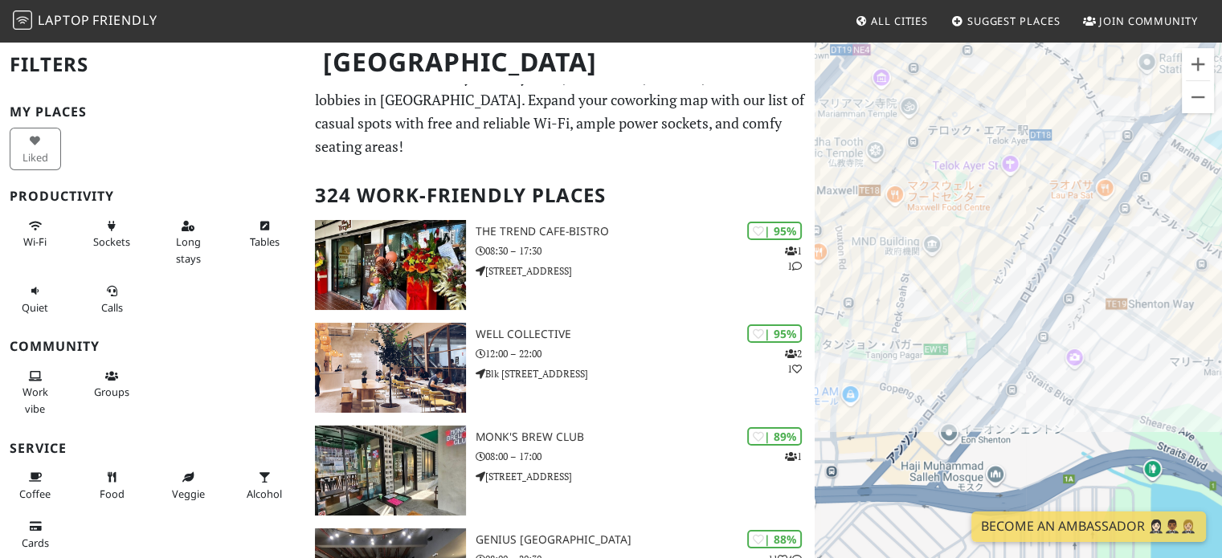
drag, startPoint x: 904, startPoint y: 234, endPoint x: 1006, endPoint y: -6, distance: 260.9
click at [1006, 0] on html "Laptop Friendly All Cities Suggest Places Join Community Singapore Filters My P…" at bounding box center [611, 260] width 1222 height 558
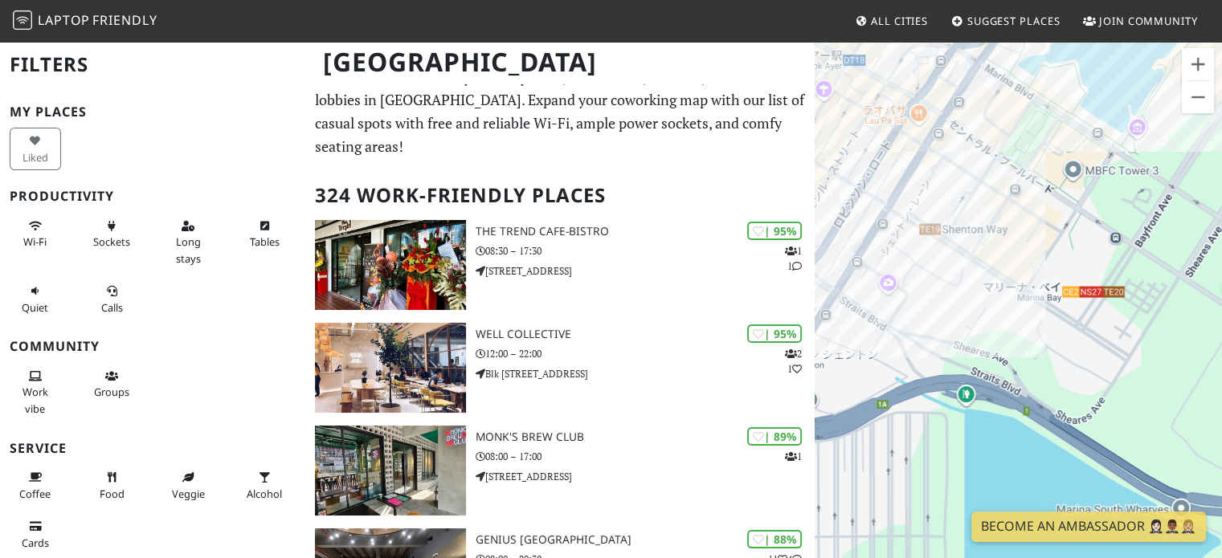
drag, startPoint x: 1108, startPoint y: 257, endPoint x: 929, endPoint y: 181, distance: 193.9
click at [922, 181] on div at bounding box center [1017, 319] width 407 height 558
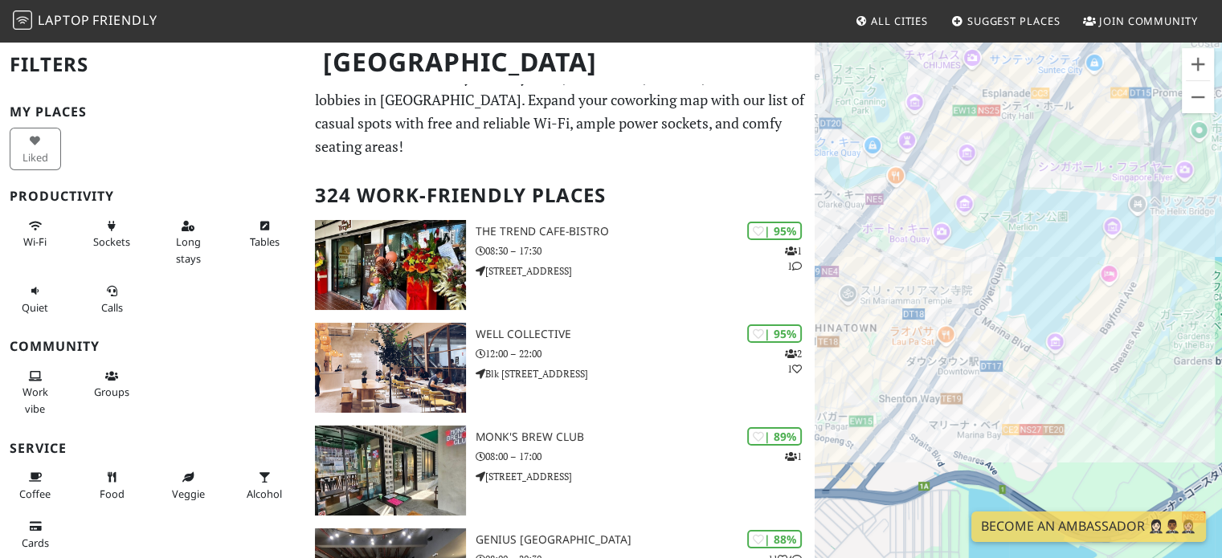
drag, startPoint x: 1093, startPoint y: 202, endPoint x: 1070, endPoint y: 369, distance: 168.7
click at [1077, 383] on div at bounding box center [1017, 319] width 407 height 558
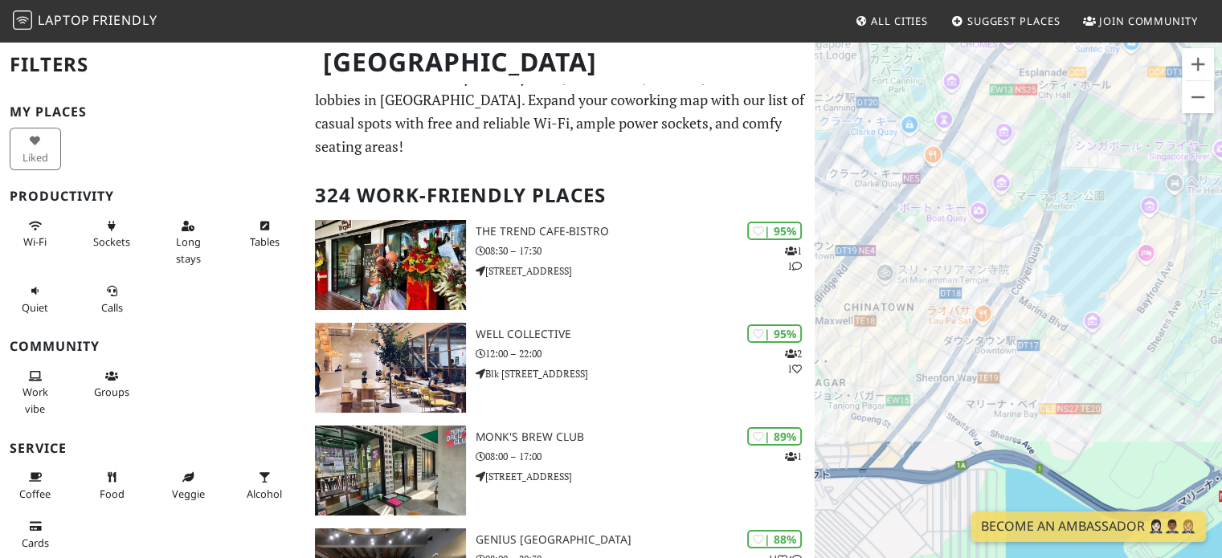
drag, startPoint x: 977, startPoint y: 360, endPoint x: 1062, endPoint y: 330, distance: 89.4
click at [1062, 330] on div at bounding box center [1017, 319] width 407 height 558
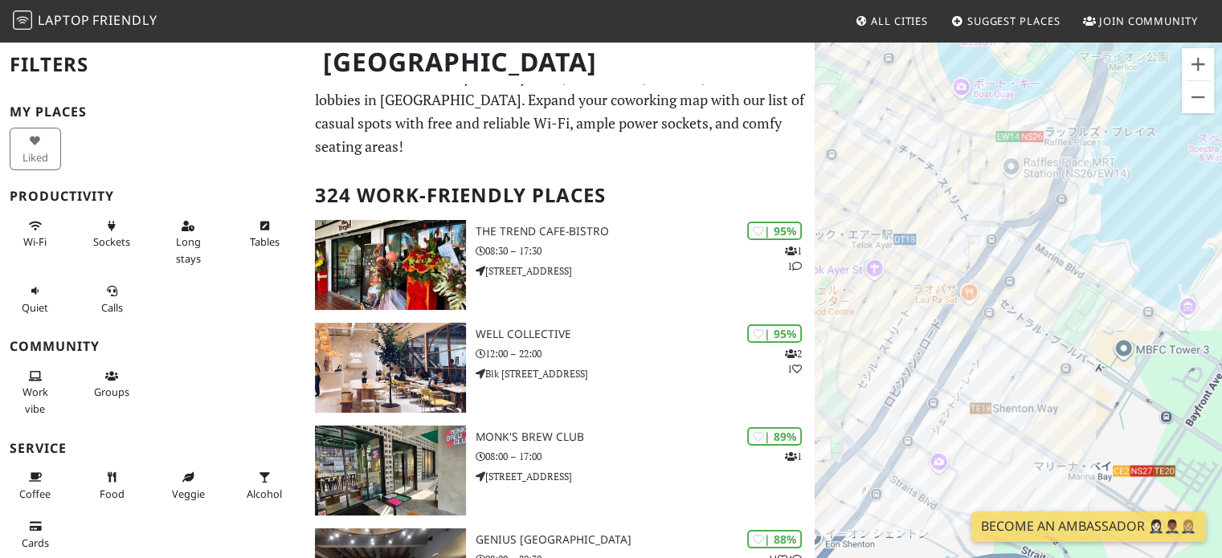
drag, startPoint x: 1011, startPoint y: 331, endPoint x: 1055, endPoint y: 304, distance: 51.5
click at [1055, 304] on div at bounding box center [1017, 319] width 407 height 558
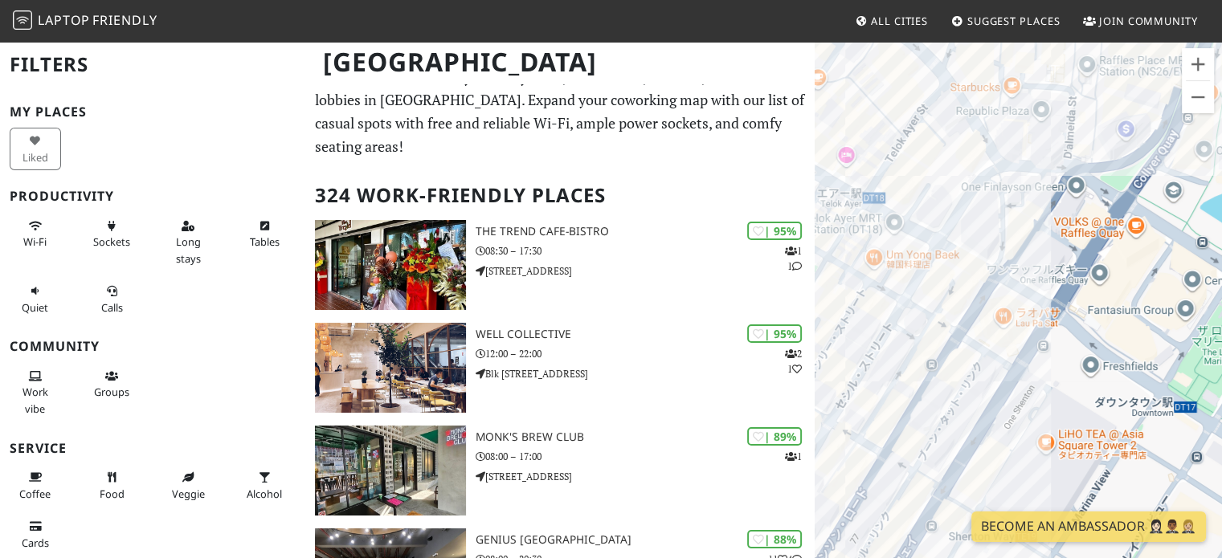
drag, startPoint x: 888, startPoint y: 251, endPoint x: 910, endPoint y: 343, distance: 94.9
click at [906, 342] on div at bounding box center [1017, 319] width 407 height 558
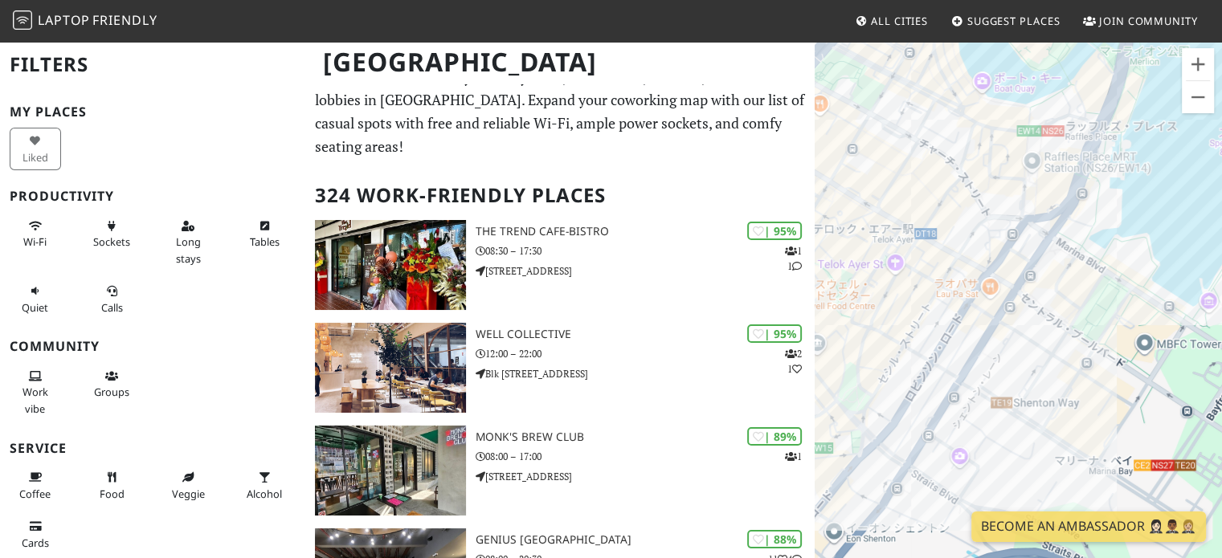
drag, startPoint x: 957, startPoint y: 333, endPoint x: 910, endPoint y: 162, distance: 177.5
click at [910, 162] on div at bounding box center [1017, 319] width 407 height 558
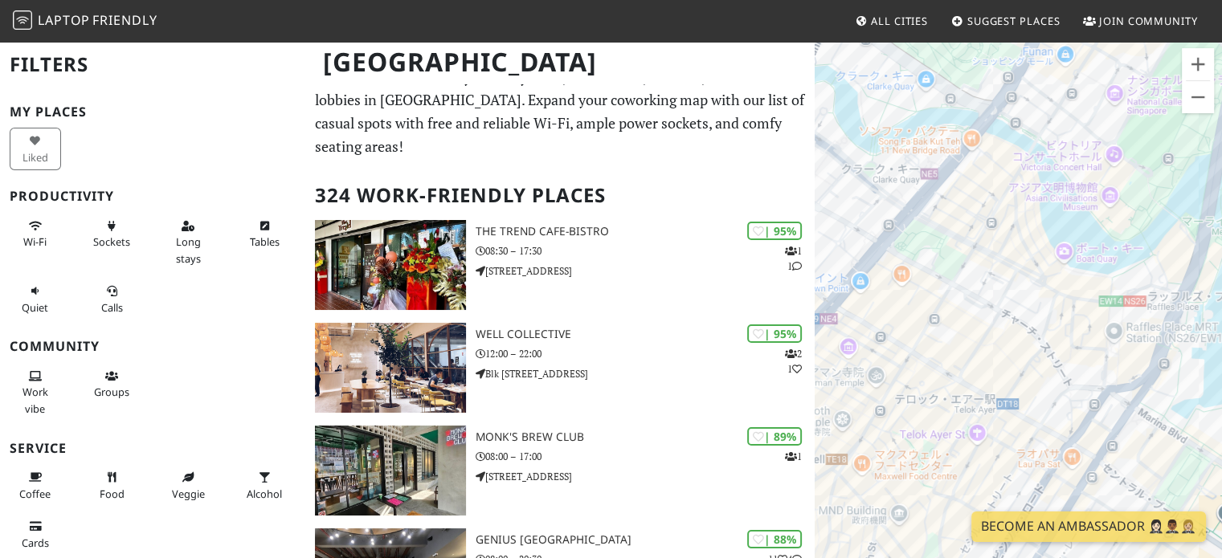
drag, startPoint x: 980, startPoint y: 139, endPoint x: 956, endPoint y: 272, distance: 135.5
click at [955, 272] on div at bounding box center [1017, 319] width 407 height 558
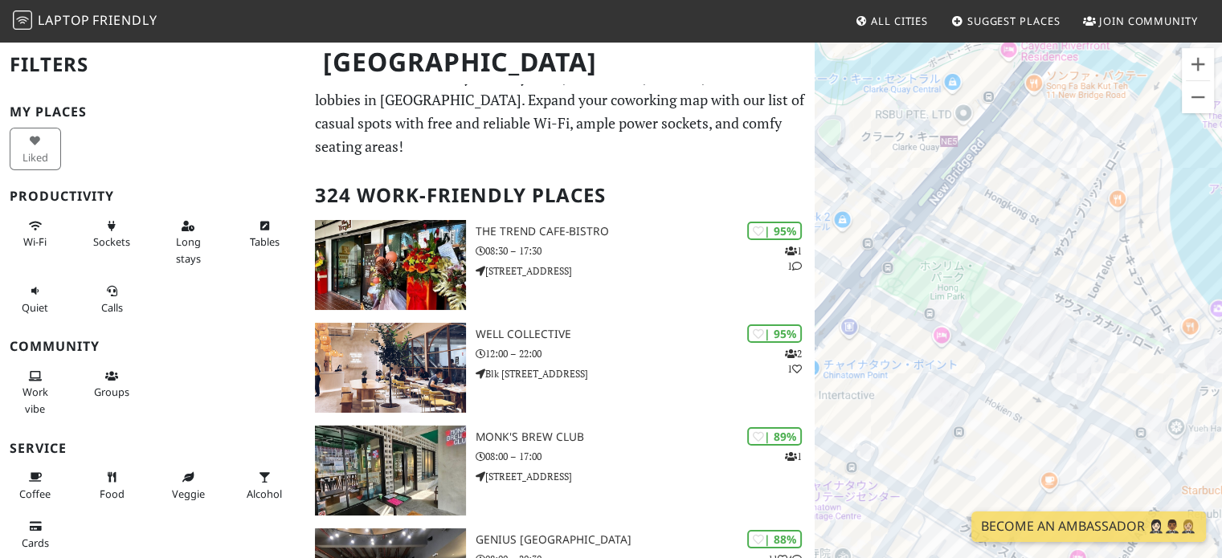
drag, startPoint x: 973, startPoint y: 305, endPoint x: 1024, endPoint y: 327, distance: 55.0
click at [1024, 327] on div at bounding box center [1017, 319] width 407 height 558
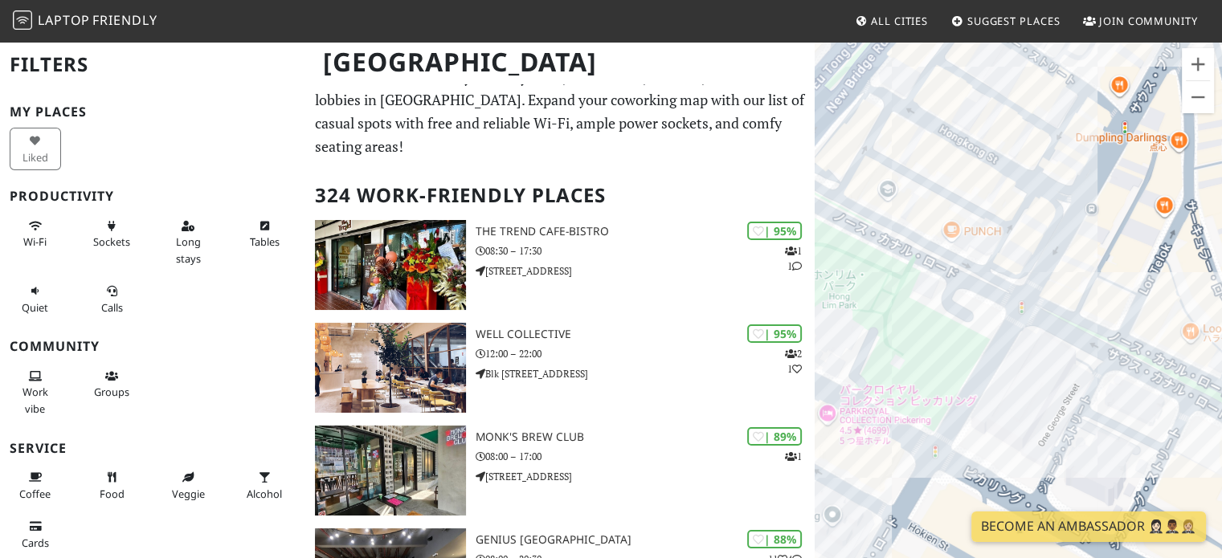
drag, startPoint x: 1031, startPoint y: 323, endPoint x: 1010, endPoint y: 357, distance: 40.1
click at [1010, 357] on div at bounding box center [1017, 319] width 407 height 558
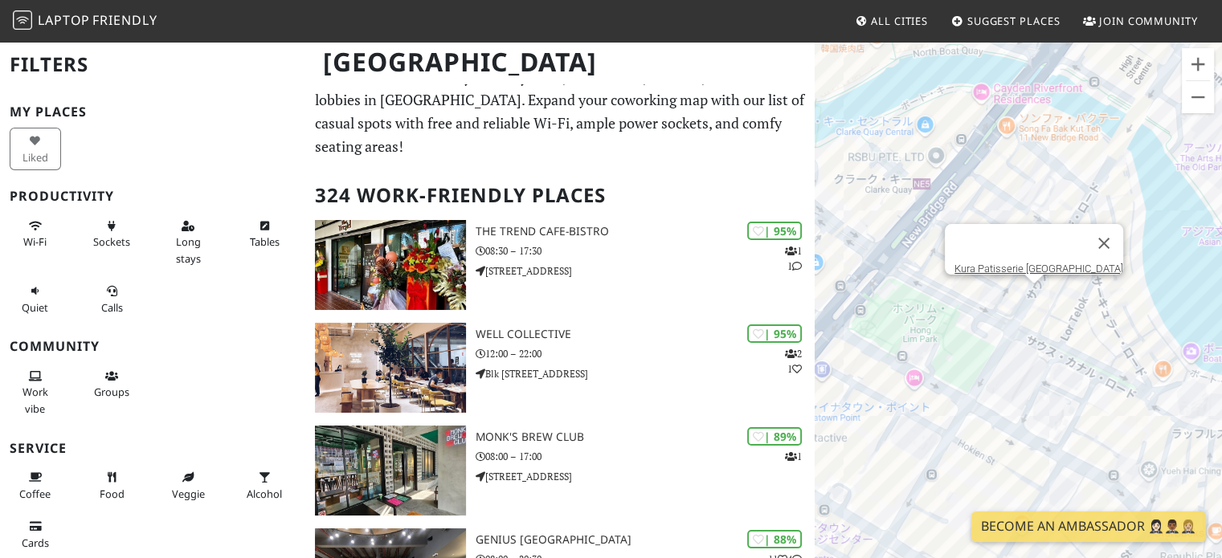
click at [1034, 306] on div "Kura Patisserie [GEOGRAPHIC_DATA]" at bounding box center [1017, 319] width 407 height 558
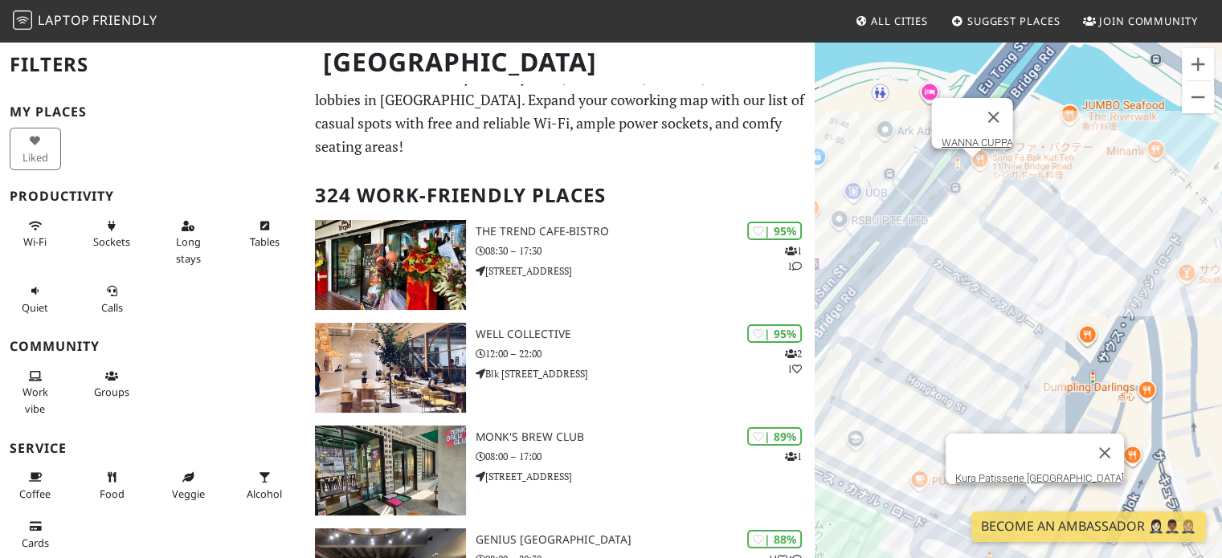
click at [967, 169] on div "Kura Patisserie Singapore WANNA CUPPA" at bounding box center [1017, 319] width 407 height 558
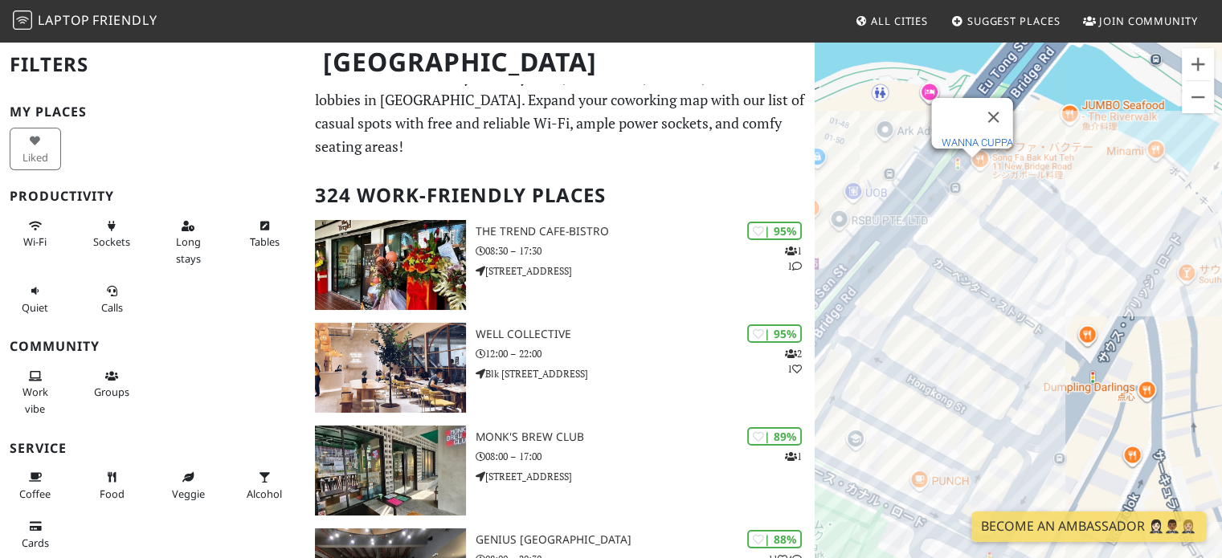
click at [975, 137] on link "WANNA CUPPA" at bounding box center [975, 143] width 71 height 12
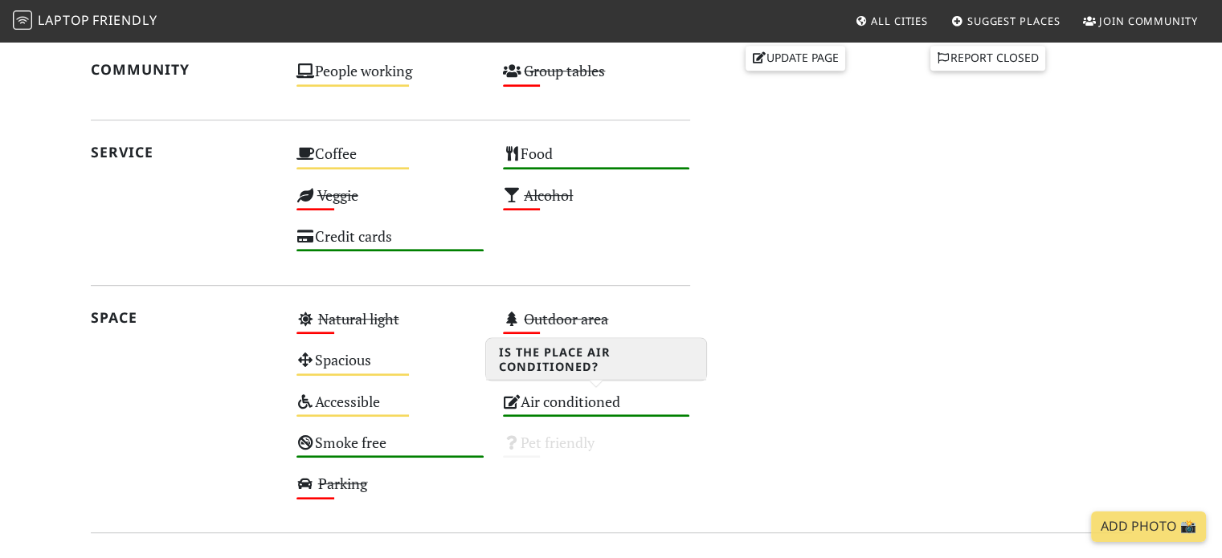
scroll to position [957, 0]
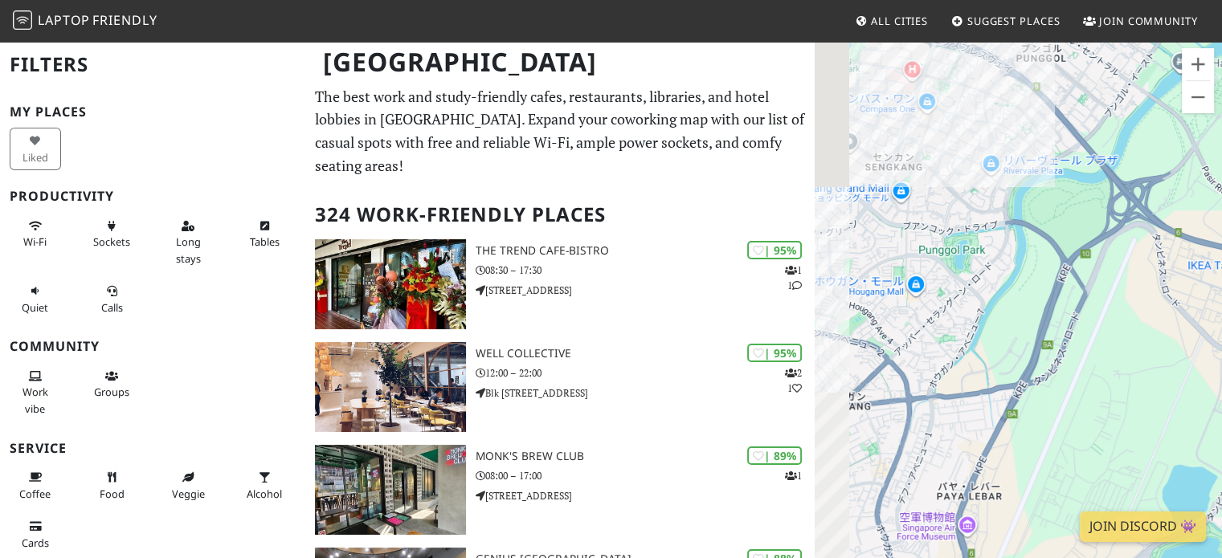
drag, startPoint x: 991, startPoint y: 179, endPoint x: 1082, endPoint y: 226, distance: 102.4
click at [1097, 215] on div at bounding box center [1017, 319] width 407 height 558
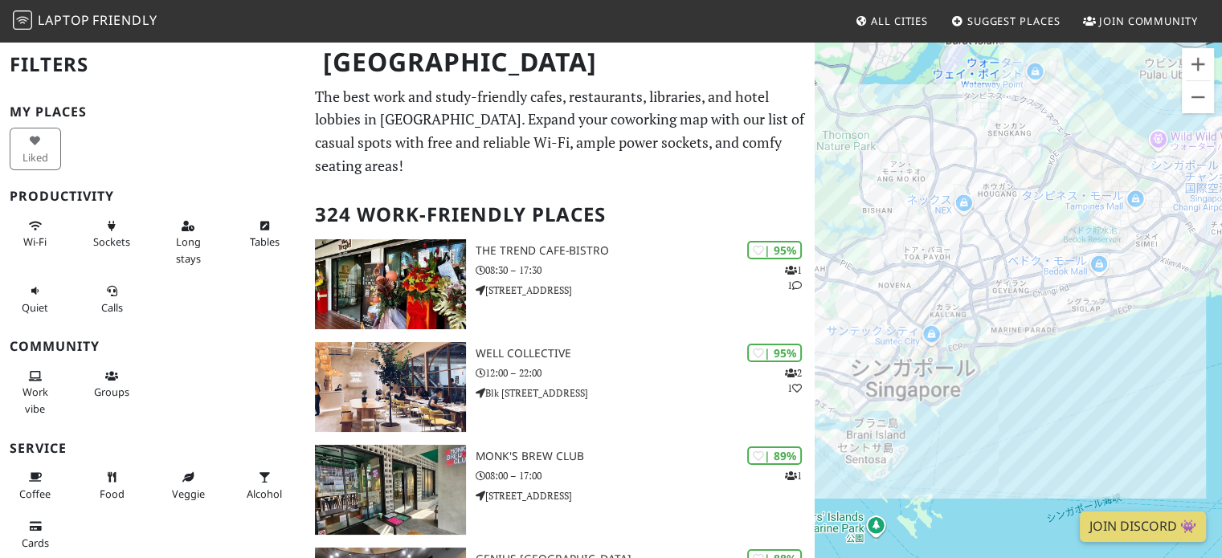
drag, startPoint x: 1015, startPoint y: 186, endPoint x: 1001, endPoint y: 198, distance: 18.8
click at [1011, 155] on div at bounding box center [1017, 319] width 407 height 558
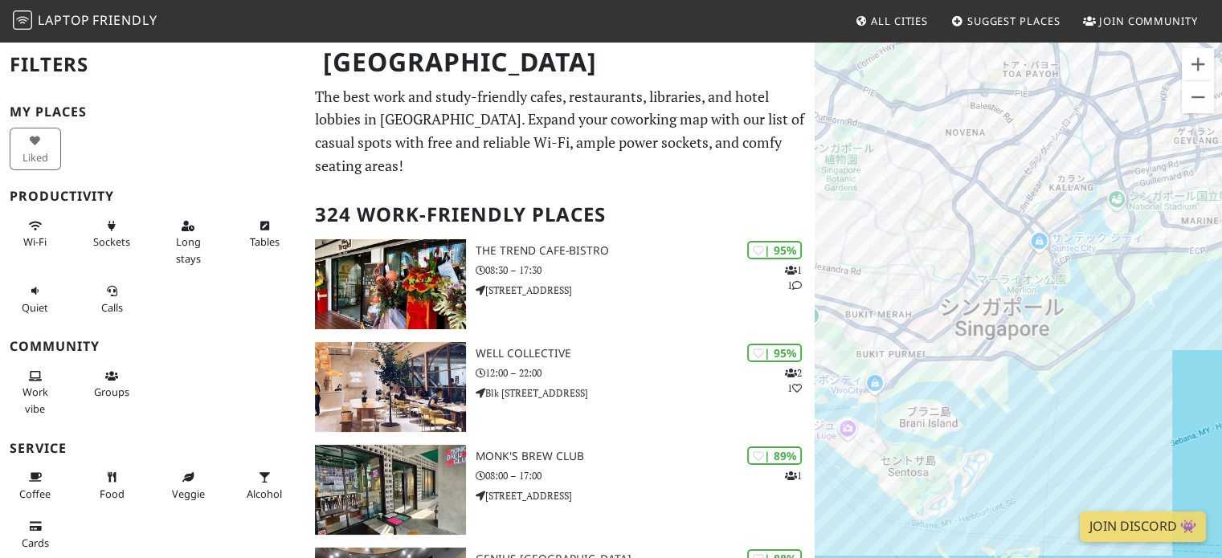
drag, startPoint x: 871, startPoint y: 362, endPoint x: 1144, endPoint y: 199, distance: 317.3
click at [1144, 199] on div at bounding box center [1017, 319] width 407 height 558
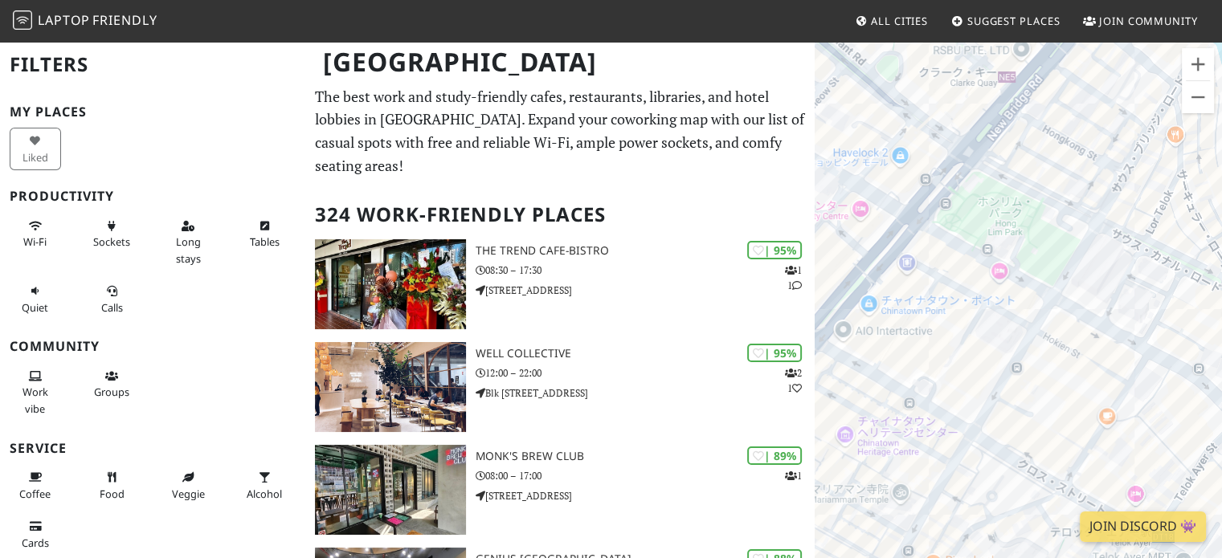
drag, startPoint x: 1108, startPoint y: 162, endPoint x: 977, endPoint y: 394, distance: 266.9
click at [978, 395] on div at bounding box center [1017, 319] width 407 height 558
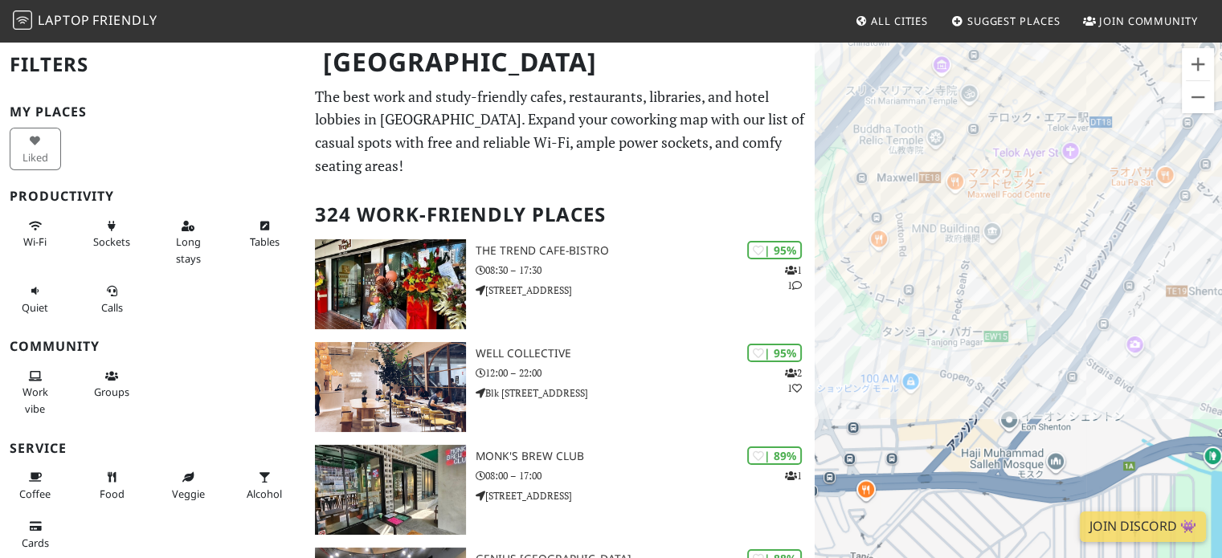
drag, startPoint x: 1007, startPoint y: 355, endPoint x: 1018, endPoint y: 44, distance: 311.0
click at [1018, 44] on div at bounding box center [1017, 319] width 407 height 558
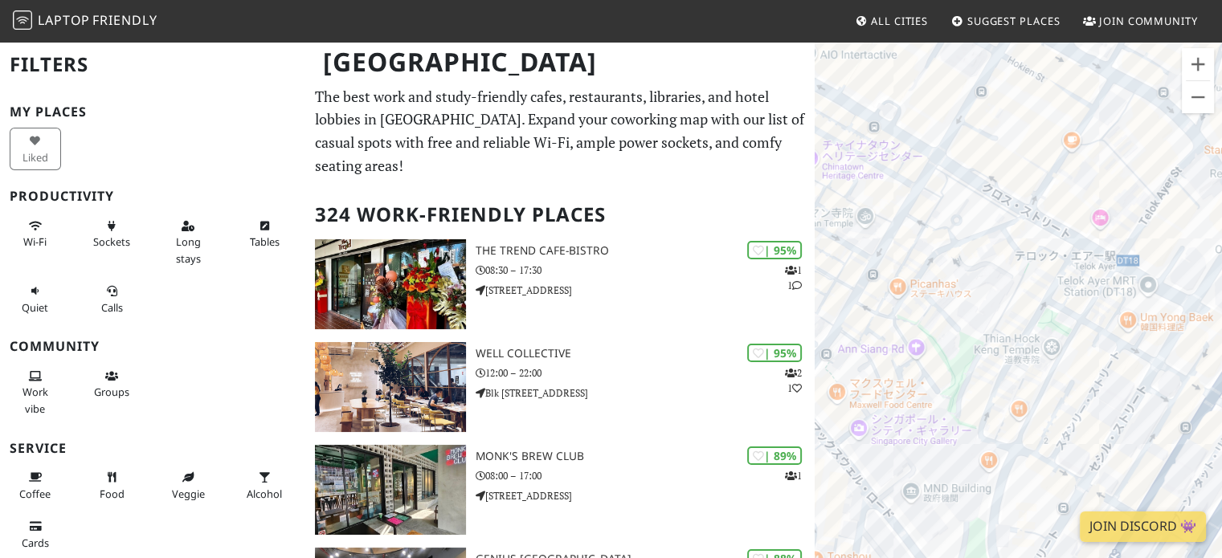
drag, startPoint x: 1055, startPoint y: 125, endPoint x: 954, endPoint y: 320, distance: 219.8
click at [967, 336] on div at bounding box center [1017, 319] width 407 height 558
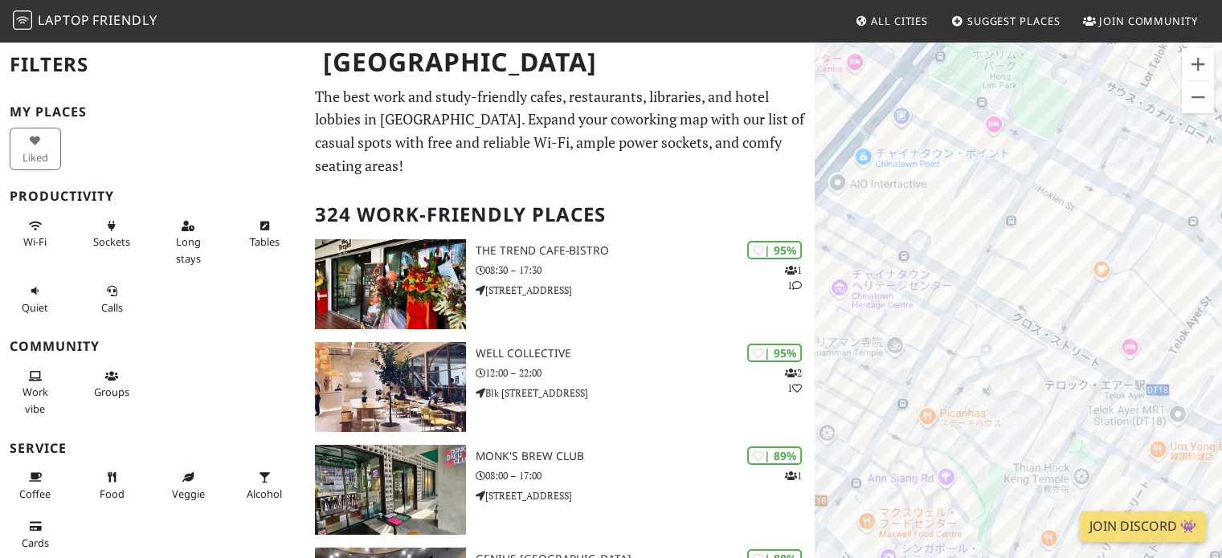
drag, startPoint x: 973, startPoint y: 209, endPoint x: 987, endPoint y: 356, distance: 147.6
click at [987, 356] on div at bounding box center [1017, 319] width 407 height 558
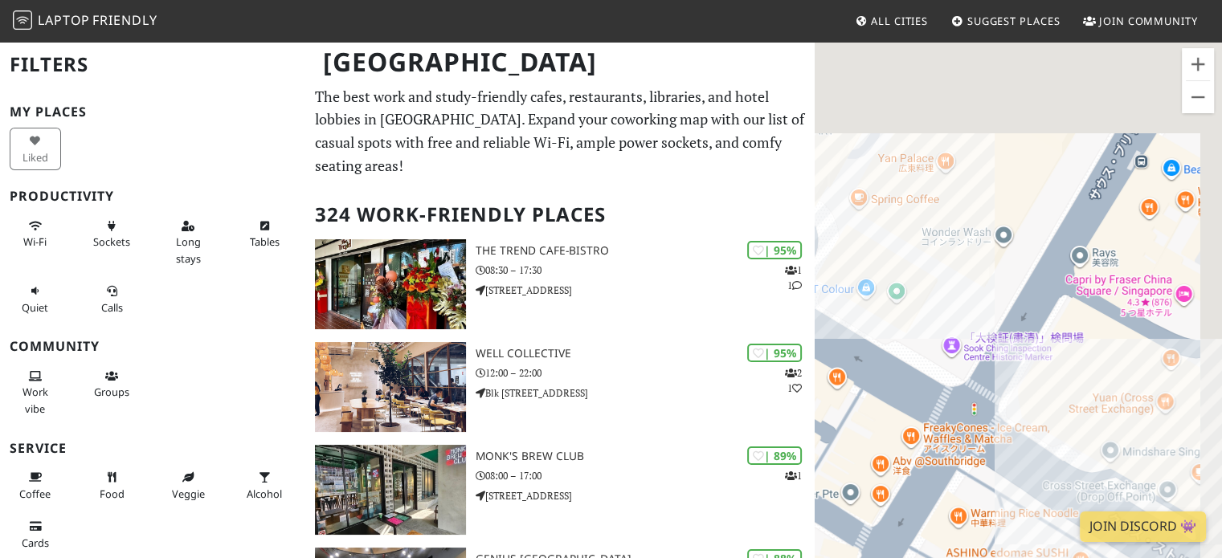
drag, startPoint x: 993, startPoint y: 247, endPoint x: 909, endPoint y: 439, distance: 209.3
click at [909, 439] on div at bounding box center [1017, 319] width 407 height 558
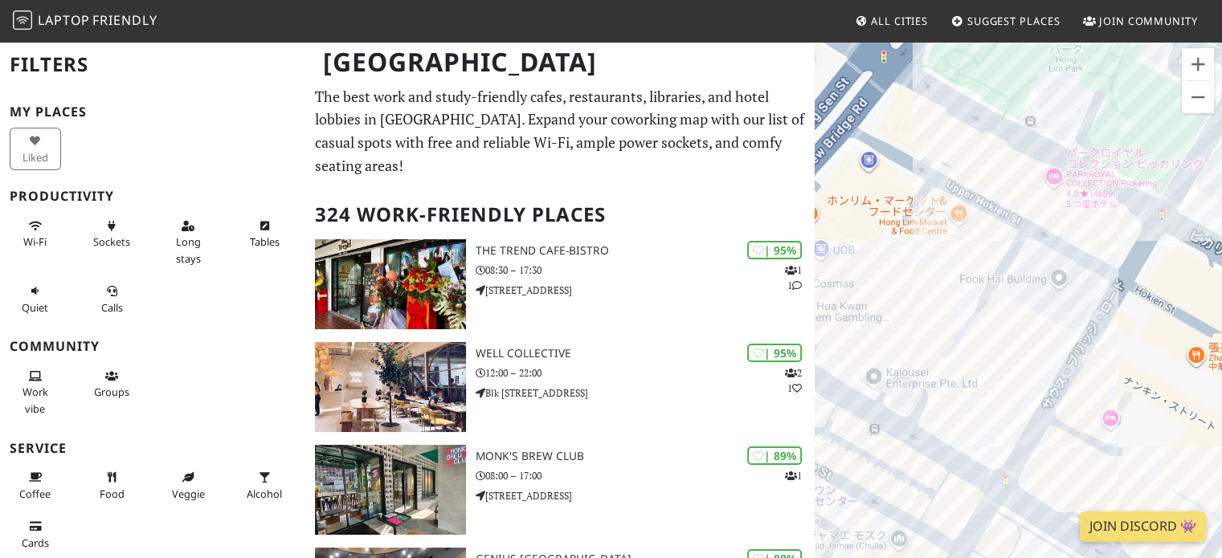
drag, startPoint x: 969, startPoint y: 286, endPoint x: 1026, endPoint y: 370, distance: 102.2
click at [1026, 370] on div at bounding box center [1017, 319] width 407 height 558
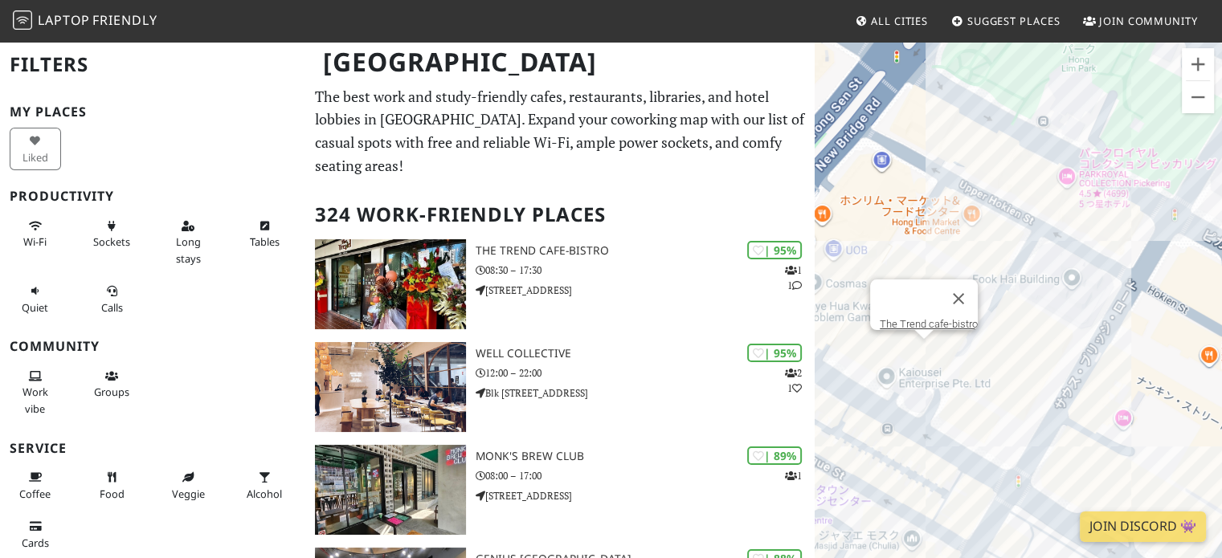
click at [922, 351] on div "The Trend cafe-bistro" at bounding box center [1017, 319] width 407 height 558
click at [1063, 172] on div "The Trend cafe-bistro Lime Restaurant" at bounding box center [1017, 319] width 407 height 558
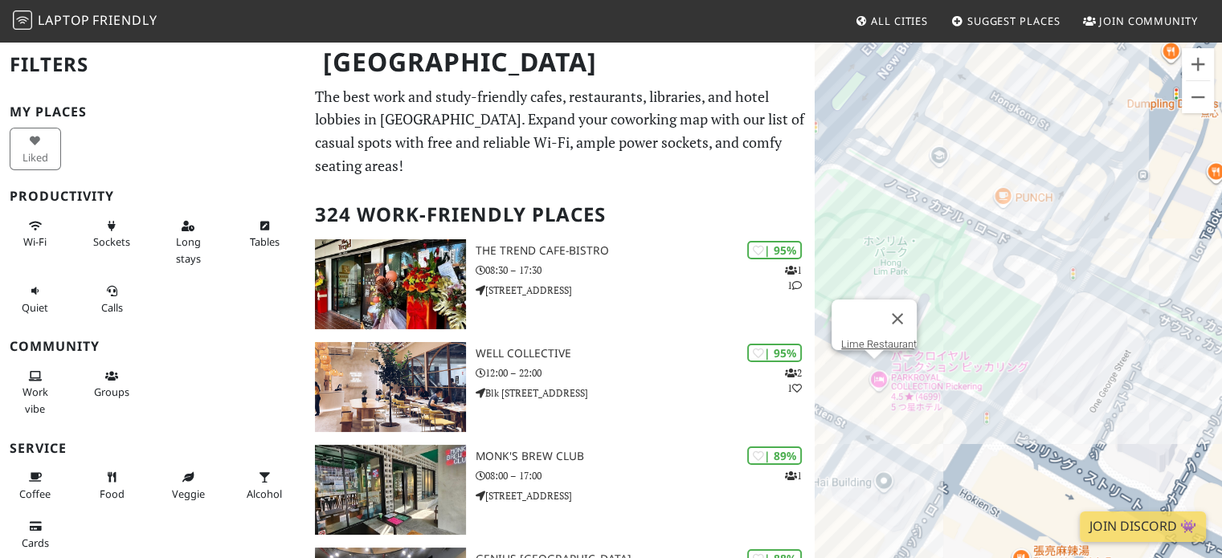
drag, startPoint x: 1046, startPoint y: 193, endPoint x: 849, endPoint y: 405, distance: 289.8
click at [849, 405] on div "Lime Restaurant" at bounding box center [1017, 319] width 407 height 558
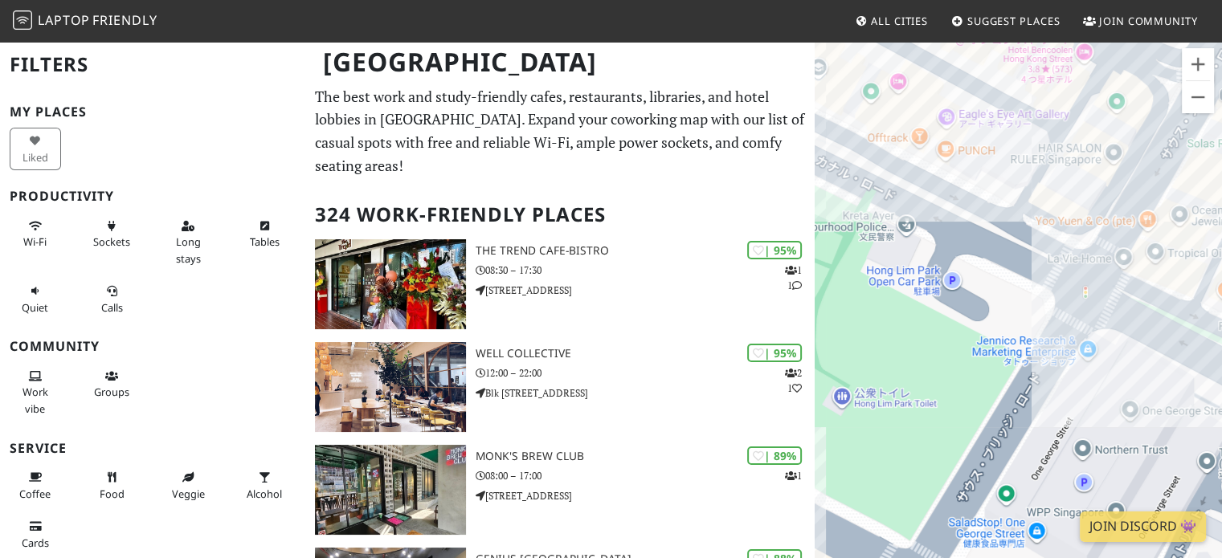
drag, startPoint x: 1034, startPoint y: 206, endPoint x: 973, endPoint y: 315, distance: 124.4
click at [973, 315] on div "Lime Restaurant" at bounding box center [1017, 319] width 407 height 558
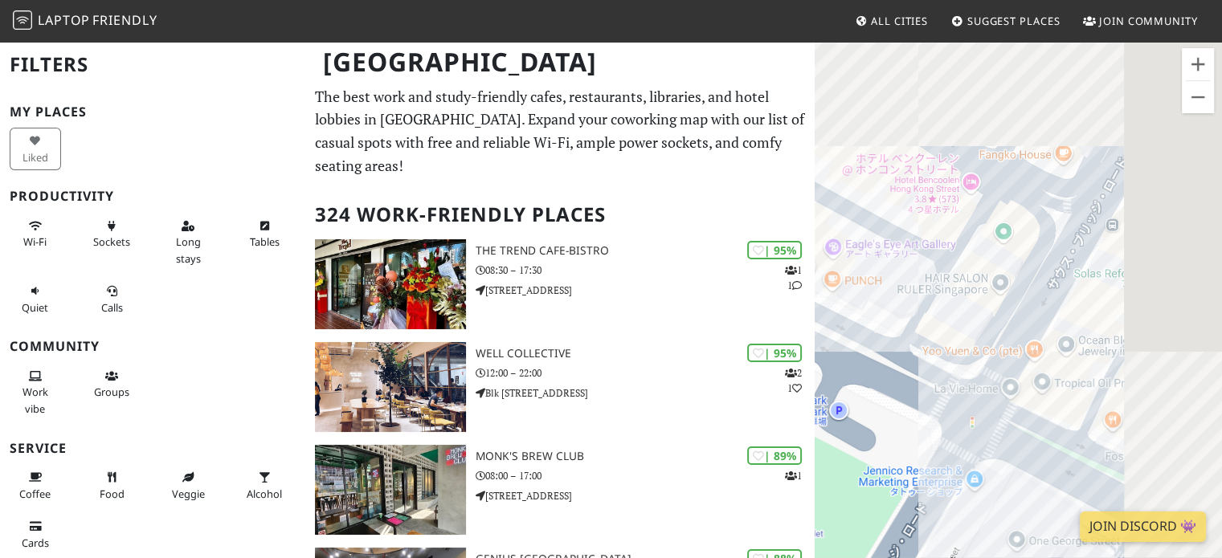
drag, startPoint x: 1004, startPoint y: 234, endPoint x: 860, endPoint y: 381, distance: 206.2
click at [860, 381] on div "Lime Restaurant" at bounding box center [1017, 319] width 407 height 558
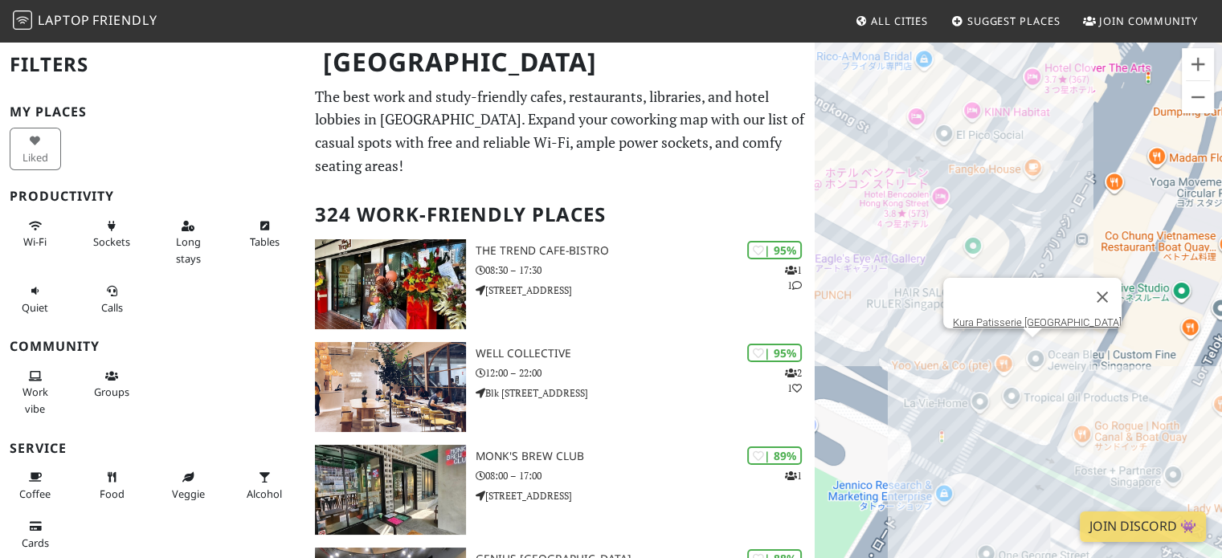
click at [1034, 352] on div "Lime Restaurant [GEOGRAPHIC_DATA] [GEOGRAPHIC_DATA]" at bounding box center [1017, 319] width 407 height 558
click at [1035, 170] on div "Kura Patisserie [GEOGRAPHIC_DATA] Double Zero" at bounding box center [1017, 319] width 407 height 558
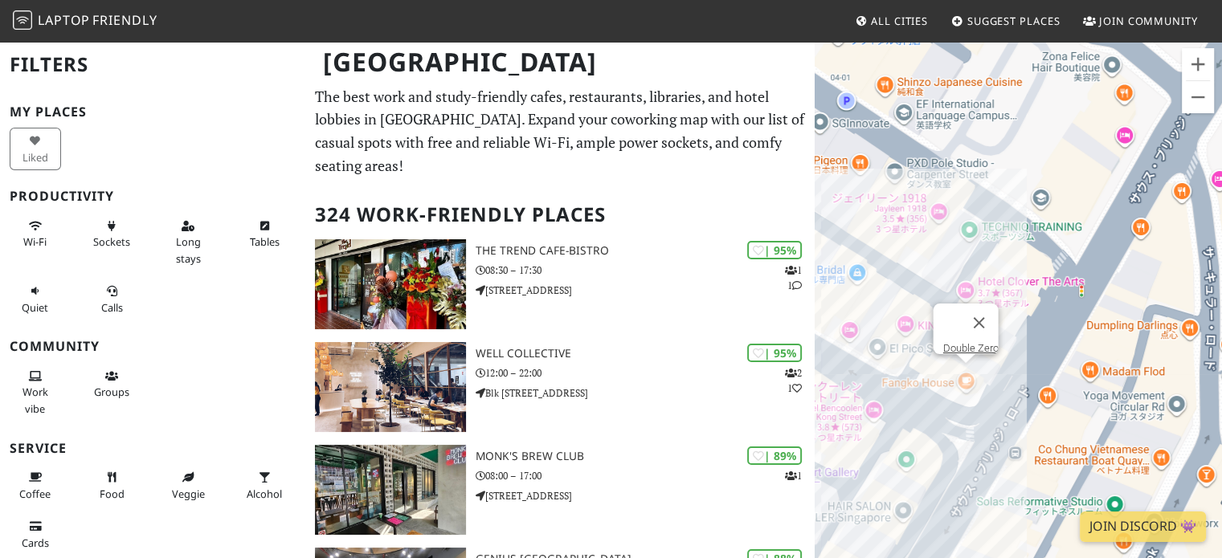
drag, startPoint x: 1007, startPoint y: 188, endPoint x: 939, endPoint y: 398, distance: 220.5
click at [939, 398] on div "Double Zero" at bounding box center [1017, 319] width 407 height 558
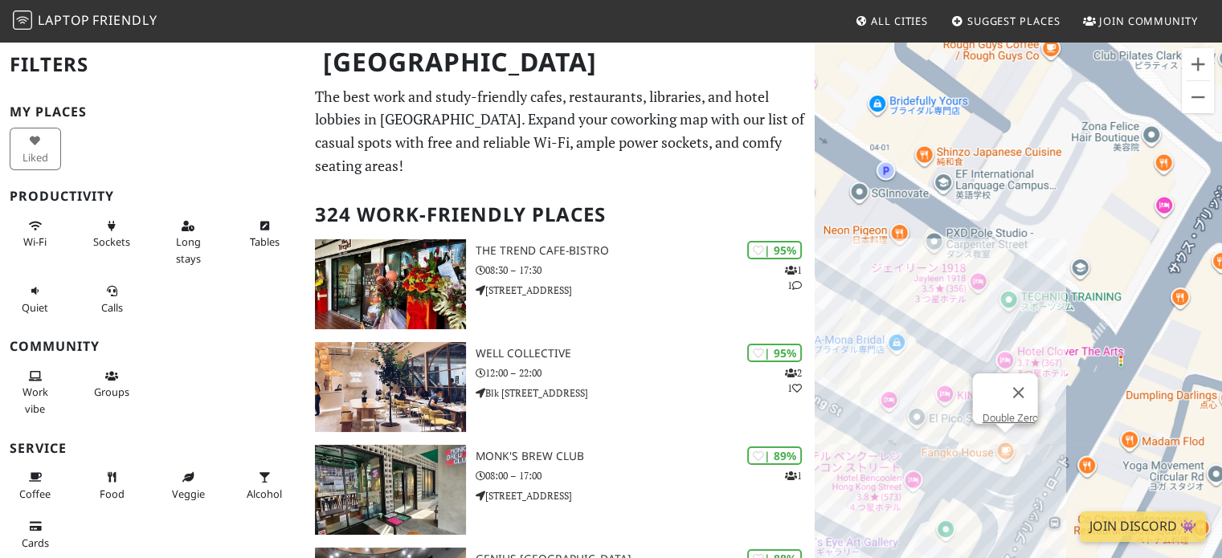
drag, startPoint x: 885, startPoint y: 235, endPoint x: 966, endPoint y: 284, distance: 95.2
click at [966, 284] on div "Double Zero" at bounding box center [1017, 319] width 407 height 558
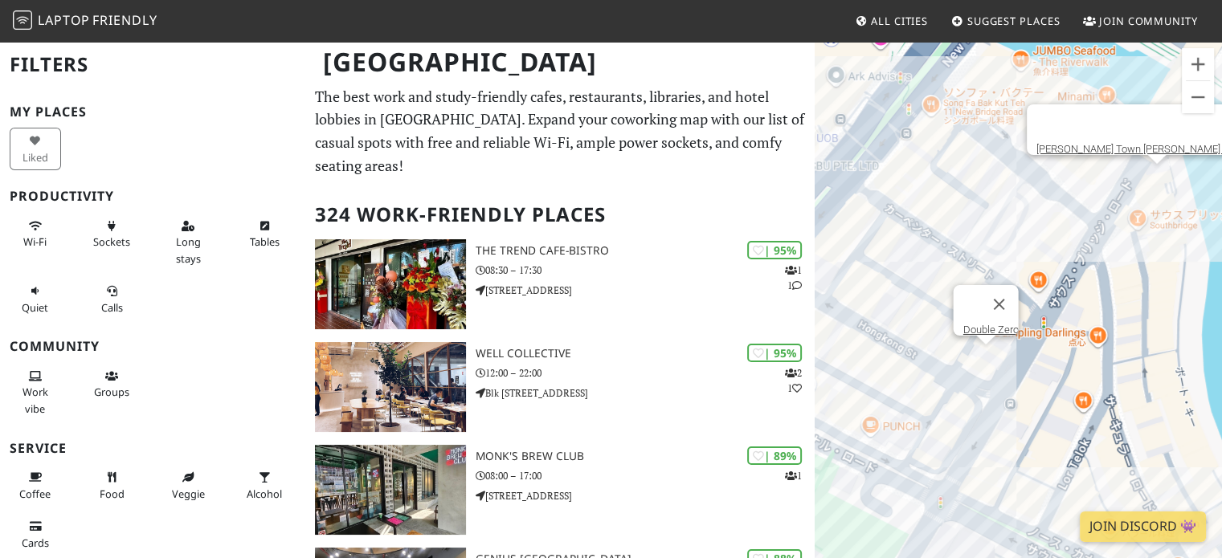
click at [1153, 186] on div "Double Zero [PERSON_NAME] Town [PERSON_NAME] and Craft Beer" at bounding box center [1017, 319] width 407 height 558
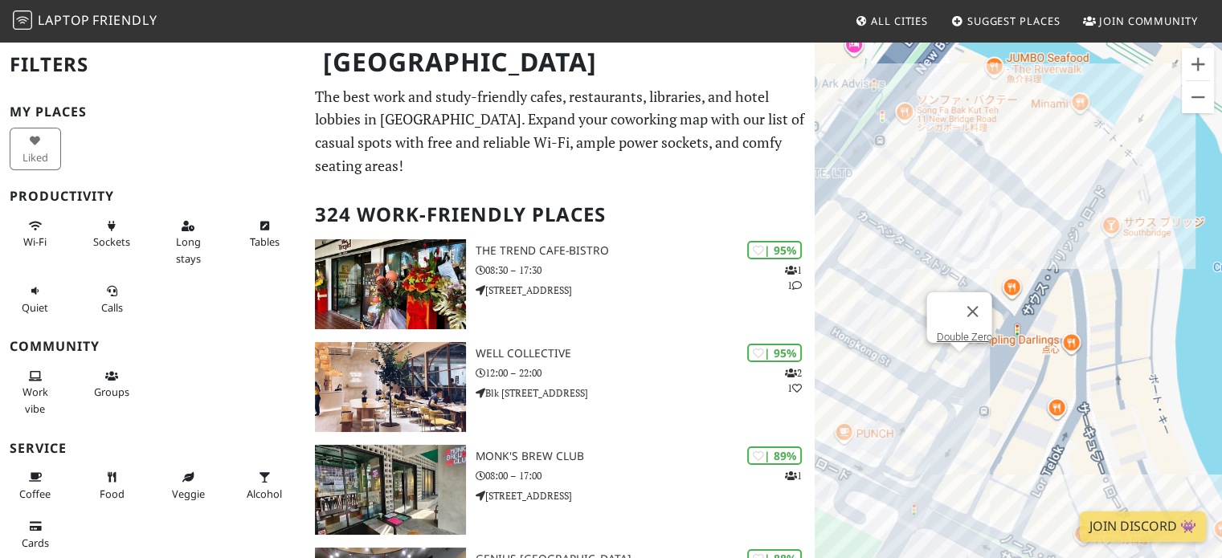
drag, startPoint x: 846, startPoint y: 148, endPoint x: 1011, endPoint y: 180, distance: 168.5
click at [1011, 180] on div "Double Zero" at bounding box center [1017, 319] width 407 height 558
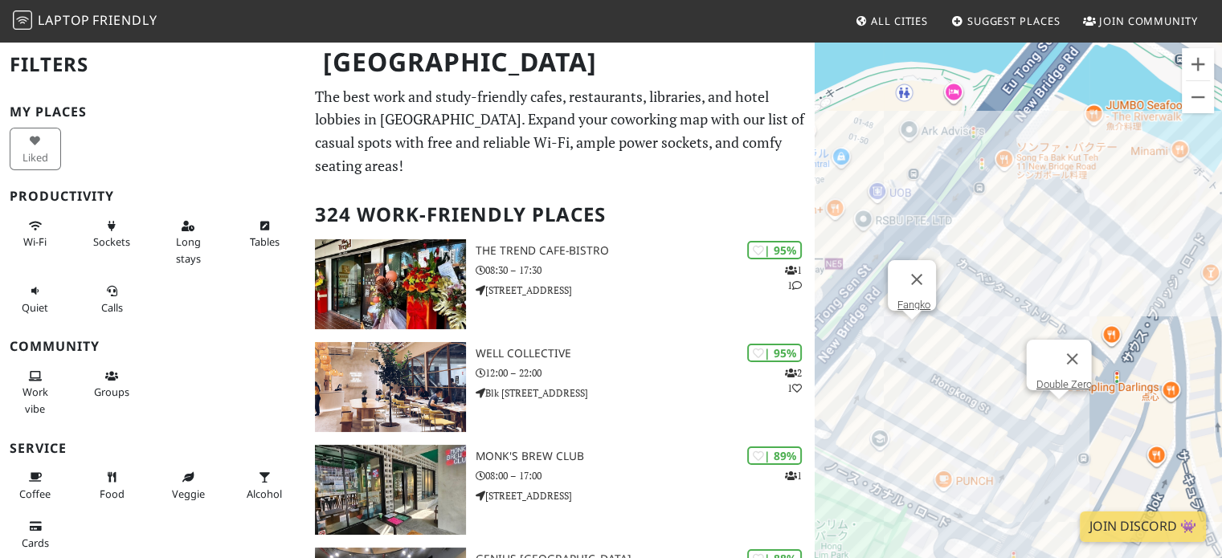
click at [909, 337] on div "Double Zero Fangko" at bounding box center [1017, 319] width 407 height 558
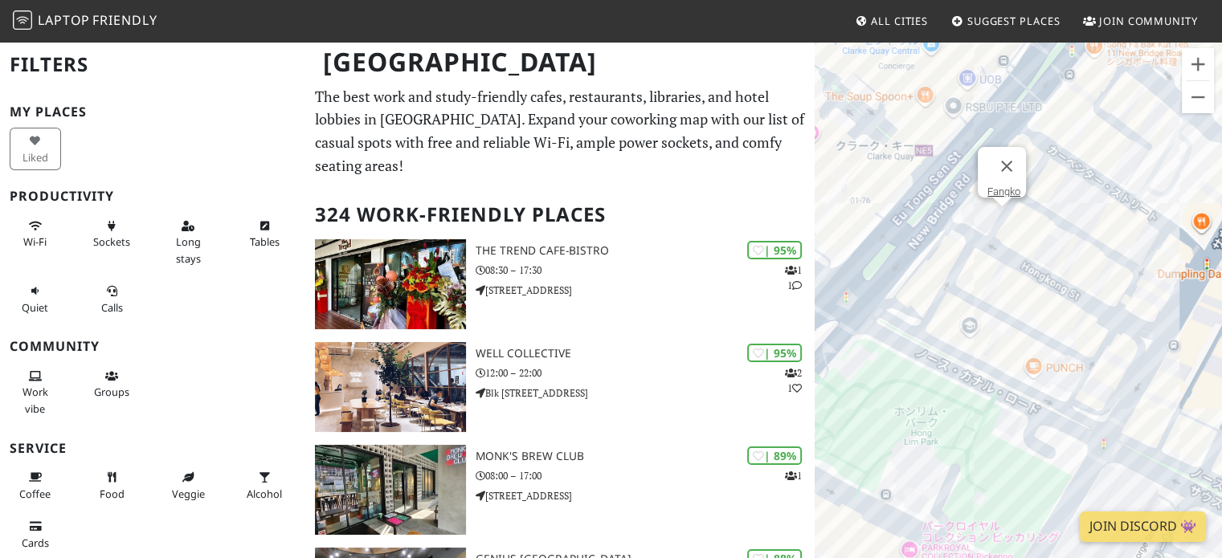
drag, startPoint x: 907, startPoint y: 398, endPoint x: 1012, endPoint y: 267, distance: 167.9
click at [1012, 267] on div "Fangko" at bounding box center [1017, 319] width 407 height 558
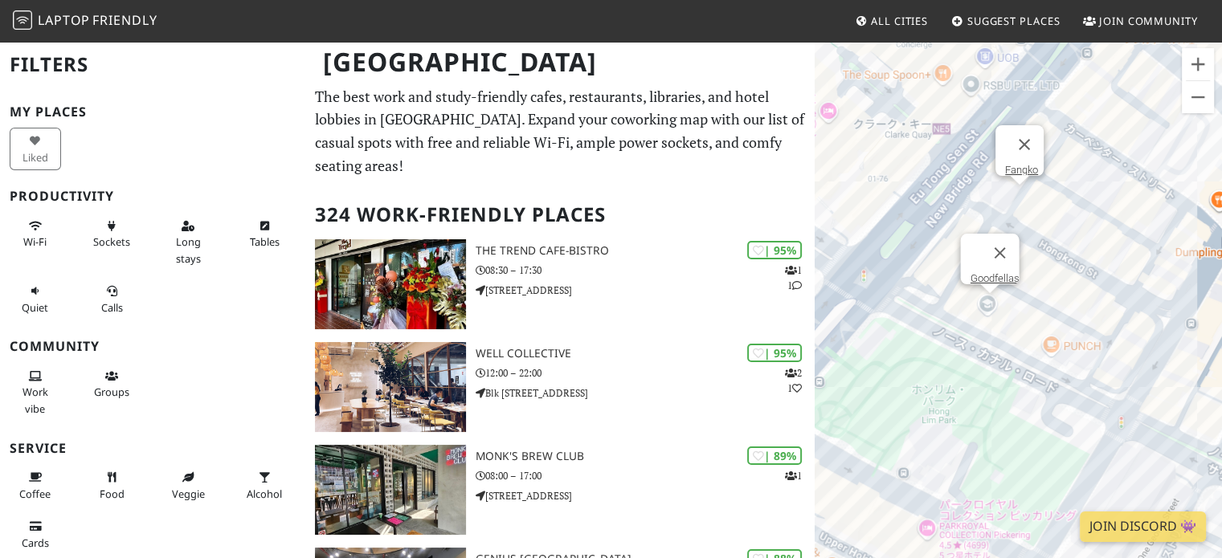
click at [985, 307] on div "[PERSON_NAME]" at bounding box center [1017, 319] width 407 height 558
click at [988, 307] on div "Goodfellas Goodfellas" at bounding box center [1017, 319] width 407 height 558
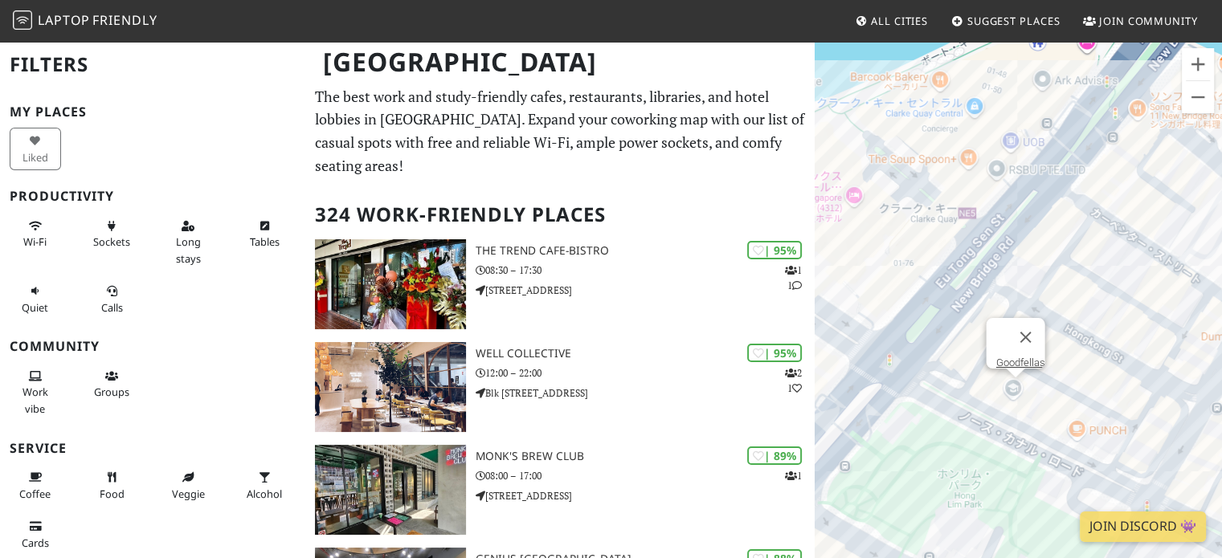
drag, startPoint x: 851, startPoint y: 371, endPoint x: 881, endPoint y: 496, distance: 128.8
click at [881, 496] on div "Goodfellas" at bounding box center [1017, 319] width 407 height 558
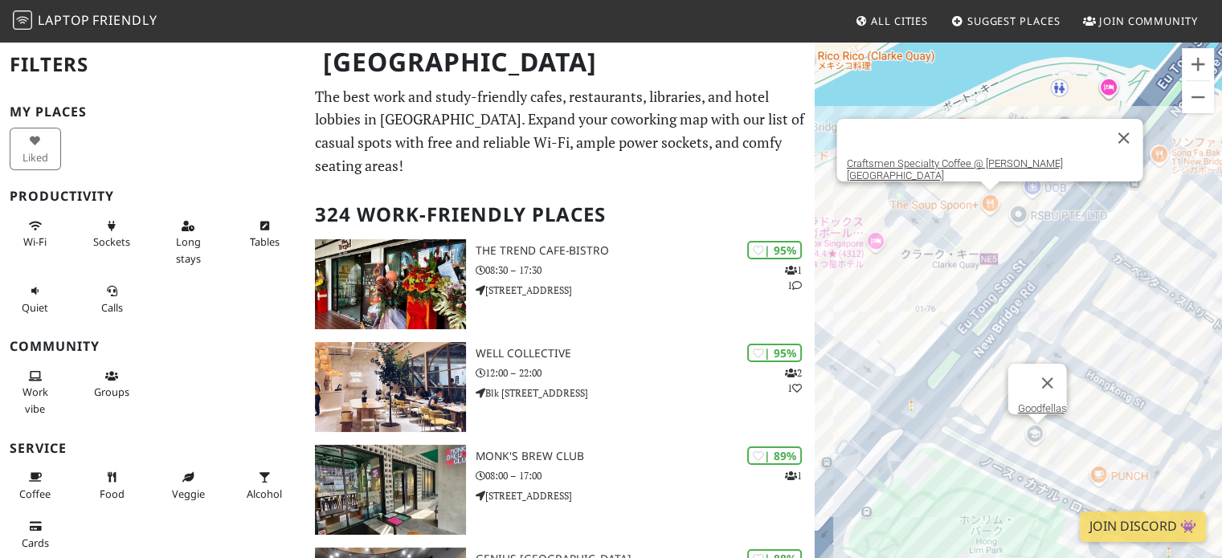
click at [977, 202] on div "Goodfellas Craftsmen Specialty Coffee @ [PERSON_NAME][GEOGRAPHIC_DATA]" at bounding box center [1017, 319] width 407 height 558
